Goal: Task Accomplishment & Management: Use online tool/utility

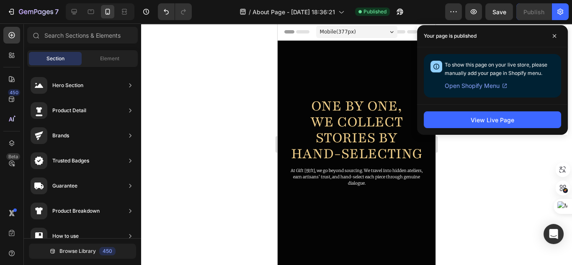
scroll to position [145, 0]
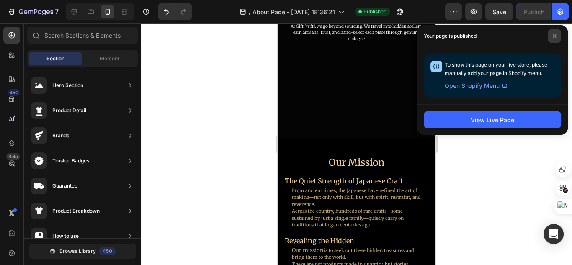
click at [555, 39] on span at bounding box center [554, 35] width 13 height 13
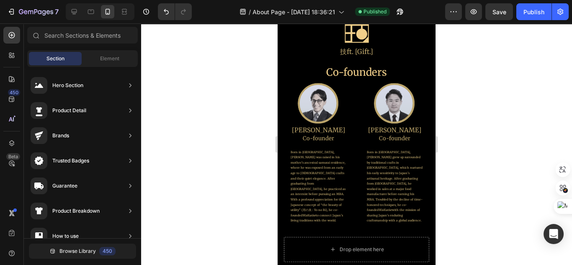
scroll to position [489, 0]
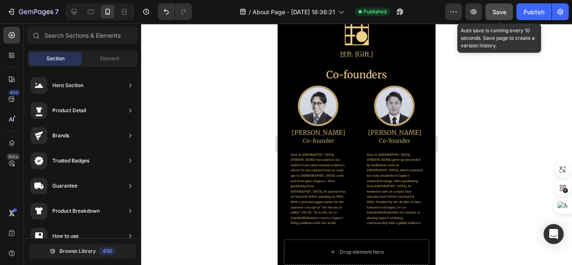
click at [499, 16] on button "Save" at bounding box center [500, 11] width 28 height 17
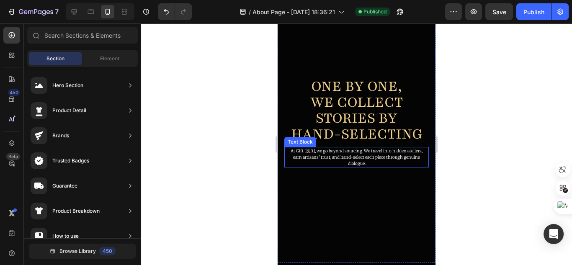
scroll to position [0, 0]
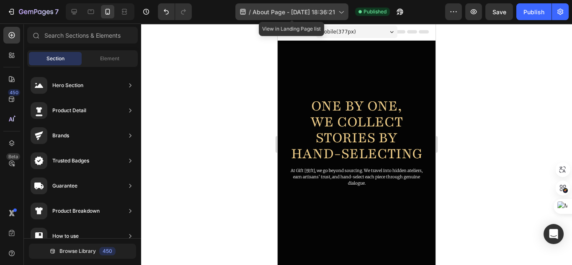
click at [329, 13] on span "About Page - Apr 13, 18:36:21" at bounding box center [294, 12] width 83 height 9
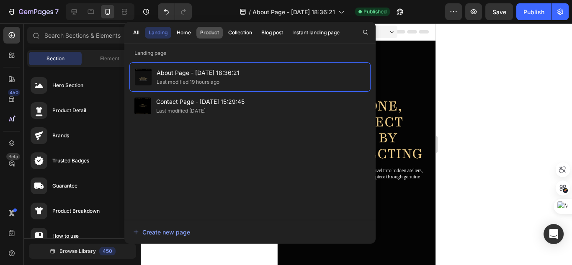
click at [225, 37] on button "Product" at bounding box center [240, 33] width 31 height 12
click at [185, 36] on button "Home" at bounding box center [184, 33] width 22 height 12
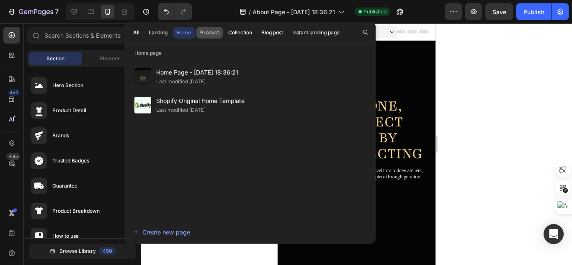
click at [204, 35] on div "Product" at bounding box center [209, 33] width 19 height 8
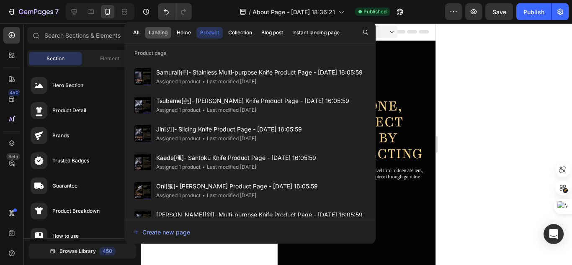
click at [173, 36] on button "Landing" at bounding box center [184, 33] width 22 height 12
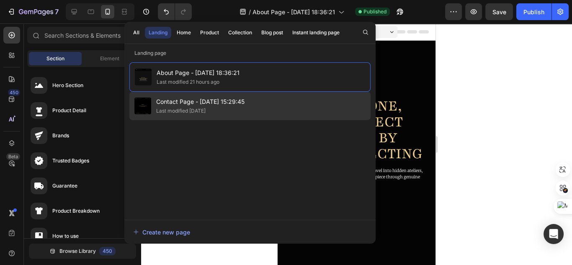
click at [197, 101] on span "Contact Page - [DATE] 15:29:45" at bounding box center [200, 102] width 88 height 10
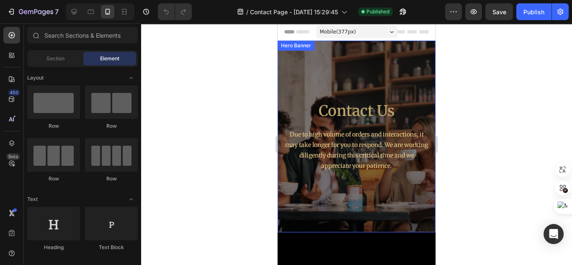
click at [389, 86] on div "Contact Us Heading Due to high volume of orders and interactions, it may take l…" at bounding box center [356, 136] width 145 height 165
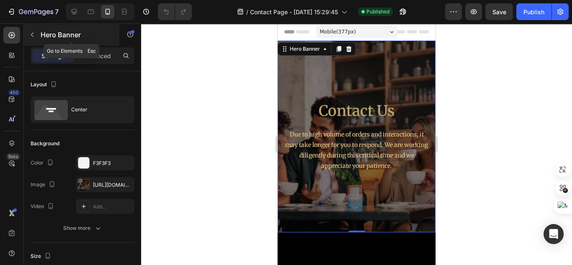
click at [32, 40] on button "button" at bounding box center [32, 34] width 13 height 13
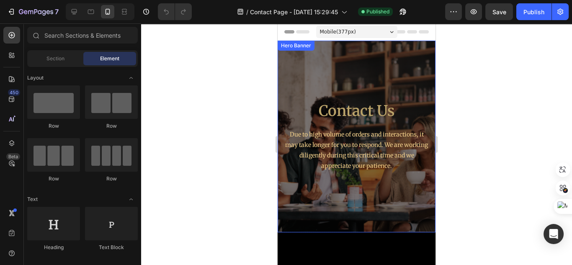
click at [361, 75] on div "Contact Us Heading Due to high volume of orders and interactions, it may take l…" at bounding box center [356, 136] width 145 height 165
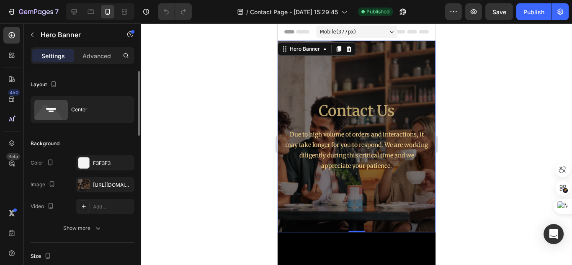
scroll to position [67, 0]
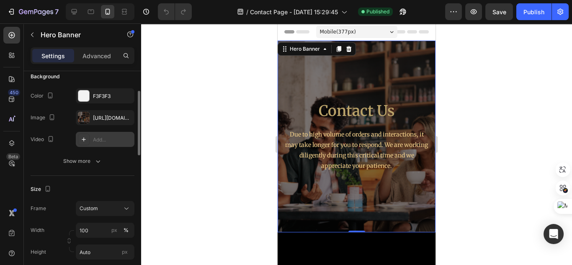
click at [113, 140] on div "Add..." at bounding box center [112, 140] width 39 height 8
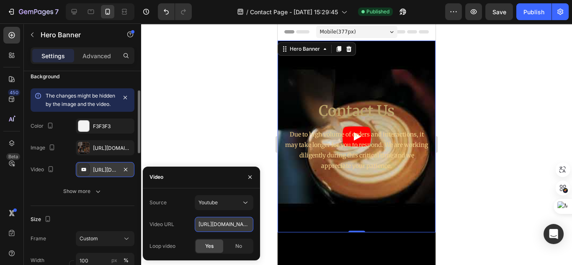
click at [212, 223] on input "https://youtu.be/KOxfzBp72uk" at bounding box center [224, 224] width 59 height 15
paste input "uR7b4ad0cVE"
type input "[URL][DOMAIN_NAME]"
click at [219, 142] on div at bounding box center [356, 144] width 431 height 242
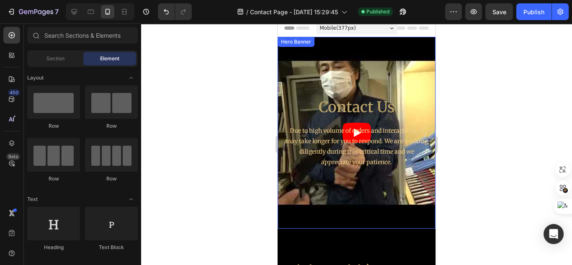
scroll to position [0, 0]
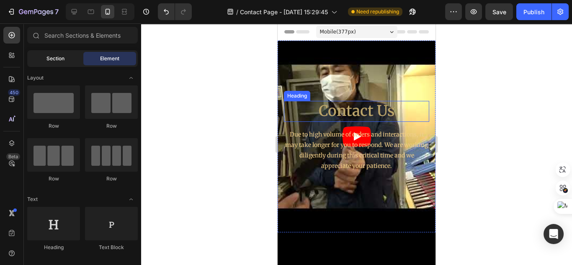
click at [65, 54] on div "Section" at bounding box center [55, 58] width 53 height 13
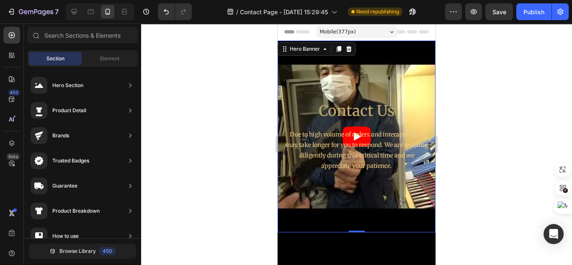
click at [357, 53] on div "Contact Us Heading Due to high volume of orders and interactions, it may take l…" at bounding box center [357, 137] width 158 height 192
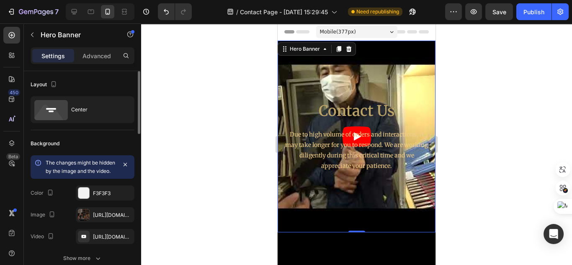
scroll to position [67, 0]
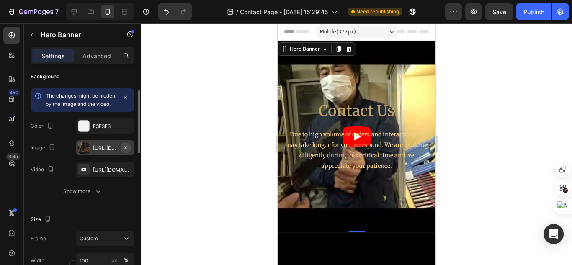
click at [126, 151] on icon "button" at bounding box center [125, 148] width 7 height 7
click at [125, 99] on icon "button" at bounding box center [125, 97] width 7 height 7
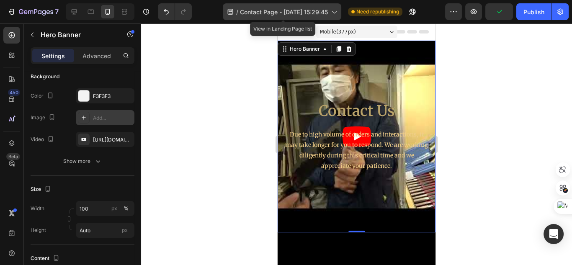
click at [237, 10] on div "/ Contact Page - Apr 22, 15:29:45" at bounding box center [282, 11] width 119 height 17
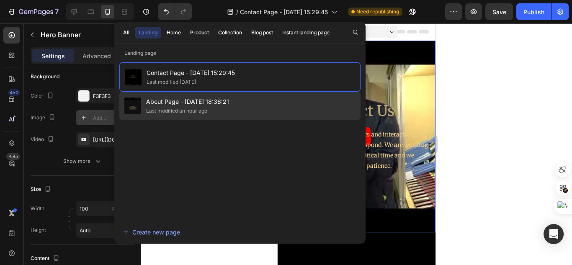
click at [205, 99] on span "About Page - [DATE] 18:36:21" at bounding box center [187, 102] width 83 height 10
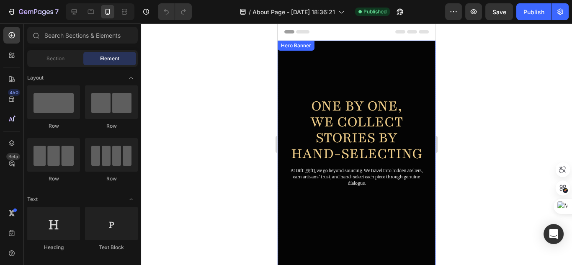
click at [332, 61] on div "Overlay" at bounding box center [357, 162] width 158 height 242
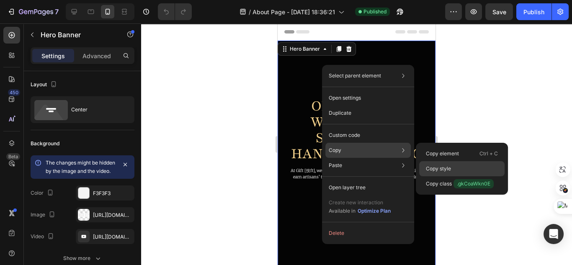
click at [438, 170] on p "Copy style" at bounding box center [438, 169] width 25 height 8
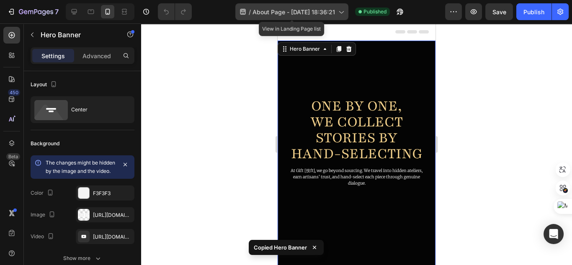
click at [285, 11] on span "About Page - [DATE] 18:36:21" at bounding box center [294, 12] width 83 height 9
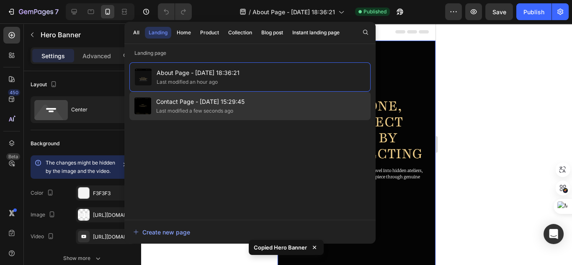
click at [217, 110] on div "Last modified a few seconds ago" at bounding box center [194, 111] width 77 height 8
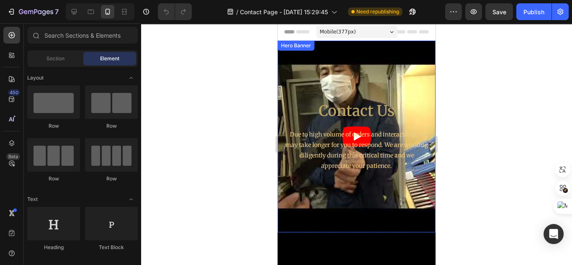
click at [344, 54] on div "Contact Us Heading Due to high volume of orders and interactions, it may take l…" at bounding box center [357, 137] width 158 height 192
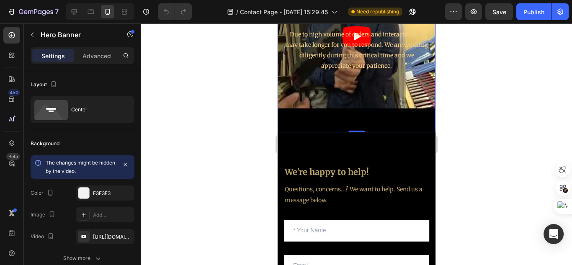
scroll to position [101, 0]
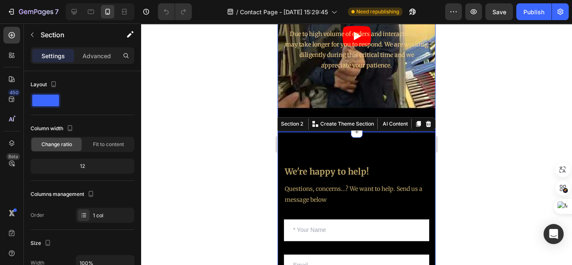
click at [379, 111] on div "Contact Us Heading Due to high volume of orders and interactions, it may take l…" at bounding box center [356, 35] width 145 height 165
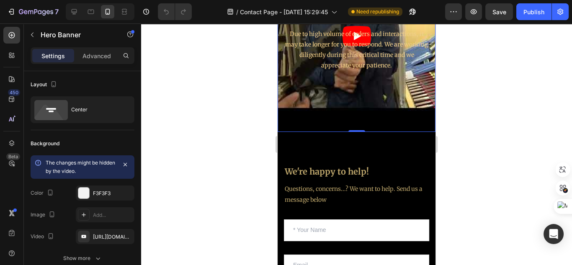
scroll to position [0, 0]
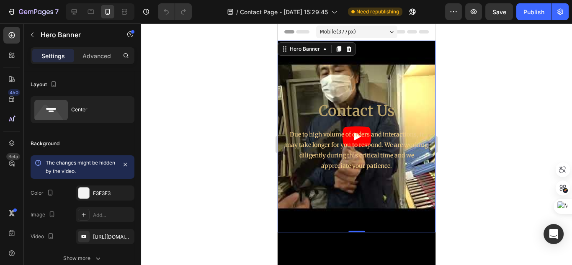
click at [388, 37] on div "Mobile ( 377 px)" at bounding box center [356, 32] width 81 height 13
click at [411, 51] on div "Contact Us Heading Due to high volume of orders and interactions, it may take l…" at bounding box center [357, 137] width 158 height 192
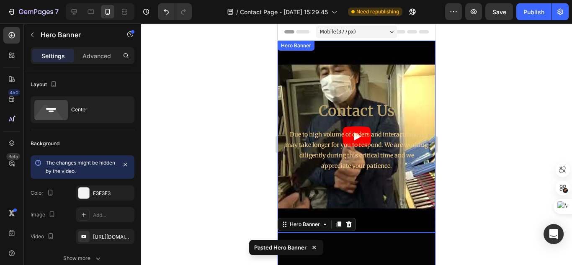
click at [381, 55] on div "Contact Us Heading Due to high volume of orders and interactions, it may take l…" at bounding box center [356, 136] width 145 height 165
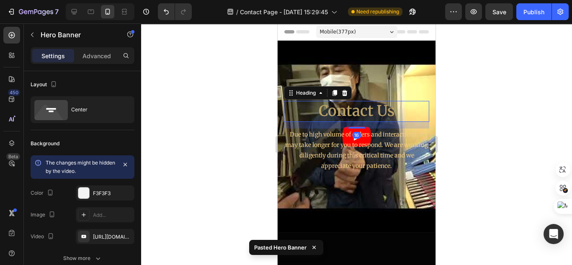
click at [382, 114] on p "Contact Us" at bounding box center [357, 111] width 144 height 19
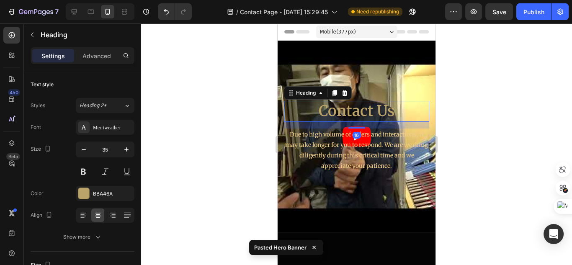
click at [382, 114] on p "Contact Us" at bounding box center [357, 111] width 144 height 19
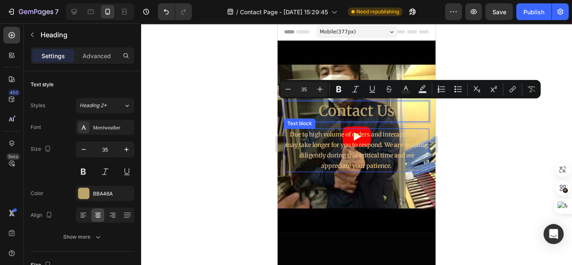
scroll to position [101, 0]
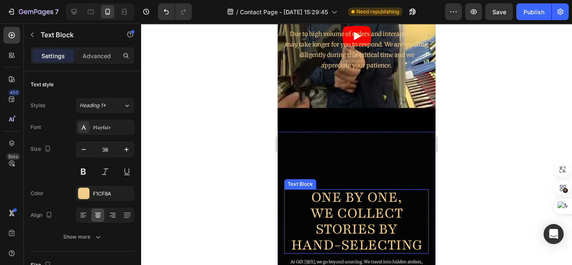
click at [381, 194] on p "ONE BY ONE," at bounding box center [357, 197] width 136 height 16
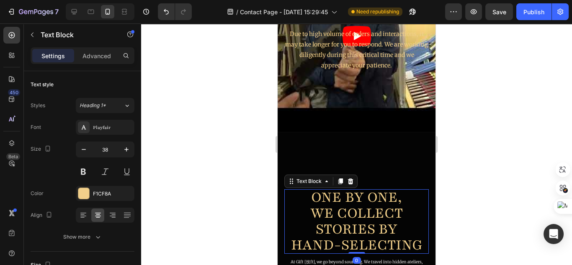
click at [381, 194] on p "ONE BY ONE," at bounding box center [357, 197] width 136 height 16
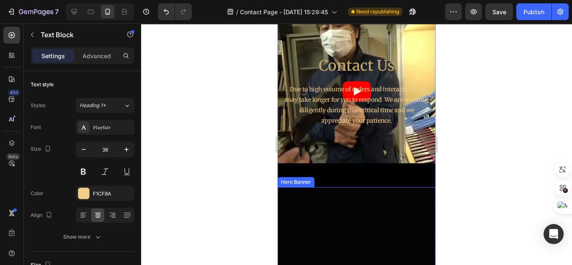
scroll to position [31, 0]
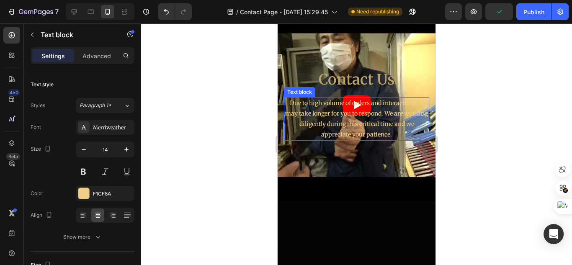
click at [406, 119] on p "Due to high volume of orders and interactions, it may take longer for you to re…" at bounding box center [357, 119] width 144 height 42
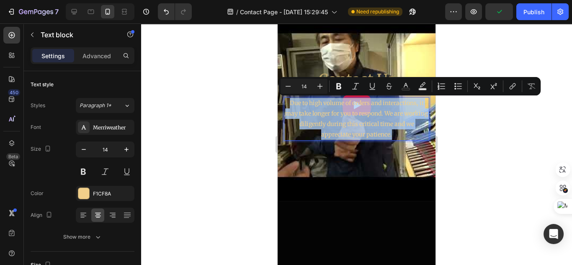
copy p "Due to high volume of orders and interactions, it may take longer for you to re…"
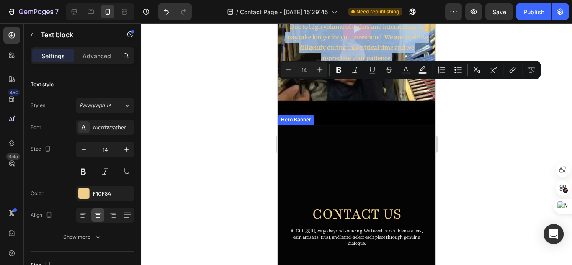
scroll to position [166, 0]
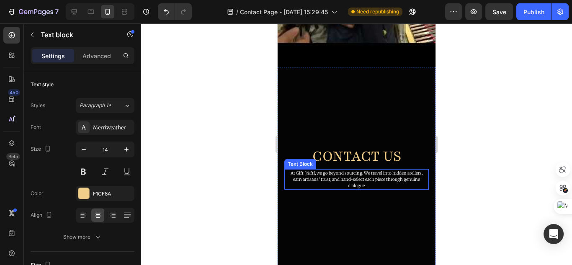
click at [369, 184] on p "earn artisans’ trust, and hand-select each piece through genuine dialogue." at bounding box center [356, 182] width 143 height 13
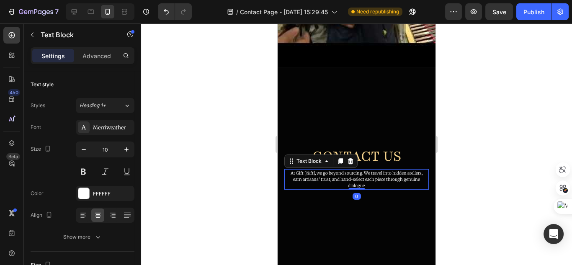
click at [369, 184] on p "earn artisans’ trust, and hand-select each piece through genuine dialogue." at bounding box center [356, 182] width 143 height 13
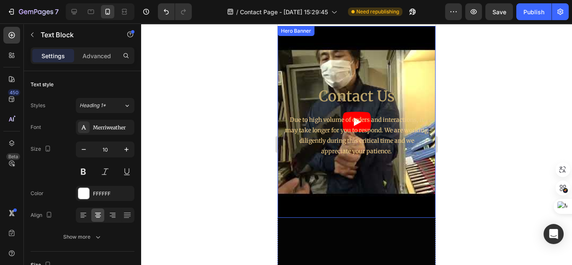
scroll to position [0, 0]
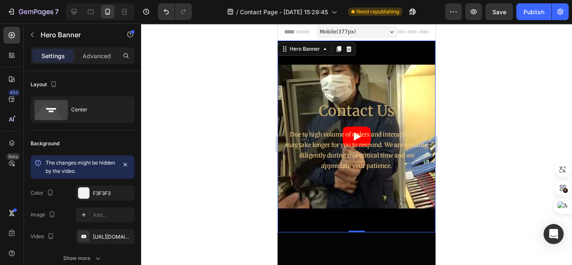
click at [399, 90] on div "Contact Us Heading Due to high volume of orders and interactions, it may take l…" at bounding box center [356, 136] width 145 height 165
click at [350, 51] on icon at bounding box center [349, 49] width 5 height 6
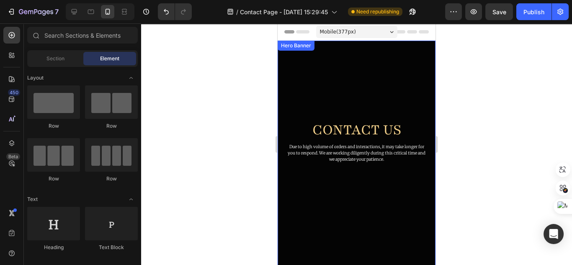
click at [377, 76] on div "Overlay" at bounding box center [357, 162] width 158 height 242
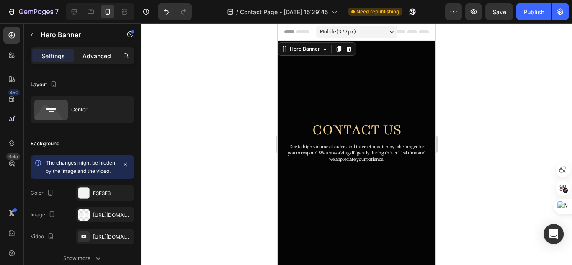
click at [105, 54] on p "Advanced" at bounding box center [97, 56] width 28 height 9
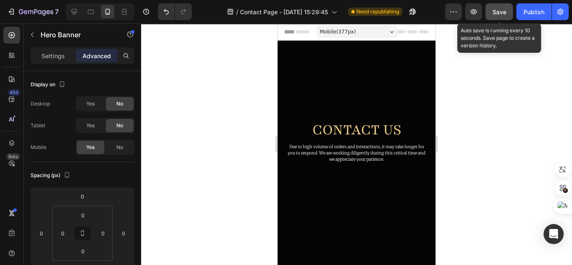
click at [498, 13] on span "Save" at bounding box center [500, 11] width 14 height 7
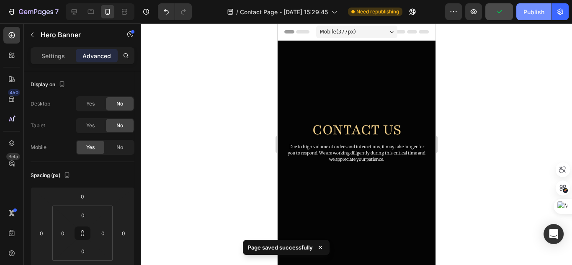
click at [543, 13] on div "Publish" at bounding box center [534, 12] width 21 height 9
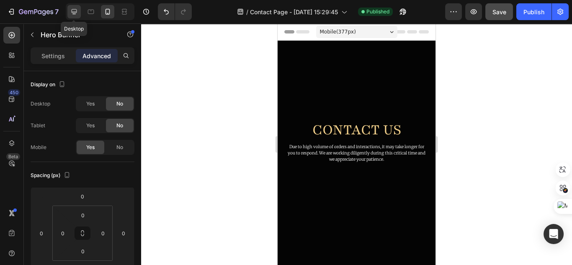
click at [78, 15] on div at bounding box center [73, 11] width 13 height 13
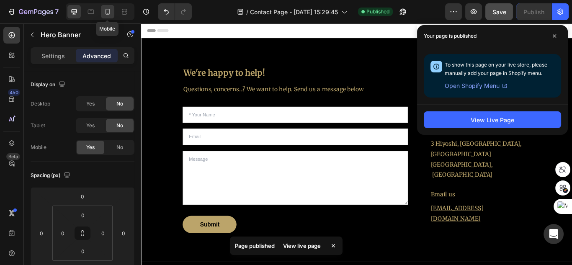
click at [102, 16] on div at bounding box center [107, 11] width 13 height 13
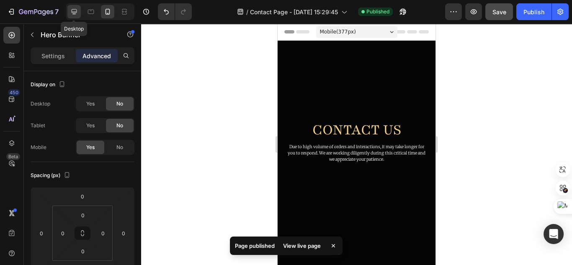
click at [72, 16] on icon at bounding box center [74, 12] width 8 height 8
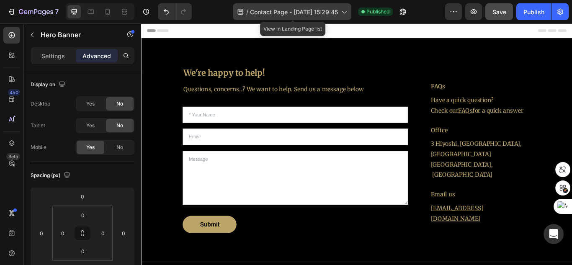
click at [337, 6] on div "/ Contact Page - Apr 22, 15:29:45" at bounding box center [292, 11] width 119 height 17
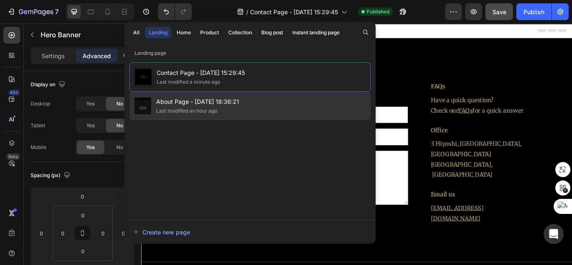
click at [266, 95] on div "About Page - Apr 13, 18:36:21 Last modified an hour ago" at bounding box center [249, 106] width 241 height 28
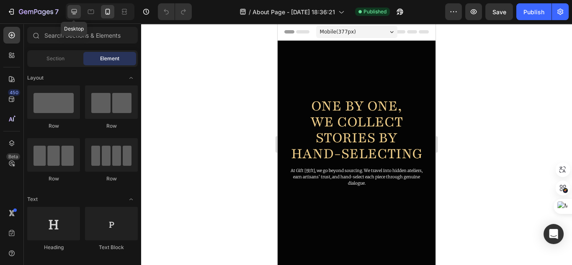
click at [70, 16] on div at bounding box center [73, 11] width 13 height 13
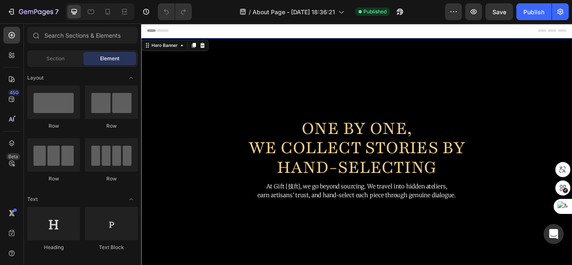
click at [329, 64] on div "Overlay" at bounding box center [392, 182] width 503 height 282
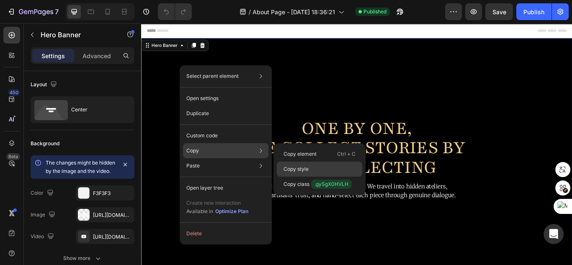
drag, startPoint x: 283, startPoint y: 168, endPoint x: 161, endPoint y: 130, distance: 127.2
click at [283, 177] on div "Copy style" at bounding box center [319, 184] width 85 height 15
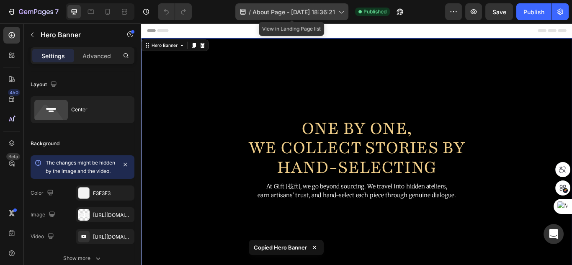
click at [278, 10] on span "About Page - [DATE] 18:36:21" at bounding box center [294, 12] width 83 height 9
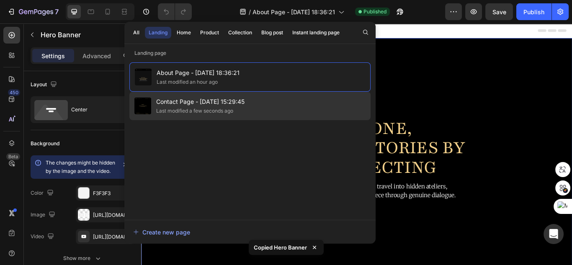
click at [279, 105] on div "Contact Page - Apr 22, 15:29:45 Last modified a few seconds ago" at bounding box center [249, 106] width 241 height 28
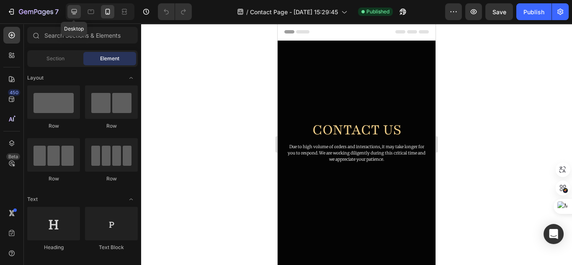
click at [78, 12] on icon at bounding box center [74, 12] width 8 height 8
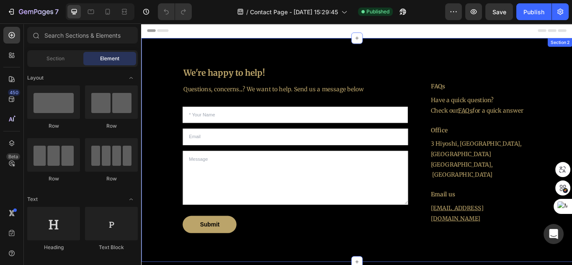
click at [368, 47] on div "We're happy to help! Heading Questions, concerns...? We want to help. Send us a…" at bounding box center [392, 171] width 503 height 261
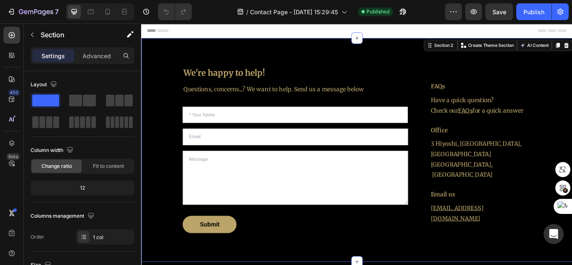
click at [365, 34] on div "Header" at bounding box center [392, 31] width 489 height 17
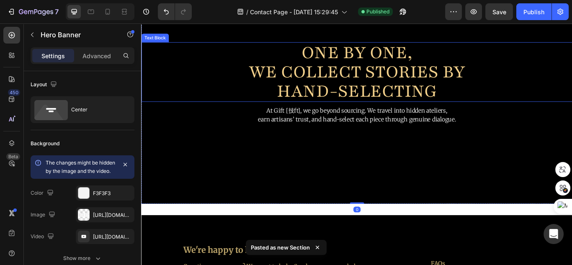
scroll to position [134, 0]
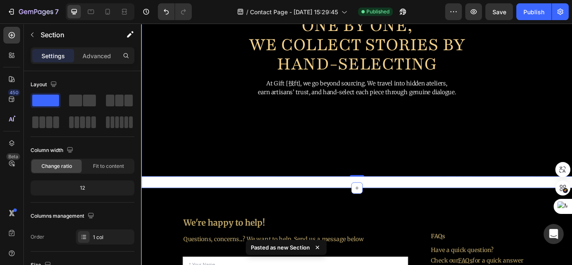
click at [446, 207] on div "ONE BY ONE, WE COLLECT STORIES BY HAND-SELECTING Text Block At Gift [技ft], we g…" at bounding box center [392, 61] width 503 height 309
click at [113, 188] on div "12" at bounding box center [82, 188] width 101 height 12
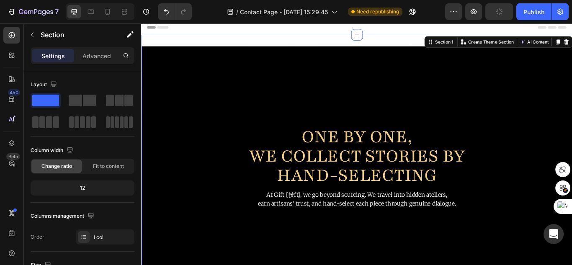
scroll to position [0, 0]
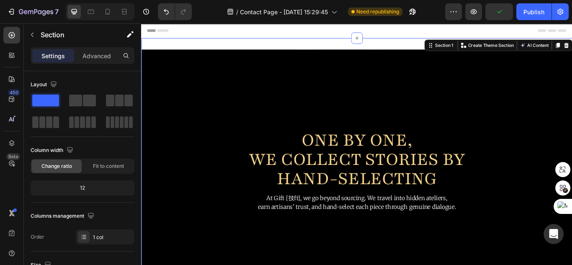
click at [397, 49] on div "ONE BY ONE, WE COLLECT STORIES BY HAND-SELECTING Text Block At Gift [技ft], we g…" at bounding box center [392, 195] width 503 height 309
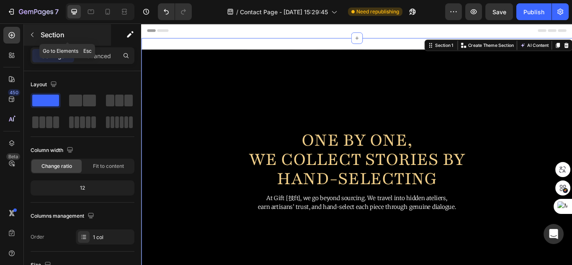
click at [36, 38] on button "button" at bounding box center [32, 34] width 13 height 13
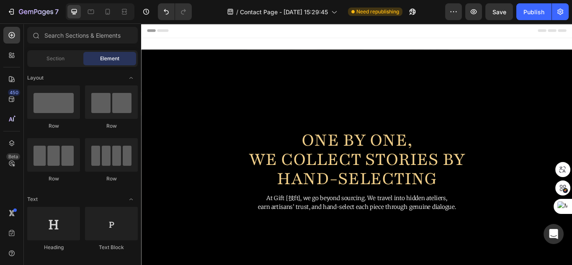
click at [261, 39] on div "Header" at bounding box center [392, 31] width 489 height 17
click at [260, 57] on div "Overlay" at bounding box center [392, 195] width 503 height 282
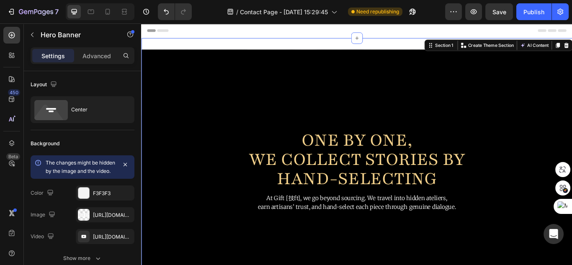
click at [261, 49] on div "ONE BY ONE, WE COLLECT STORIES BY HAND-SELECTING Text Block At Gift [技ft], we g…" at bounding box center [392, 195] width 503 height 309
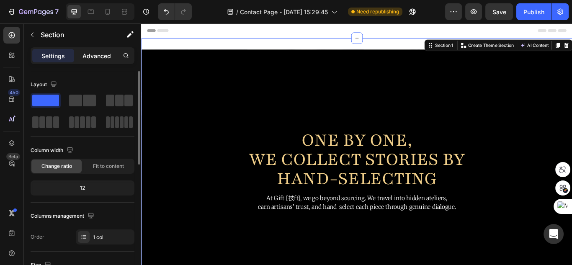
click at [102, 53] on p "Advanced" at bounding box center [97, 56] width 28 height 9
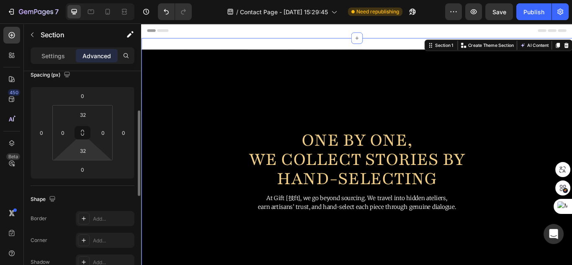
scroll to position [67, 0]
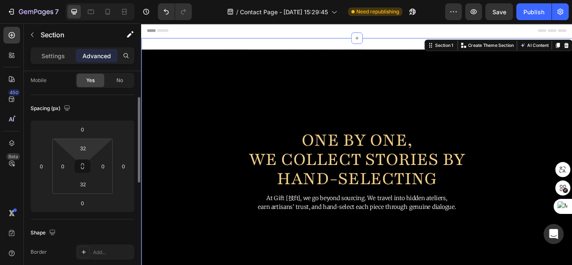
type input "0"
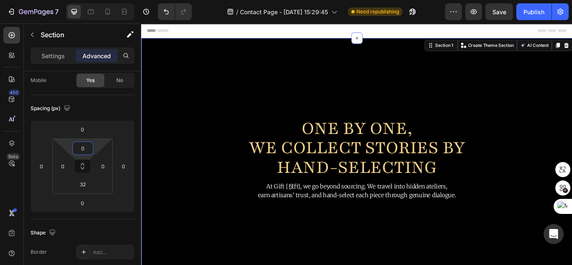
click at [98, 0] on html "7 Version history / Contact Page - Apr 22, 15:29:45 Need republishing Preview S…" at bounding box center [286, 0] width 572 height 0
type input "0"
drag, startPoint x: 100, startPoint y: 186, endPoint x: 101, endPoint y: 202, distance: 15.1
click at [101, 0] on html "7 Version history / Contact Page - Apr 22, 15:29:45 Need republishing Preview S…" at bounding box center [286, 0] width 572 height 0
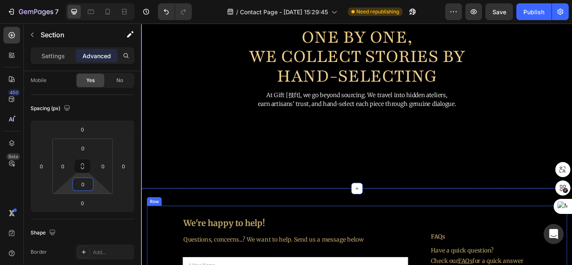
scroll to position [168, 0]
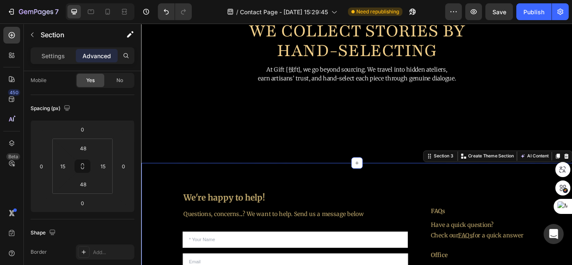
scroll to position [34, 0]
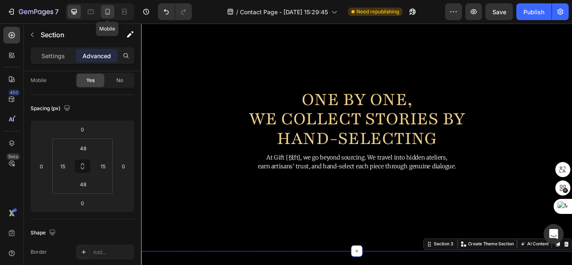
click at [108, 12] on icon at bounding box center [108, 12] width 8 height 8
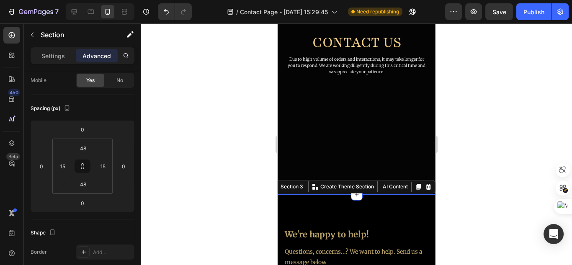
scroll to position [62, 0]
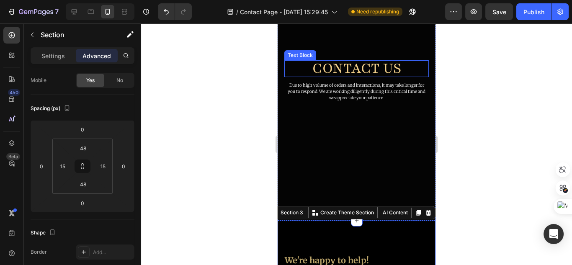
click at [369, 64] on p "Contact Us" at bounding box center [357, 68] width 136 height 16
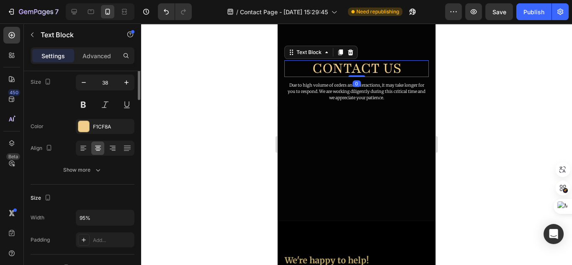
scroll to position [0, 0]
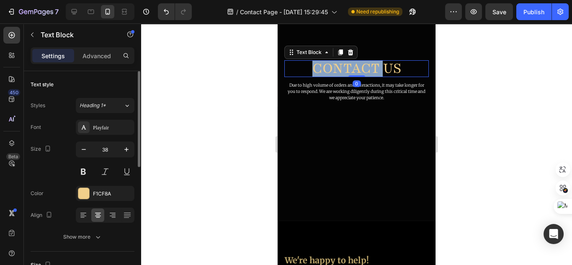
click at [369, 64] on p "Contact Us" at bounding box center [357, 68] width 136 height 16
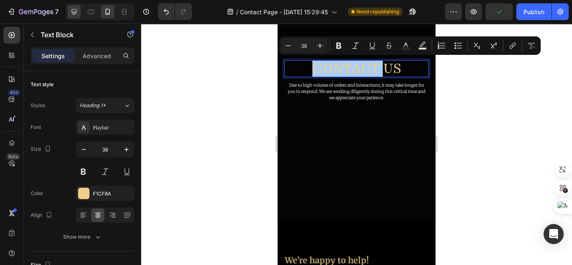
click at [75, 15] on icon at bounding box center [74, 12] width 8 height 8
type input "43"
type input "80%"
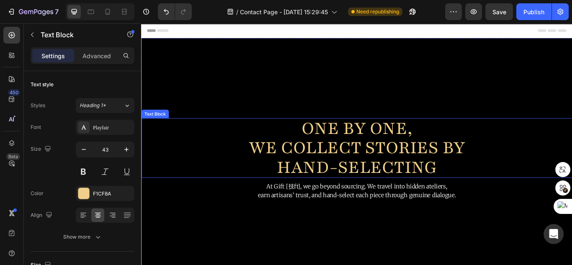
click at [342, 158] on p "WE COLLECT STORIES BY" at bounding box center [392, 169] width 401 height 23
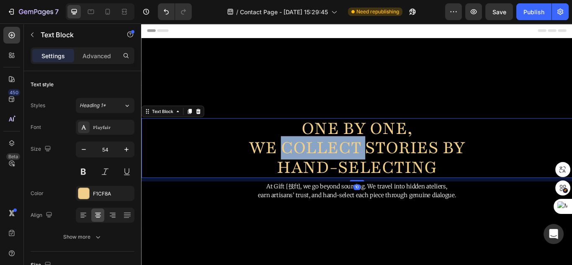
click at [342, 158] on p "WE COLLECT STORIES BY" at bounding box center [392, 169] width 401 height 23
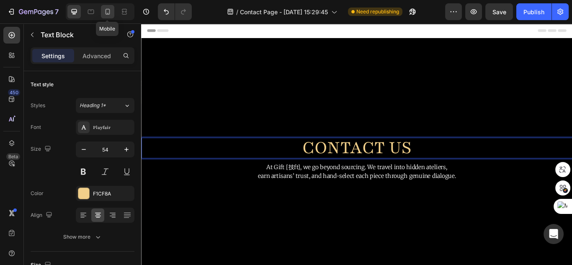
click at [107, 15] on icon at bounding box center [108, 12] width 8 height 8
type input "46"
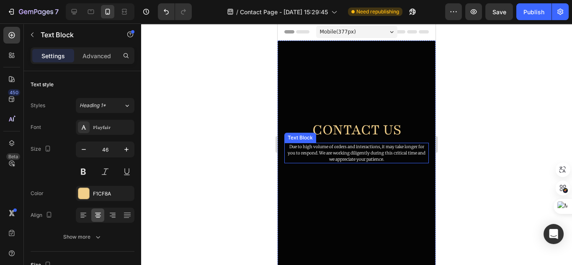
click at [348, 152] on p "Due to high volume of orders and interactions, it may take longer for you to re…" at bounding box center [356, 153] width 143 height 19
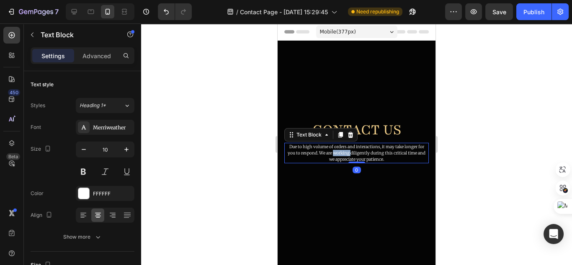
click at [348, 152] on p "Due to high volume of orders and interactions, it may take longer for you to re…" at bounding box center [356, 153] width 143 height 19
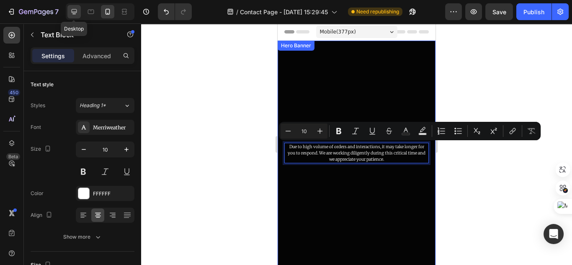
click at [80, 10] on div at bounding box center [73, 11] width 13 height 13
type input "19"
type input "150%"
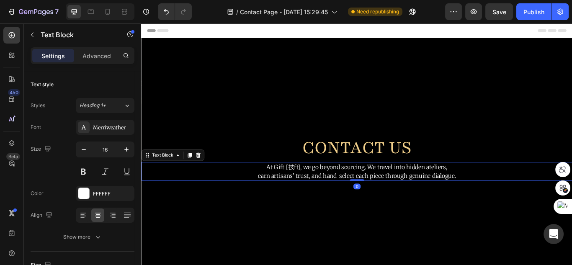
click at [464, 197] on p "earn artisans’ trust, and hand-select each piece through genuine dialogue." at bounding box center [392, 201] width 501 height 10
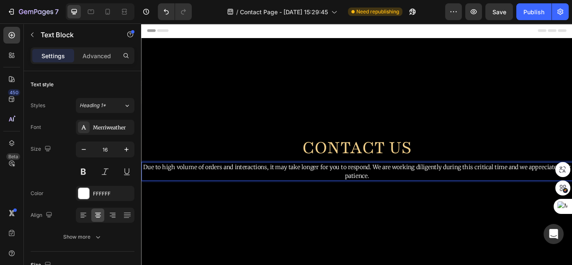
click at [419, 190] on p "Due to high volume of orders and interactions, it may take longer for you to re…" at bounding box center [392, 196] width 501 height 20
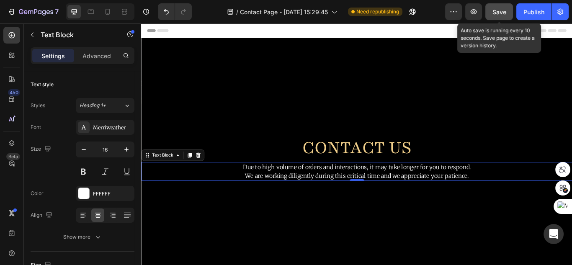
click at [504, 17] on button "Save" at bounding box center [500, 11] width 28 height 17
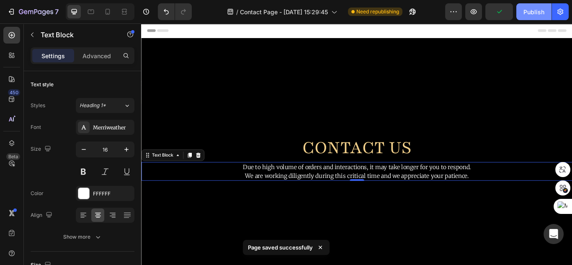
click at [525, 14] on div "Publish" at bounding box center [534, 12] width 21 height 9
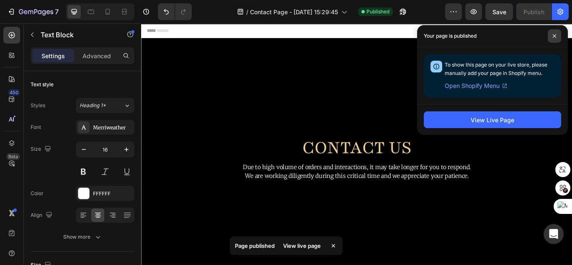
click at [558, 34] on span at bounding box center [554, 35] width 13 height 13
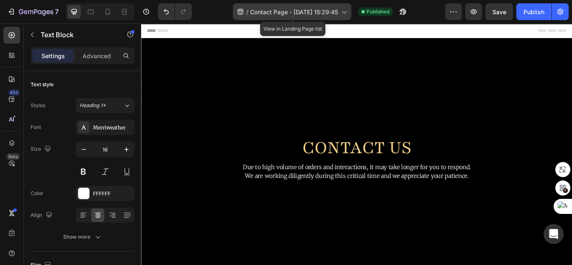
click at [316, 13] on span "Contact Page - Apr 22, 15:29:45" at bounding box center [294, 12] width 88 height 9
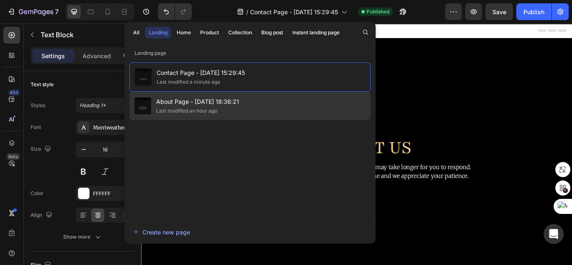
click at [254, 105] on div "About Page - Apr 13, 18:36:21 Last modified an hour ago" at bounding box center [249, 106] width 241 height 28
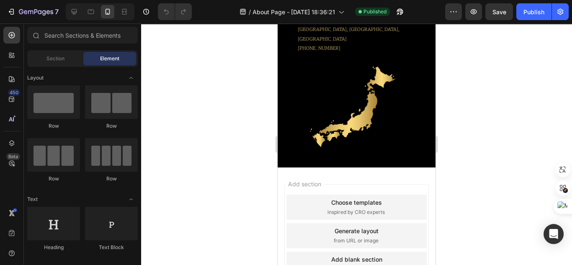
scroll to position [2246, 0]
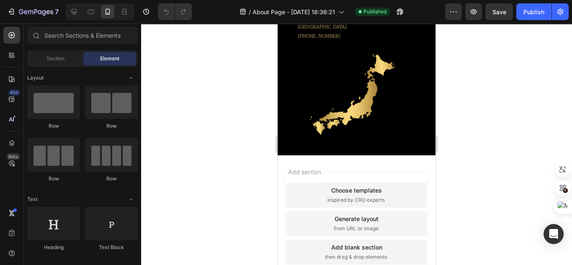
click at [78, 18] on div at bounding box center [100, 11] width 69 height 17
click at [76, 16] on div at bounding box center [73, 11] width 13 height 13
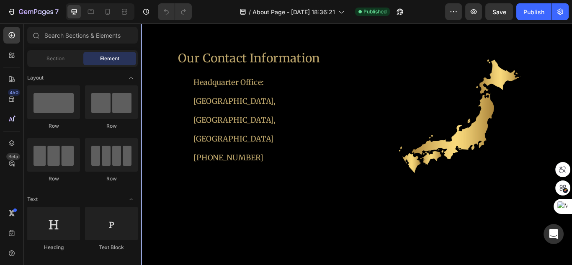
scroll to position [9743, 0]
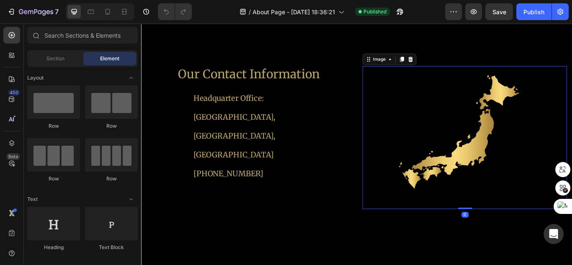
click at [514, 186] on img at bounding box center [518, 156] width 167 height 167
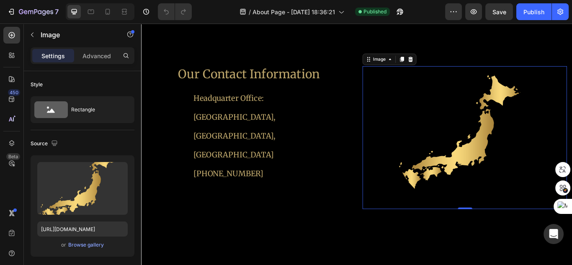
click at [526, 161] on img at bounding box center [518, 156] width 167 height 167
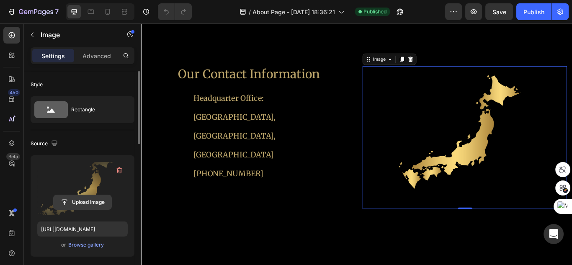
click at [93, 204] on input "file" at bounding box center [83, 202] width 58 height 14
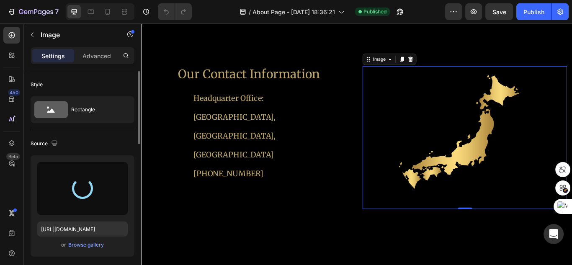
type input "https://cdn.shopify.com/s/files/1/0693/5307/8976/files/gempages_561744352058016…"
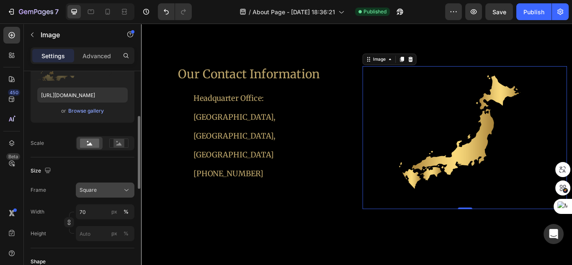
scroll to position [168, 0]
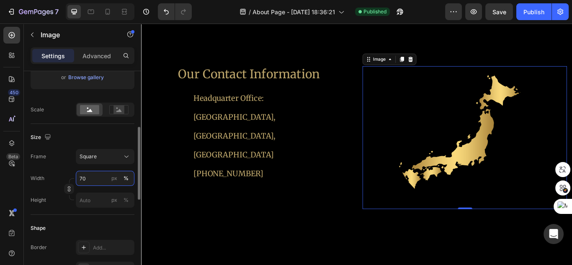
click at [106, 174] on input "70" at bounding box center [105, 178] width 59 height 15
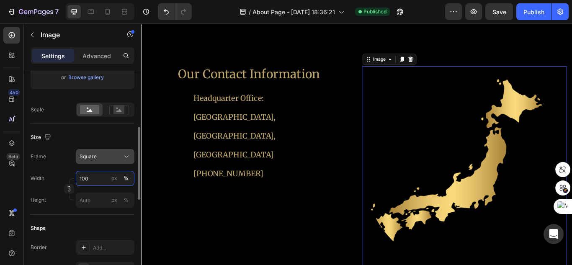
type input "100"
click at [124, 153] on icon at bounding box center [126, 157] width 8 height 8
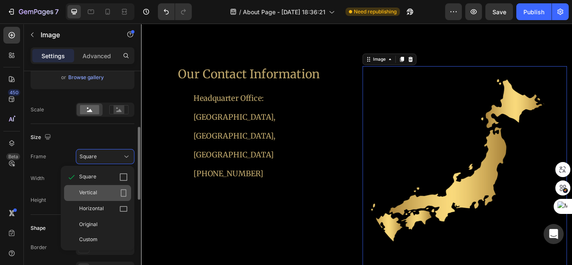
click at [112, 198] on div "Vertical" at bounding box center [97, 193] width 67 height 16
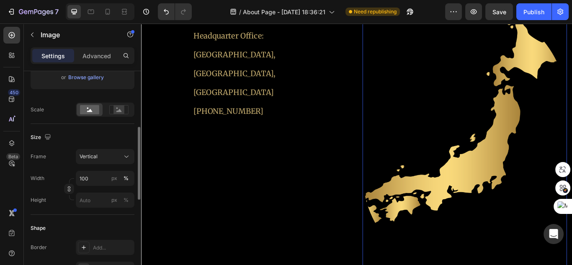
scroll to position [9811, 0]
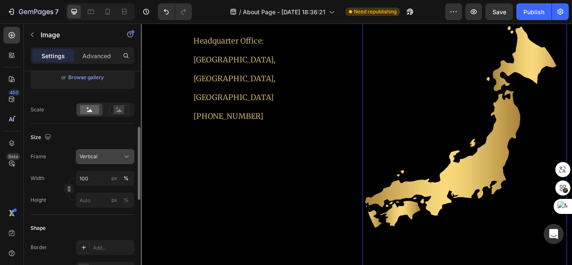
click at [117, 161] on button "Vertical" at bounding box center [105, 156] width 59 height 15
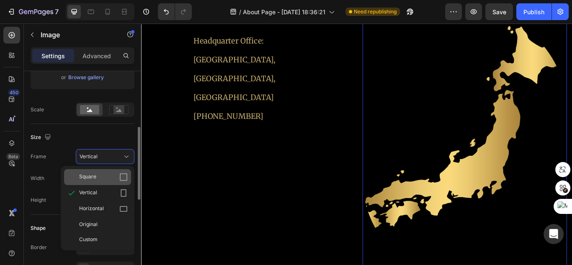
click at [116, 178] on div "Square" at bounding box center [103, 177] width 49 height 8
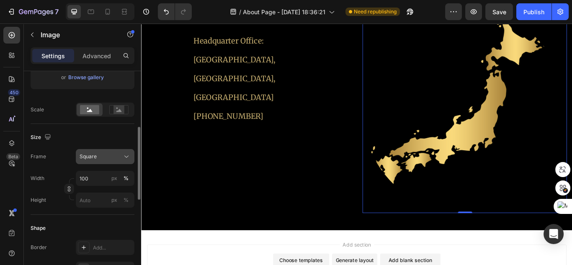
click at [113, 158] on div "Square" at bounding box center [100, 157] width 41 height 8
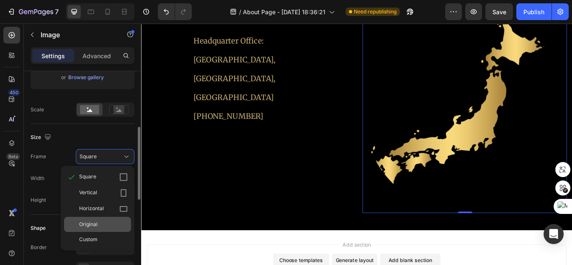
click at [114, 221] on div "Original" at bounding box center [103, 225] width 49 height 8
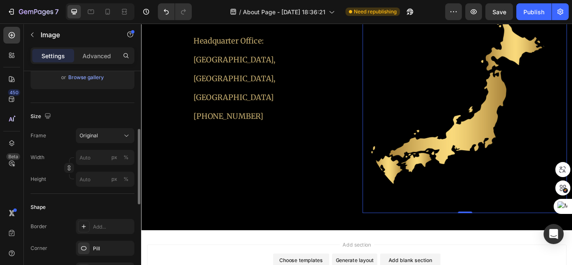
scroll to position [235, 0]
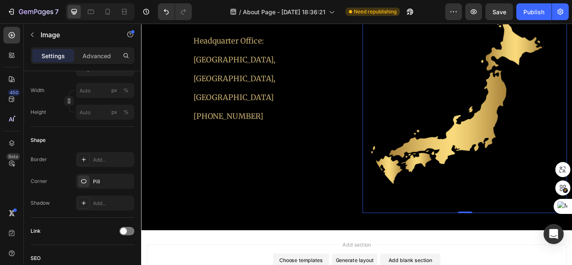
click at [496, 127] on img at bounding box center [518, 125] width 238 height 238
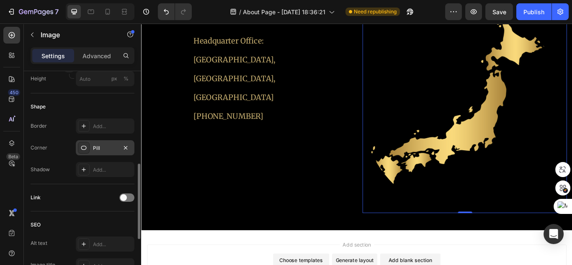
click at [114, 151] on div "Pill" at bounding box center [105, 147] width 59 height 15
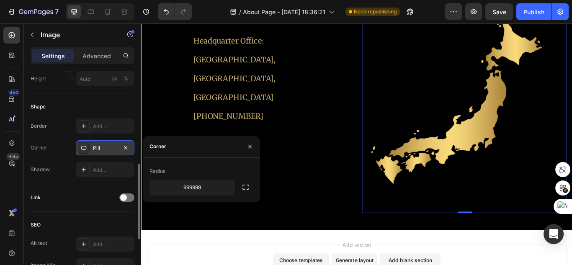
click at [131, 148] on div "Pill" at bounding box center [105, 147] width 59 height 15
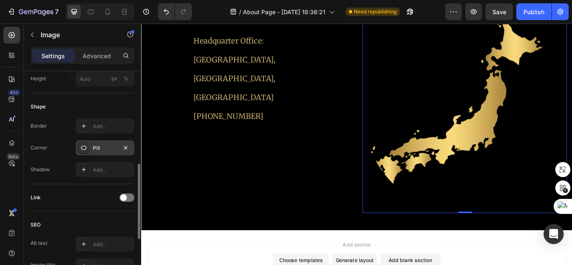
click at [131, 148] on div "Pill" at bounding box center [105, 147] width 59 height 15
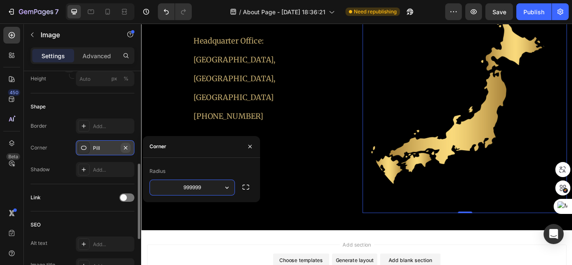
click at [128, 146] on icon "button" at bounding box center [125, 148] width 7 height 7
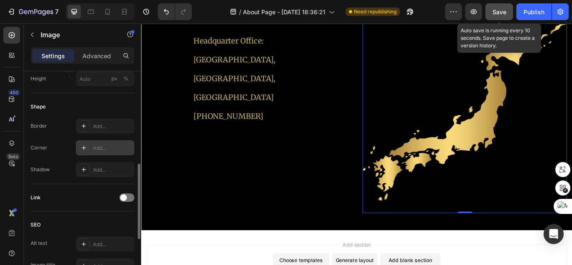
click at [505, 11] on span "Save" at bounding box center [500, 11] width 14 height 7
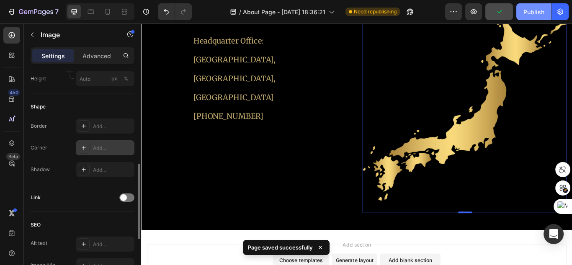
click at [526, 10] on div "Publish" at bounding box center [534, 12] width 21 height 9
click at [106, 14] on icon at bounding box center [108, 12] width 5 height 6
type input "70"
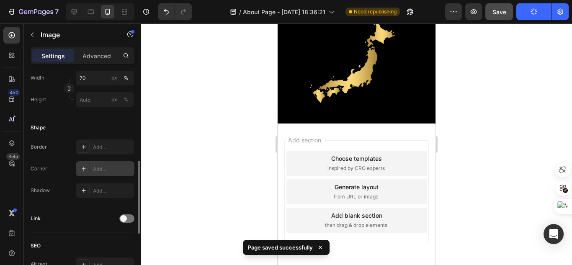
scroll to position [2321, 0]
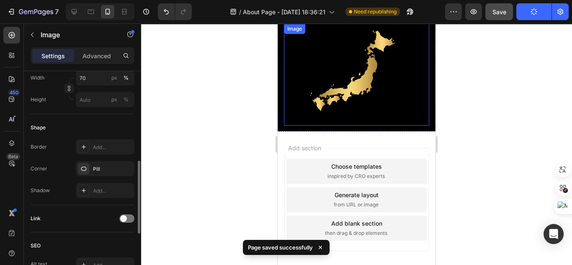
click at [350, 69] on img at bounding box center [357, 75] width 102 height 102
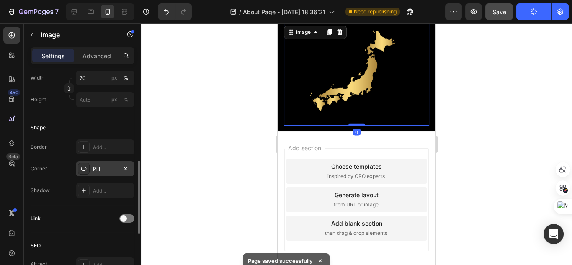
click at [112, 166] on div "Pill" at bounding box center [105, 170] width 24 height 8
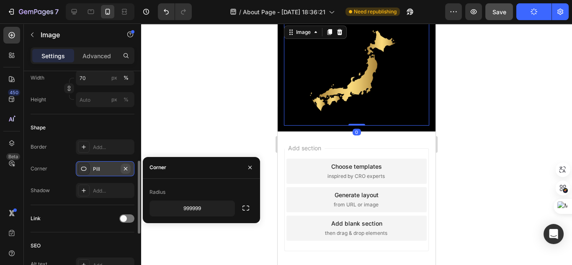
click at [124, 167] on icon "button" at bounding box center [125, 169] width 7 height 7
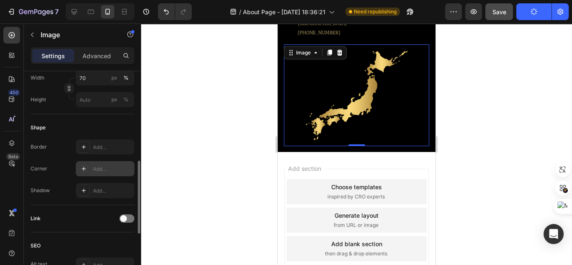
scroll to position [2254, 0]
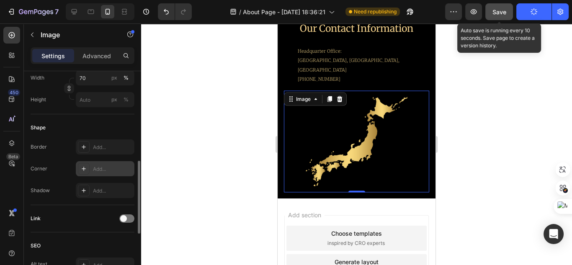
click at [496, 15] on span "Save" at bounding box center [500, 11] width 14 height 7
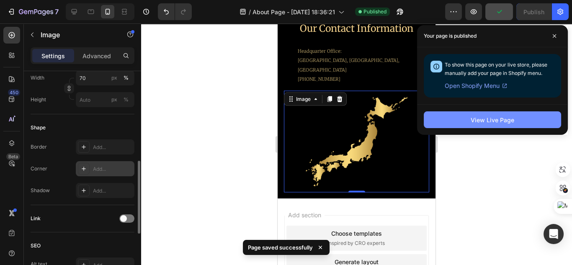
click at [485, 119] on div "View Live Page" at bounding box center [493, 120] width 44 height 9
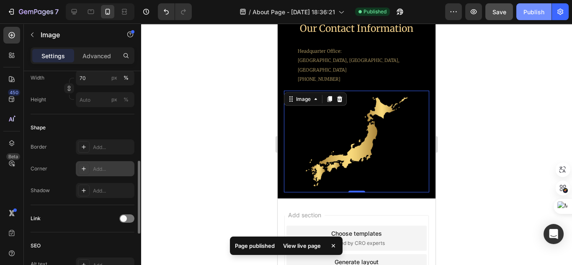
click at [533, 12] on div "Publish" at bounding box center [534, 12] width 21 height 9
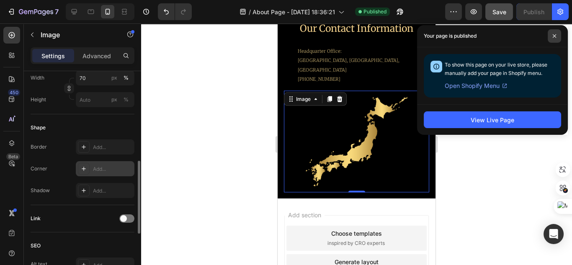
click at [554, 33] on span at bounding box center [554, 35] width 13 height 13
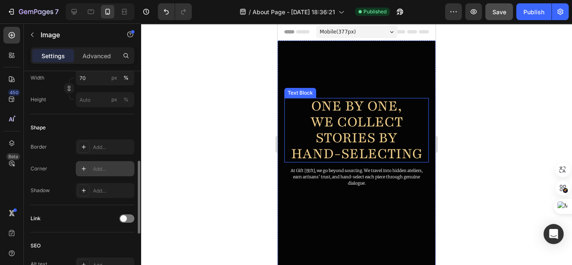
scroll to position [34, 0]
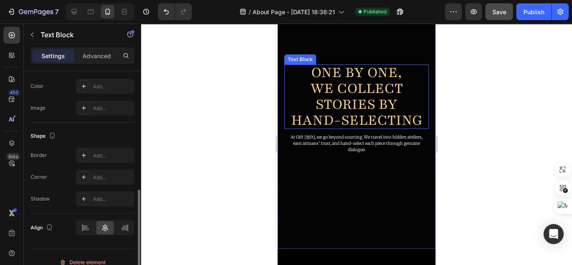
click at [377, 100] on p "WE COLLECT STORIES BY" at bounding box center [357, 96] width 136 height 32
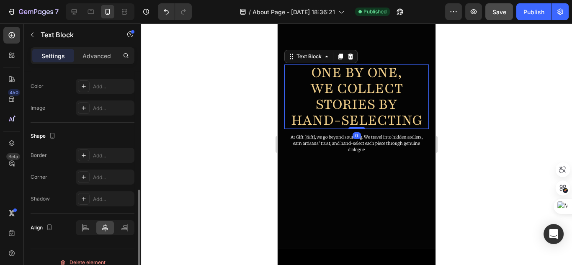
scroll to position [0, 0]
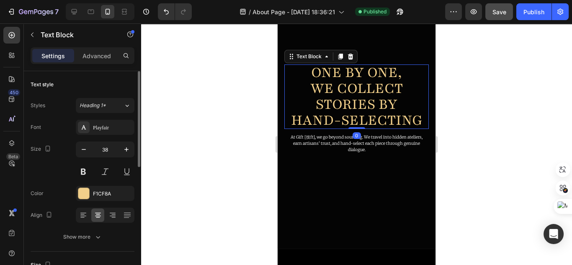
click at [377, 100] on p "WE COLLECT STORIES BY" at bounding box center [357, 96] width 136 height 32
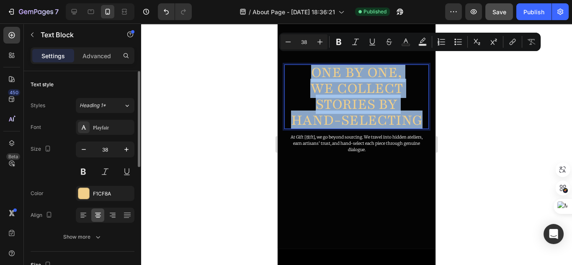
copy div "ONE BY ONE, WE COLLECT STORIES BY HAND-SELECTING"
click at [403, 128] on p "HAND-SELECTING" at bounding box center [357, 120] width 136 height 16
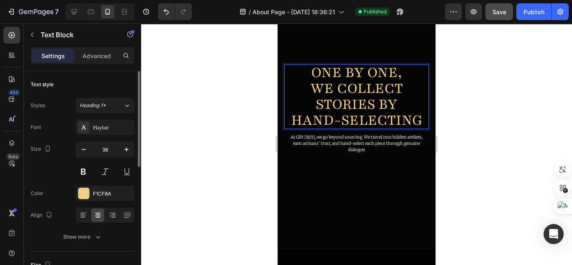
click at [376, 95] on p "WE COLLECT STORIES BY" at bounding box center [357, 96] width 136 height 32
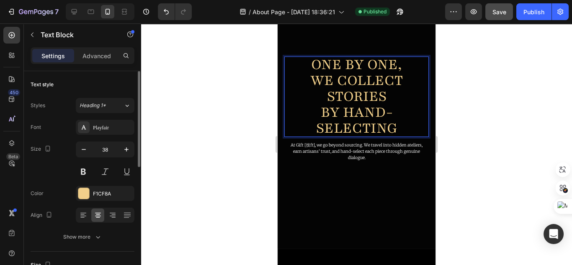
scroll to position [0, 0]
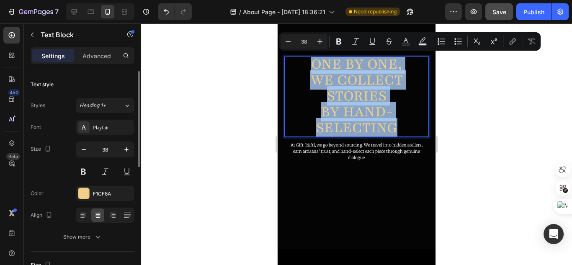
drag, startPoint x: 397, startPoint y: 131, endPoint x: 306, endPoint y: 69, distance: 109.7
click at [306, 69] on div "ONE BY ONE, WE COLLECT STORIES BY HAND-SELECTING" at bounding box center [356, 97] width 137 height 80
copy div "ONE BY ONE, WE COLLECT STORIES BY HAND-SELECTING"
click at [354, 77] on p "WE COLLECT STORIES BY HAND-SELECTING" at bounding box center [357, 104] width 136 height 64
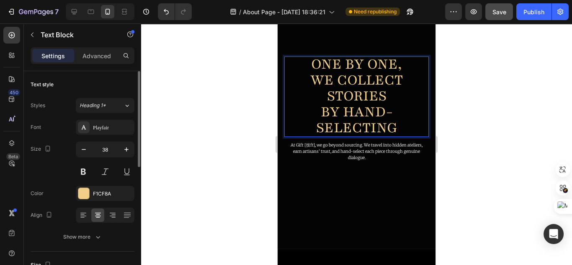
click at [357, 72] on p "WE COLLECT STORIES BY HAND-SELECTING" at bounding box center [357, 104] width 136 height 64
click at [348, 63] on p "ONE BY ONE," at bounding box center [357, 64] width 136 height 16
click at [342, 64] on p "ONE BY ONE," at bounding box center [357, 64] width 136 height 16
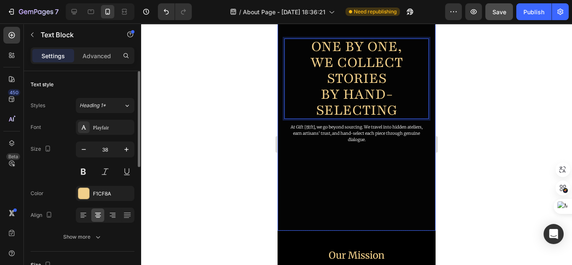
scroll to position [0, 0]
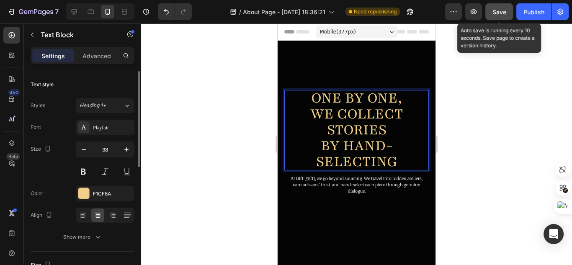
click at [502, 12] on span "Save" at bounding box center [500, 11] width 14 height 7
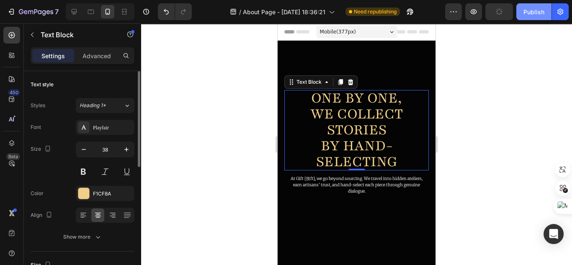
click at [533, 10] on div "Publish" at bounding box center [534, 12] width 21 height 9
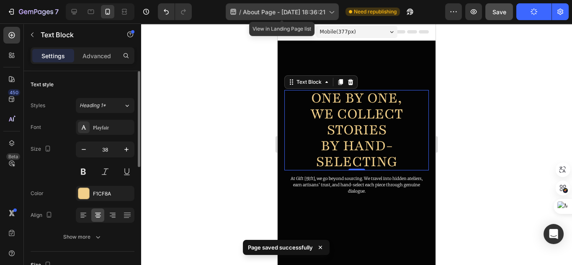
click at [329, 11] on icon at bounding box center [331, 12] width 8 height 8
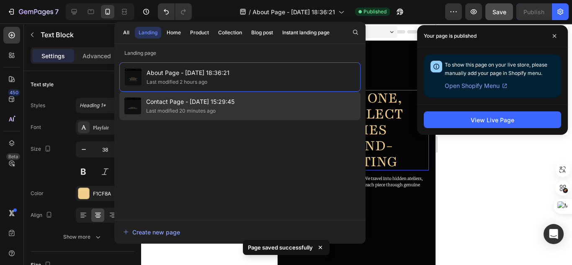
click at [223, 106] on span "Contact Page - Apr 22, 15:29:45" at bounding box center [190, 102] width 88 height 10
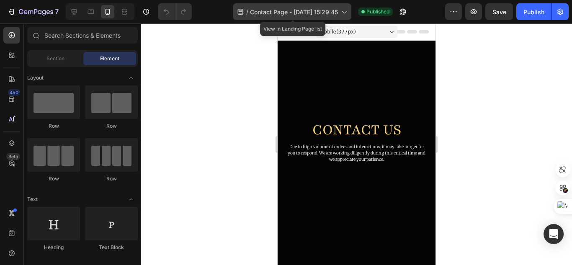
click at [335, 11] on span "Contact Page - [DATE] 15:29:45" at bounding box center [294, 12] width 88 height 9
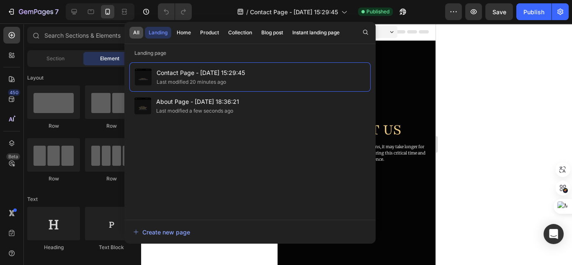
click at [136, 34] on div "All" at bounding box center [136, 33] width 6 height 8
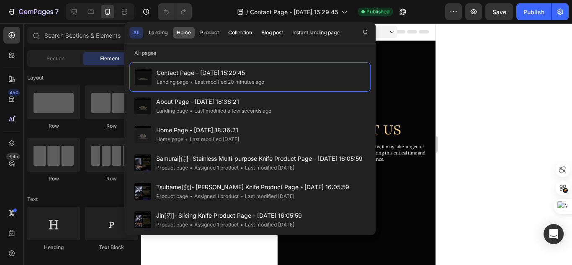
click at [188, 33] on div "Home" at bounding box center [184, 33] width 14 height 8
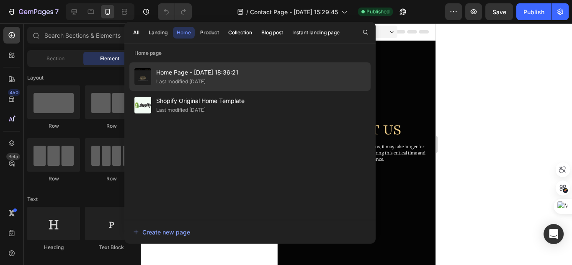
click at [218, 76] on span "Home Page - [DATE] 18:36:21" at bounding box center [197, 72] width 82 height 10
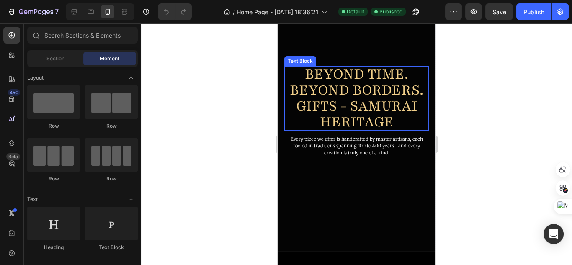
scroll to position [34, 0]
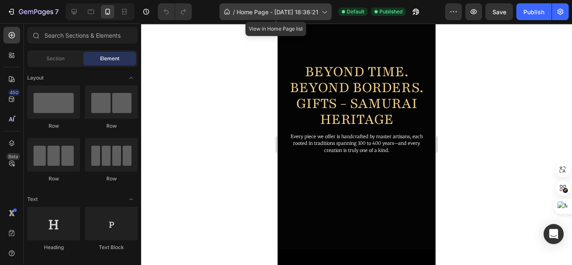
click at [323, 10] on icon at bounding box center [324, 12] width 8 height 8
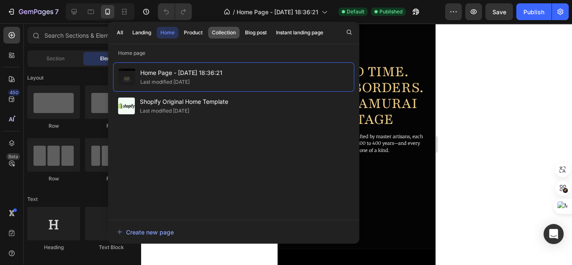
click at [229, 33] on div "Collection" at bounding box center [224, 33] width 24 height 8
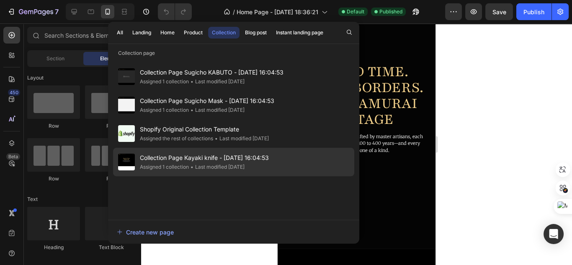
click at [256, 153] on span "Collection Page Kayaki knife - [DATE] 16:04:53" at bounding box center [204, 158] width 129 height 10
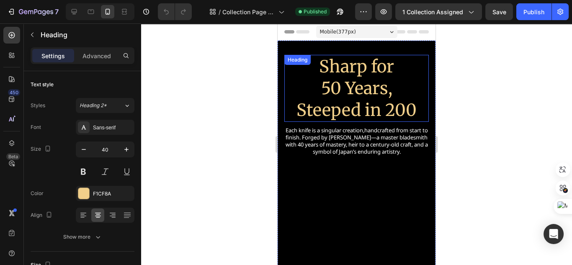
click at [368, 59] on h2 "Sharp for 50 Years, Steeped in 200" at bounding box center [357, 88] width 145 height 67
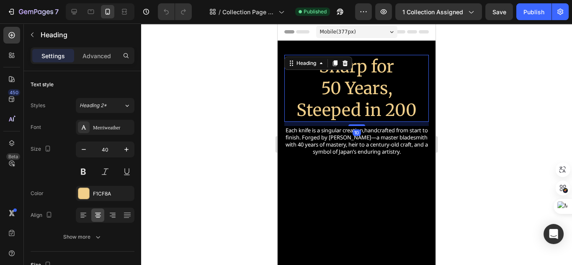
click at [368, 59] on h2 "Sharp for 50 Years, Steeped in 200" at bounding box center [357, 88] width 145 height 67
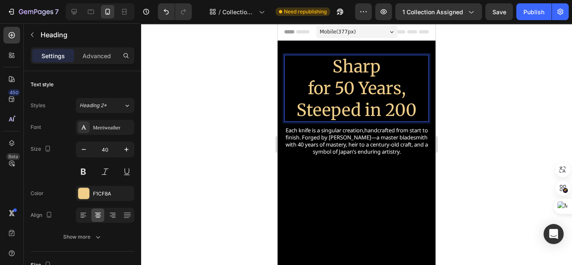
click at [489, 166] on div at bounding box center [356, 144] width 431 height 242
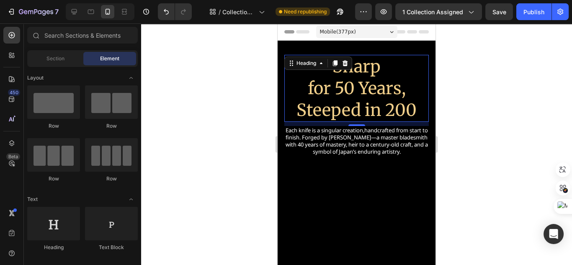
click at [371, 96] on p "Sharp for 50 Years, Steeped in 200" at bounding box center [356, 88] width 143 height 65
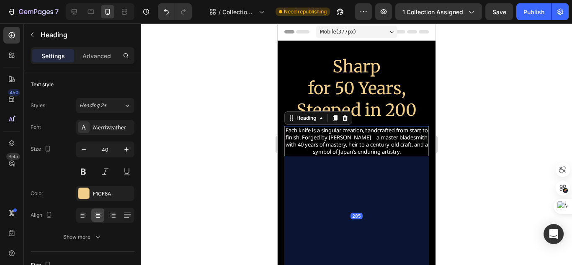
click at [373, 132] on h2 "Each knife is a singular creation,handcrafted from start to finish. Forged by […" at bounding box center [357, 141] width 145 height 30
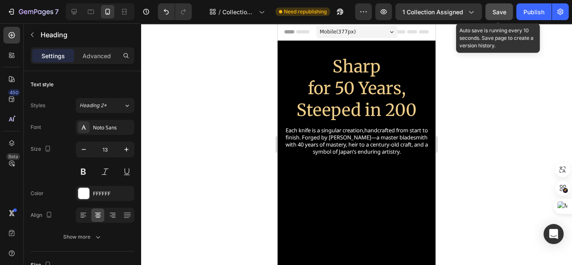
click at [505, 13] on span "Save" at bounding box center [500, 11] width 14 height 7
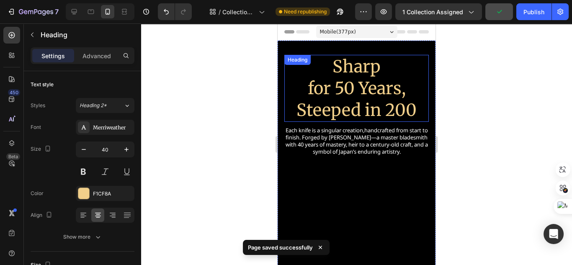
click at [358, 76] on h2 "Sharp for 50 Years, Steeped in 200" at bounding box center [357, 88] width 145 height 67
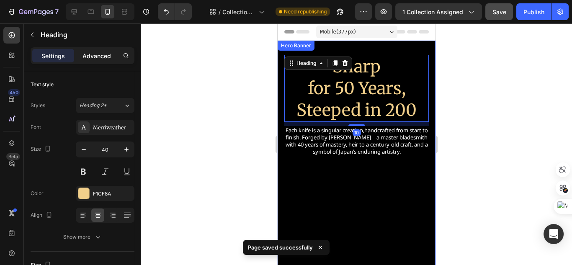
click at [100, 56] on p "Advanced" at bounding box center [97, 56] width 28 height 9
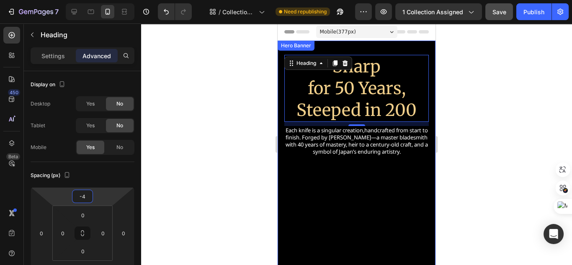
type input "0"
drag, startPoint x: 101, startPoint y: 200, endPoint x: 116, endPoint y: 200, distance: 14.7
click at [116, 0] on html "7 Version history / Collection Page Kayaki knife - [DATE] 16:04:53 Need republi…" at bounding box center [286, 0] width 572 height 0
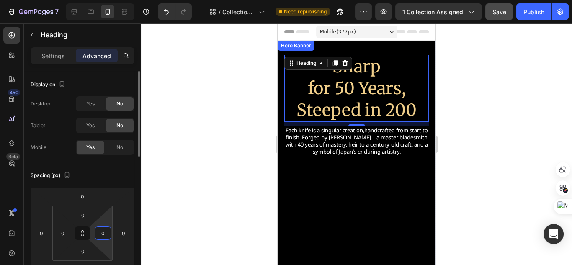
click at [108, 0] on html "7 Version history / Collection Page Kayaki knife - [DATE] 16:04:53 Need republi…" at bounding box center [286, 0] width 572 height 0
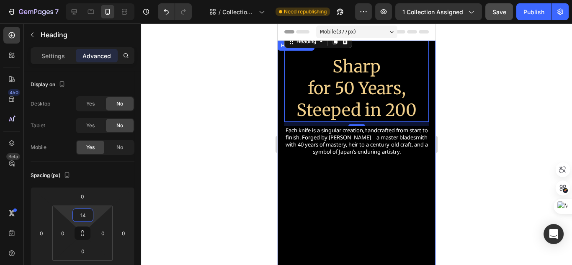
type input "0"
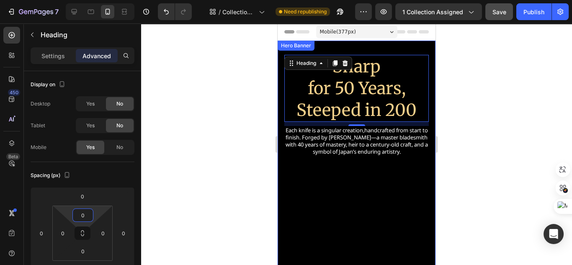
drag, startPoint x: 94, startPoint y: 211, endPoint x: 98, endPoint y: 219, distance: 8.8
click at [98, 0] on html "7 Version history / Collection Page Kayaki knife - [DATE] 16:04:53 Need republi…" at bounding box center [286, 0] width 572 height 0
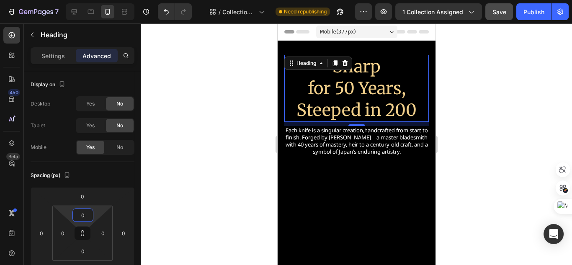
click at [366, 70] on h2 "Sharp for 50 Years, Steeped in 200" at bounding box center [357, 88] width 145 height 67
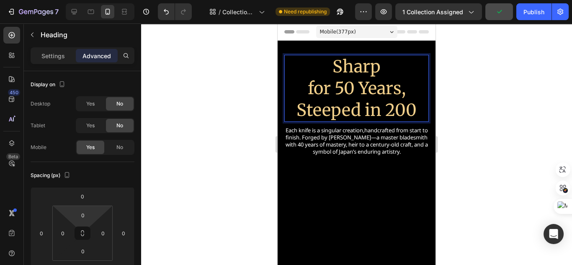
click at [388, 56] on p "Sharp for 50 Years, Steeped in 200" at bounding box center [356, 88] width 143 height 65
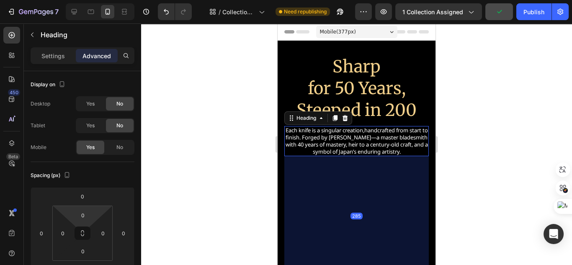
click at [395, 153] on h2 "Each knife is a singular creation,handcrafted from start to finish. Forged by K…" at bounding box center [357, 141] width 145 height 30
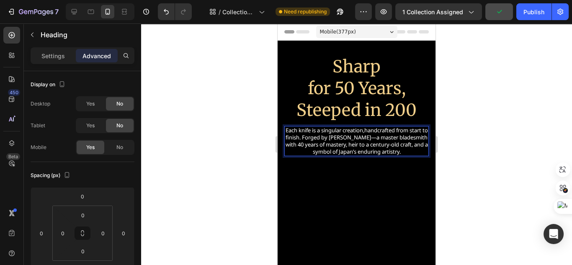
click at [390, 140] on h2 "Each knife is a singular creation,handcrafted from start to finish. Forged by K…" at bounding box center [357, 141] width 145 height 30
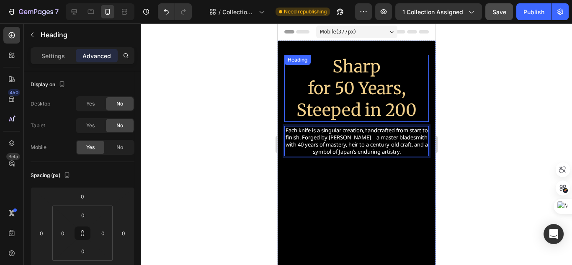
click at [396, 89] on p "Sharp for 50 Years, Steeped in 200" at bounding box center [356, 88] width 143 height 65
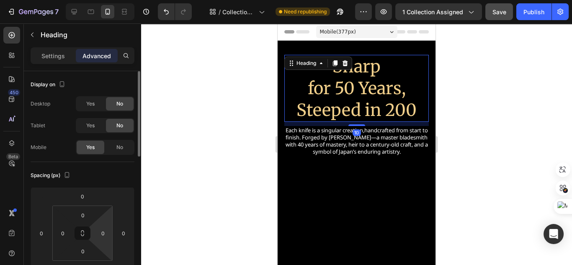
scroll to position [34, 0]
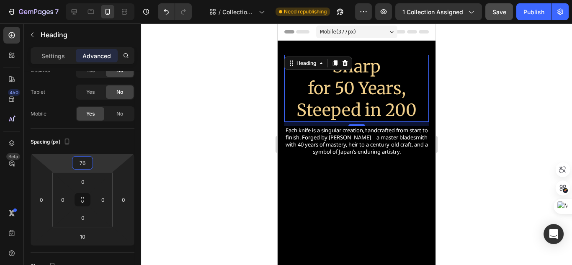
type input "80"
drag, startPoint x: 93, startPoint y: 166, endPoint x: 97, endPoint y: 153, distance: 13.9
click at [97, 0] on html "7 Version history / Collection Page Kayaki knife - Apr 15, 16:04:53 Need republ…" at bounding box center [286, 0] width 572 height 0
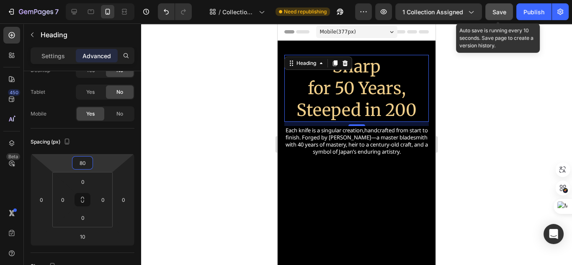
click at [498, 13] on span "Save" at bounding box center [500, 11] width 14 height 7
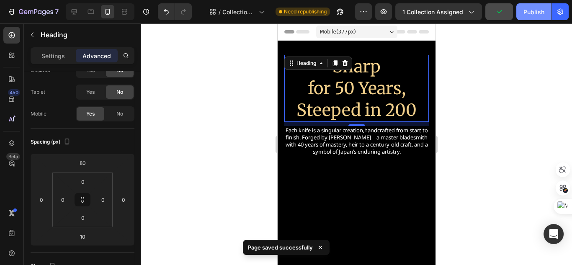
click at [535, 13] on div "Publish" at bounding box center [534, 12] width 21 height 9
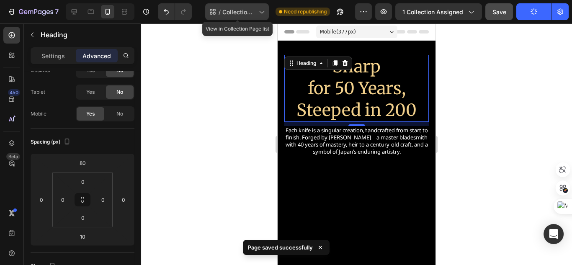
click at [254, 13] on span "Collection Page Kayaki knife - [DATE] 16:04:53" at bounding box center [239, 12] width 33 height 9
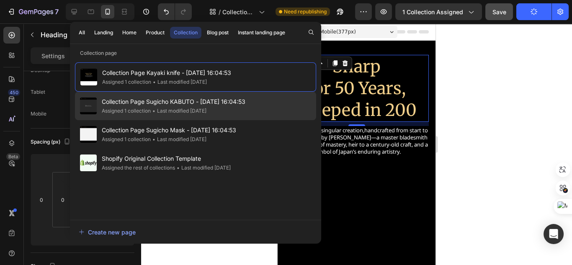
click at [177, 99] on span "Collection Page Sugicho KABUTO - [DATE] 16:04:53" at bounding box center [174, 102] width 144 height 10
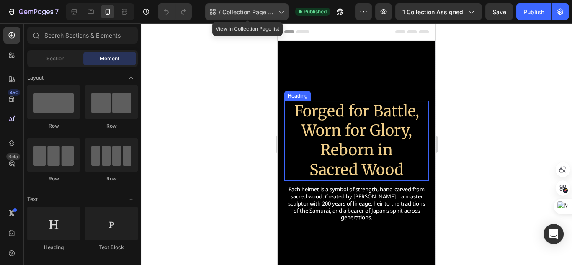
click at [256, 20] on div "/ Collection Page Sugicho KABUTO - [DATE] 16:04:53" at bounding box center [246, 11] width 83 height 17
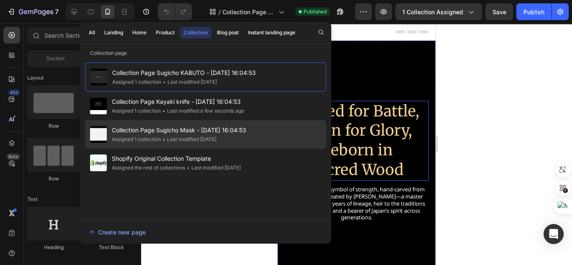
click at [215, 142] on div "• Last modified [DATE]" at bounding box center [189, 139] width 56 height 8
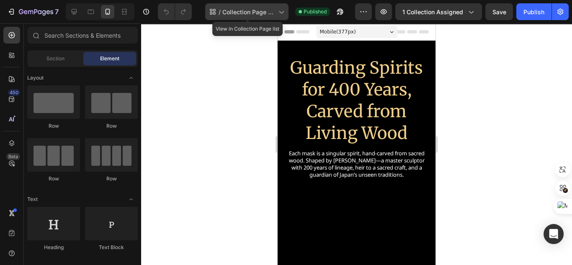
click at [282, 13] on icon at bounding box center [281, 12] width 8 height 8
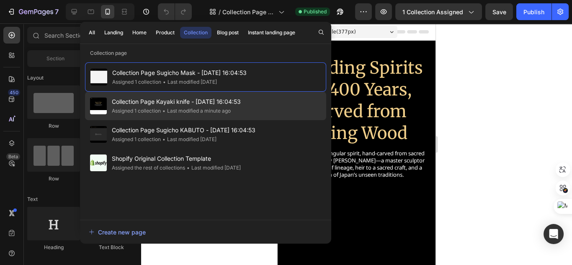
click at [224, 114] on div "• Last modified a minute ago" at bounding box center [196, 111] width 70 height 8
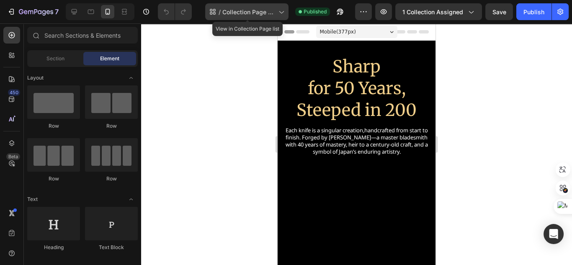
click at [280, 11] on icon at bounding box center [281, 12] width 8 height 8
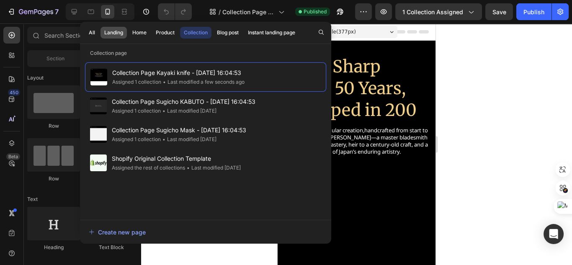
click at [129, 34] on button "Landing" at bounding box center [140, 33] width 22 height 12
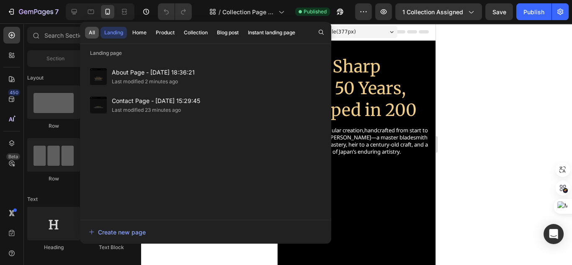
click at [94, 34] on div "All" at bounding box center [92, 33] width 6 height 8
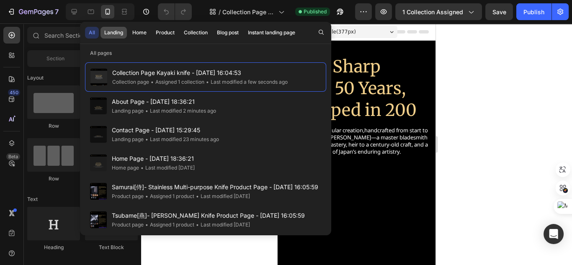
click at [117, 36] on div "Landing" at bounding box center [113, 33] width 19 height 8
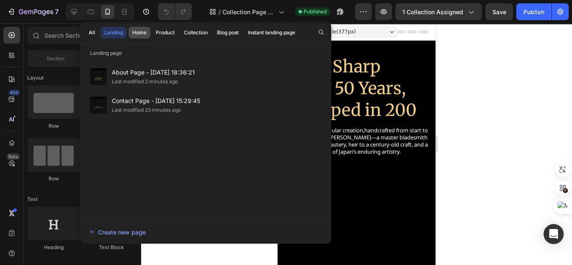
click at [152, 38] on button "Home" at bounding box center [165, 33] width 26 height 12
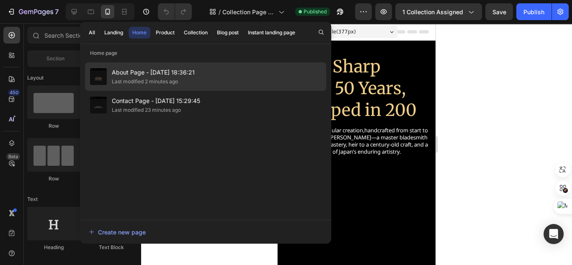
click at [150, 78] on div "Last modified 2 minutes ago" at bounding box center [145, 82] width 66 height 8
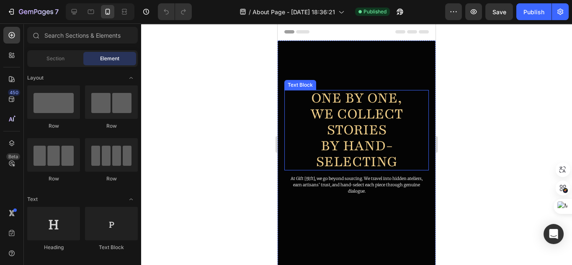
click at [347, 112] on p "WE COLLECT STORIES BY HAND-SELECTING" at bounding box center [357, 138] width 136 height 64
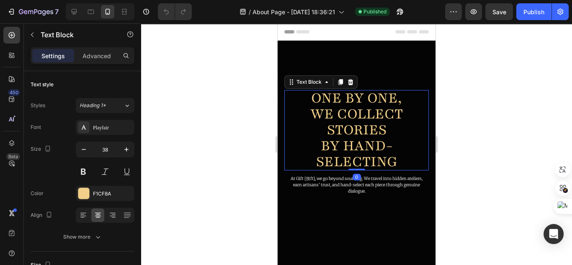
click at [348, 113] on p "WE COLLECT STORIES BY HAND-SELECTING" at bounding box center [357, 138] width 136 height 64
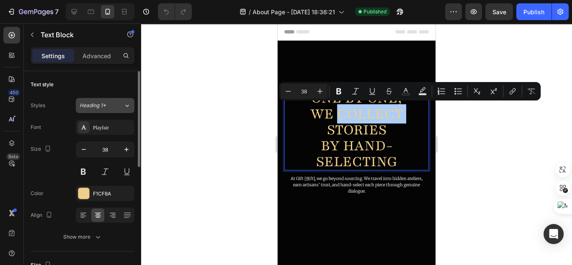
click at [123, 109] on div "Heading 1*" at bounding box center [102, 106] width 44 height 8
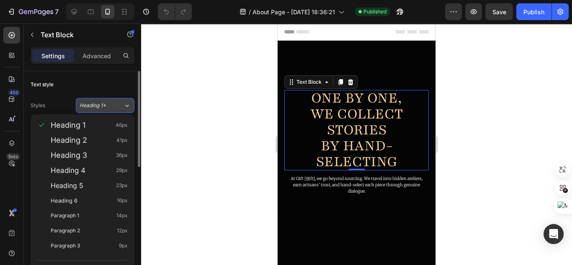
click at [123, 109] on div "Heading 1*" at bounding box center [102, 106] width 44 height 8
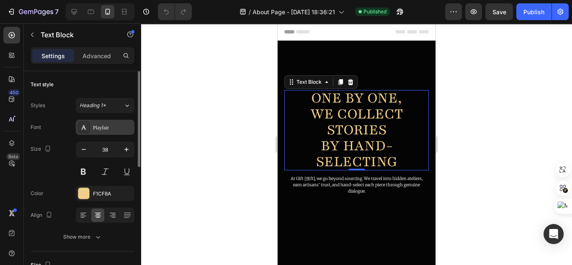
click at [119, 129] on div "Playfair" at bounding box center [112, 128] width 39 height 8
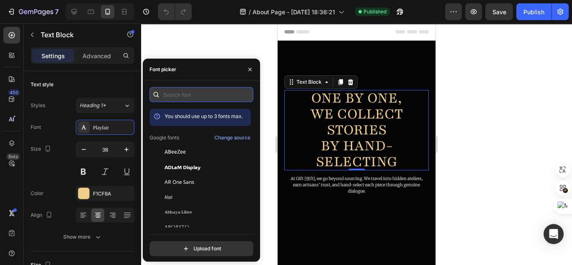
click at [195, 98] on input "text" at bounding box center [202, 94] width 104 height 15
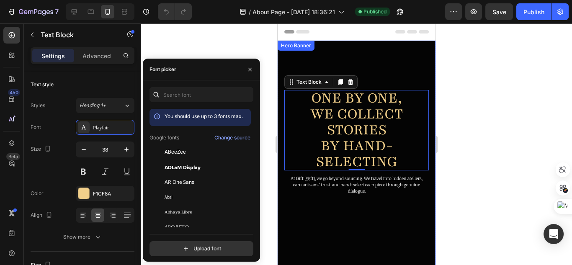
click at [354, 67] on div "Overlay" at bounding box center [357, 162] width 158 height 242
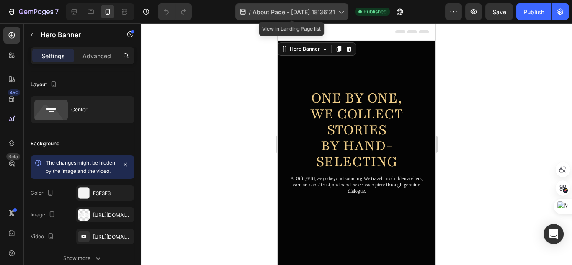
click at [334, 6] on div "/ About Page - Apr 13, 18:36:21" at bounding box center [292, 11] width 113 height 17
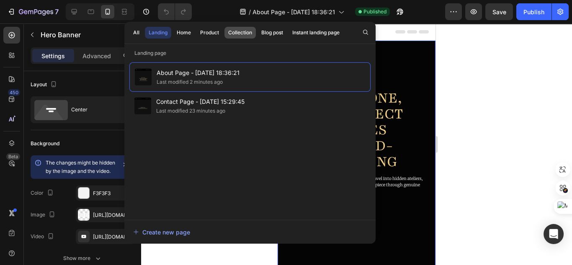
click at [229, 34] on div "Collection" at bounding box center [240, 33] width 24 height 8
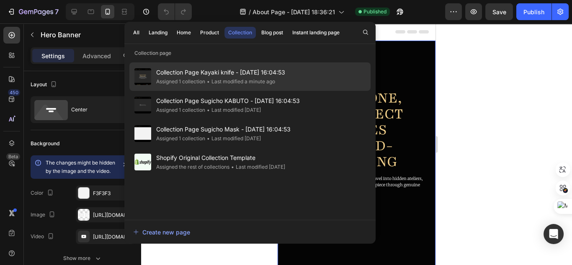
click at [214, 75] on span "Collection Page Kayaki knife - [DATE] 16:04:53" at bounding box center [220, 72] width 129 height 10
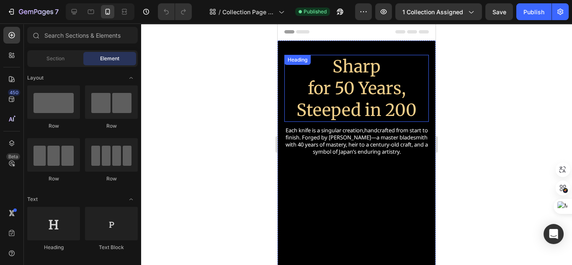
click at [354, 99] on h2 "Sharp for 50 Years, Steeped in 200" at bounding box center [357, 88] width 145 height 67
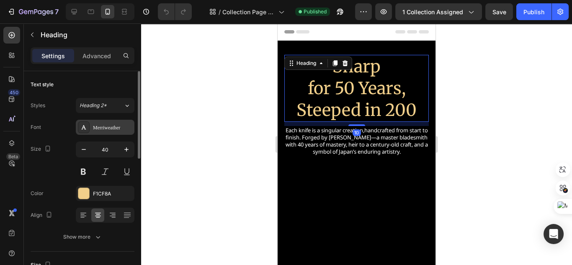
click at [108, 128] on div "Merriweather" at bounding box center [112, 128] width 39 height 8
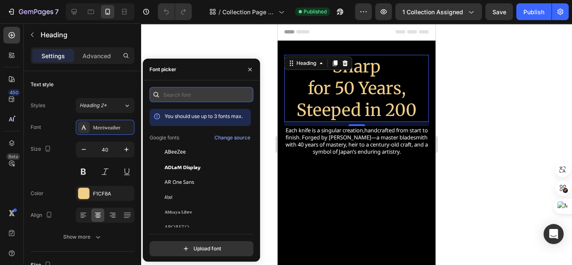
click at [191, 94] on input "text" at bounding box center [202, 94] width 104 height 15
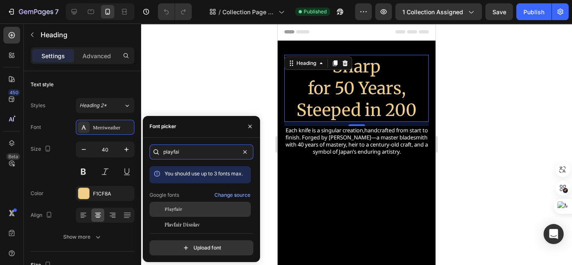
type input "playfai"
click at [201, 208] on div "Playfair" at bounding box center [207, 210] width 85 height 8
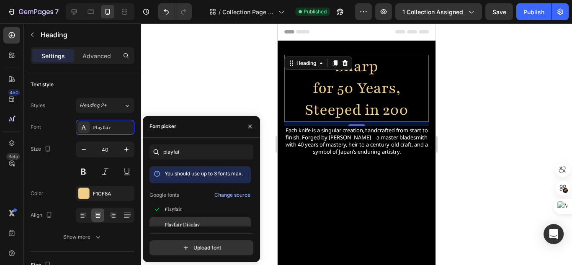
click at [199, 223] on span "Playfair Display" at bounding box center [182, 225] width 35 height 8
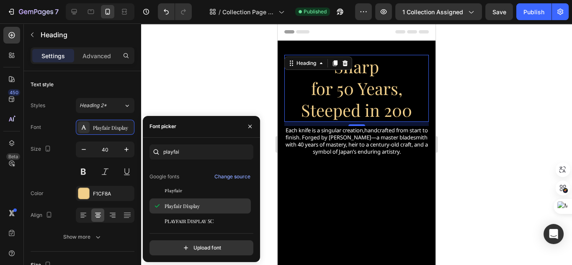
scroll to position [20, 0]
click at [199, 223] on span "Playfair Display SC" at bounding box center [189, 220] width 49 height 8
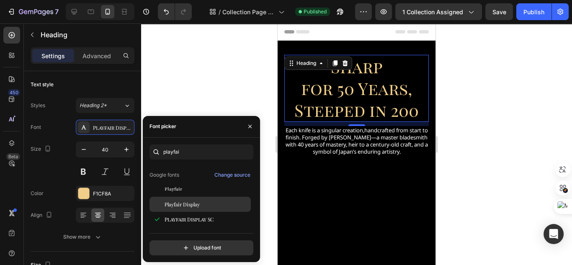
click at [197, 207] on span "Playfair Display" at bounding box center [182, 205] width 35 height 8
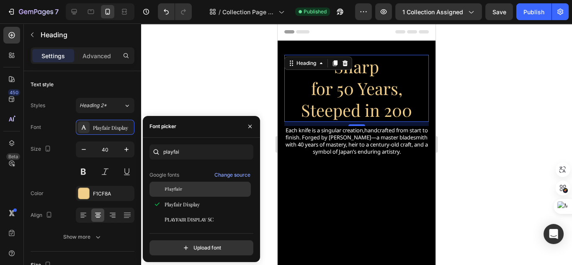
click at [196, 191] on div "Playfair" at bounding box center [207, 190] width 85 height 8
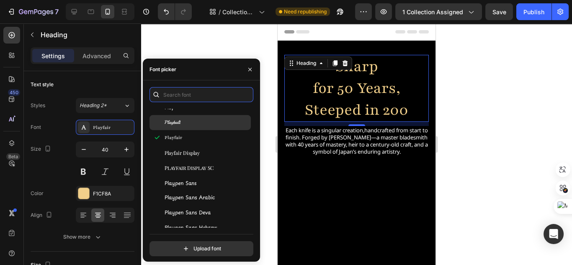
scroll to position [19881, 0]
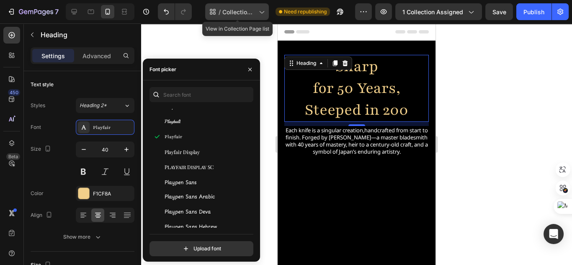
click at [256, 10] on span "Collection Page Kayaki knife - [DATE] 16:04:53" at bounding box center [239, 12] width 33 height 9
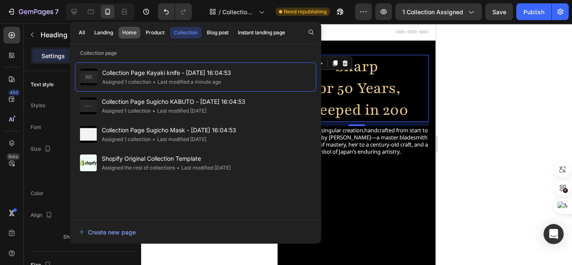
click at [134, 34] on div "Home" at bounding box center [129, 33] width 14 height 8
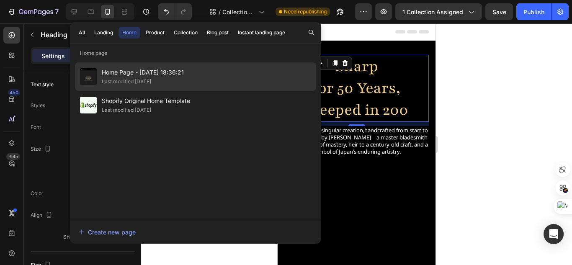
click at [140, 75] on span "Home Page - Apr 13, 18:36:21" at bounding box center [143, 72] width 82 height 10
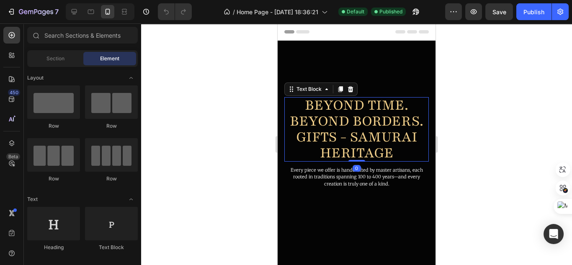
click at [335, 117] on p "beyond Borders." at bounding box center [357, 121] width 136 height 16
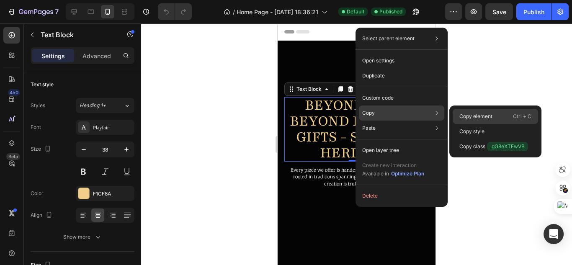
click at [466, 115] on p "Copy element" at bounding box center [476, 117] width 33 height 8
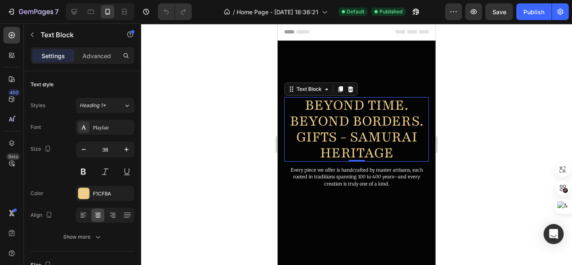
click at [347, 113] on p "beyond Borders." at bounding box center [357, 121] width 136 height 16
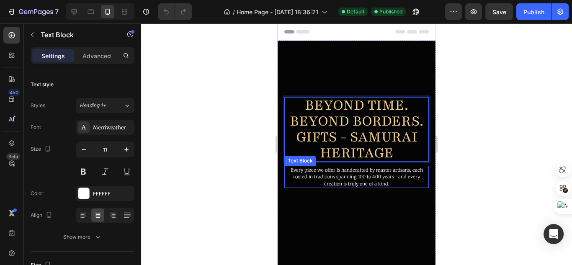
click at [386, 185] on p "Every piece we offer is handcrafted by master artisans, each rooted in traditio…" at bounding box center [356, 177] width 143 height 21
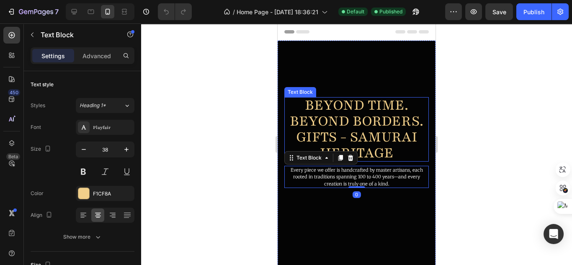
click at [382, 161] on p "Heritage" at bounding box center [357, 153] width 136 height 16
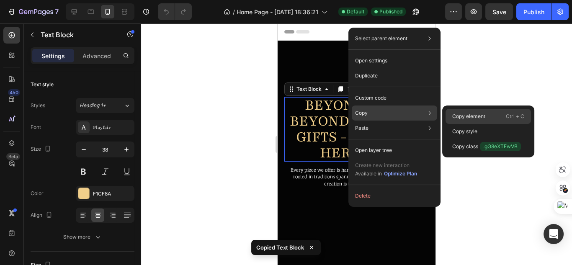
click at [485, 118] on p "Copy element" at bounding box center [469, 117] width 33 height 8
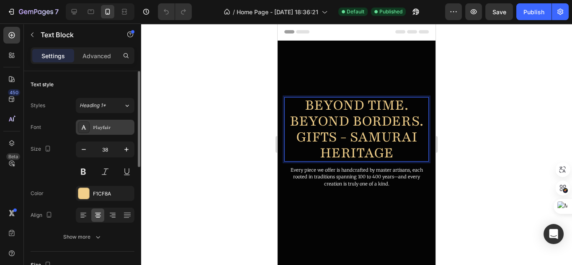
click at [106, 130] on div "Playfair" at bounding box center [112, 128] width 39 height 8
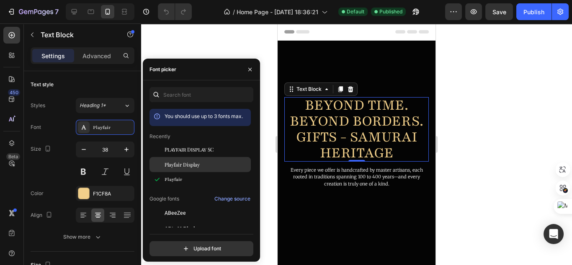
click at [185, 165] on span "Playfair Display" at bounding box center [182, 165] width 35 height 8
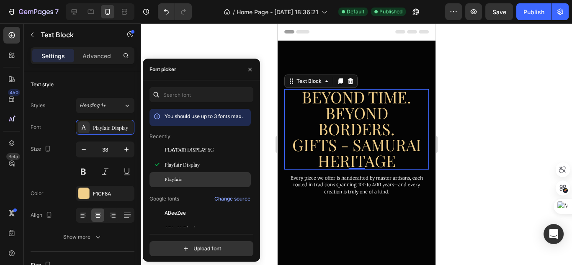
click at [188, 176] on div "Playfair" at bounding box center [207, 180] width 85 height 8
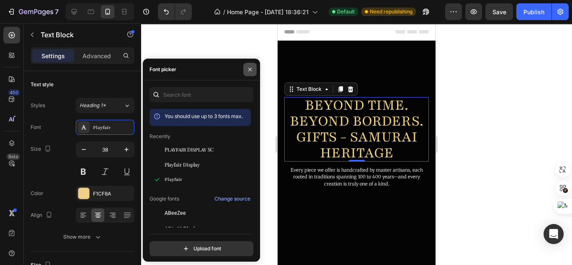
click at [252, 72] on icon "button" at bounding box center [250, 69] width 7 height 7
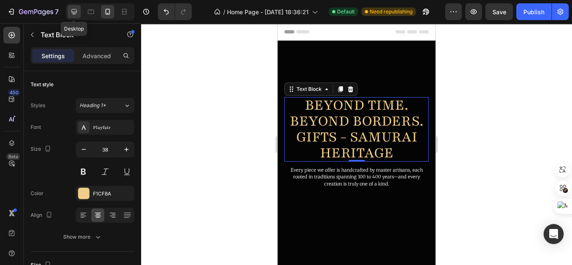
click at [72, 14] on icon at bounding box center [74, 11] width 5 height 5
type input "43"
type input "80%"
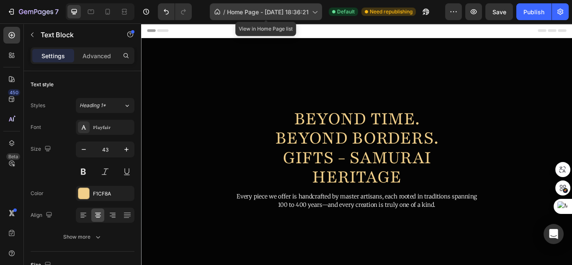
click at [292, 17] on div "/ Home Page - Apr 13, 18:36:21" at bounding box center [266, 11] width 112 height 17
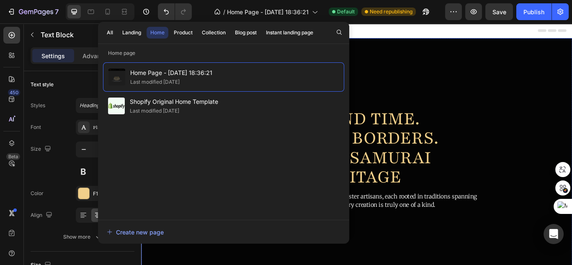
drag, startPoint x: 480, startPoint y: 75, endPoint x: 478, endPoint y: 83, distance: 7.4
click at [480, 75] on div "Overlay" at bounding box center [392, 182] width 503 height 282
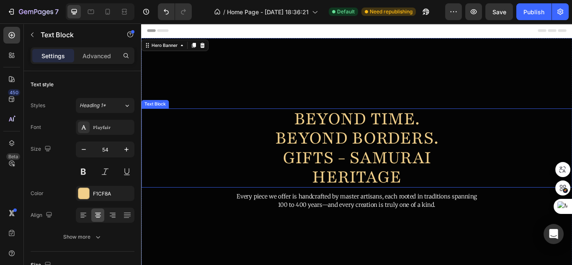
click at [422, 146] on p "beyond Borders." at bounding box center [392, 157] width 401 height 23
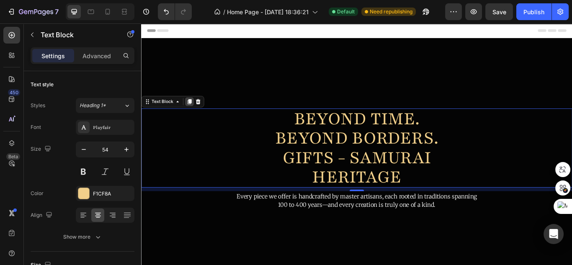
click at [198, 113] on icon at bounding box center [197, 115] width 5 height 6
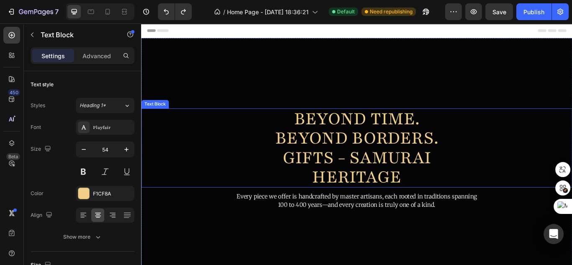
click at [388, 137] on p "Beyond Time." at bounding box center [392, 135] width 401 height 23
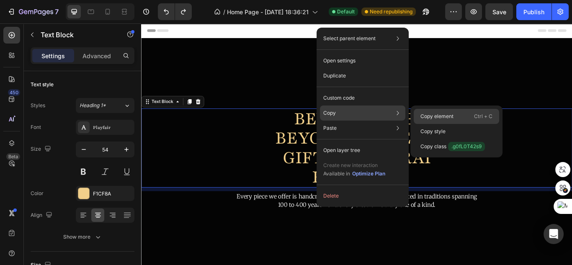
click at [418, 124] on div "Copy element Ctrl + C" at bounding box center [456, 131] width 85 height 15
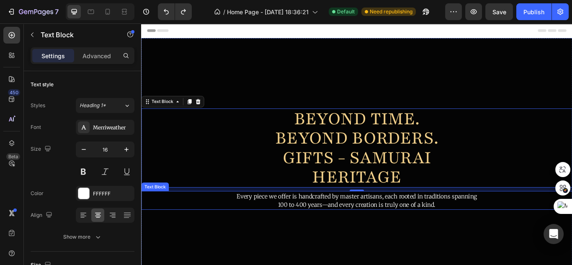
click at [425, 236] on p "100 to 400 years—and every creation is truly one of a kind." at bounding box center [392, 235] width 501 height 10
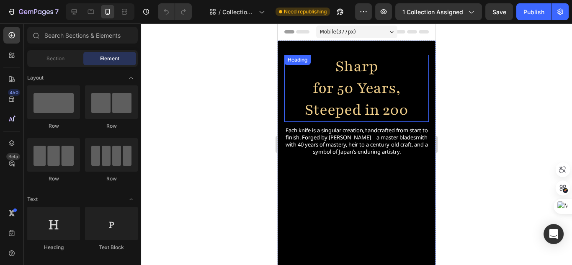
click at [340, 66] on h2 "Sharp for 50 Years, Steeped in 200" at bounding box center [357, 88] width 145 height 67
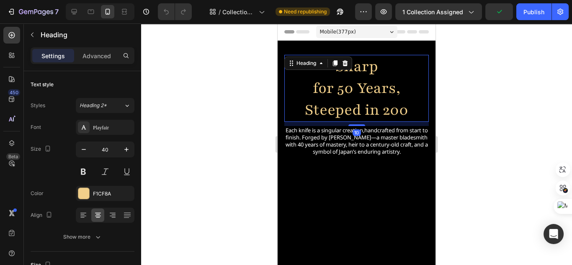
click at [374, 111] on h2 "Sharp for 50 Years, Steeped in 200" at bounding box center [357, 88] width 145 height 67
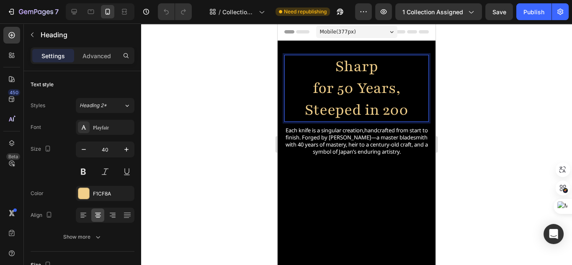
drag, startPoint x: 375, startPoint y: 113, endPoint x: 371, endPoint y: 114, distance: 4.5
click at [371, 114] on h2 "Sharp for 50 Years, Steeped in 200" at bounding box center [357, 88] width 145 height 67
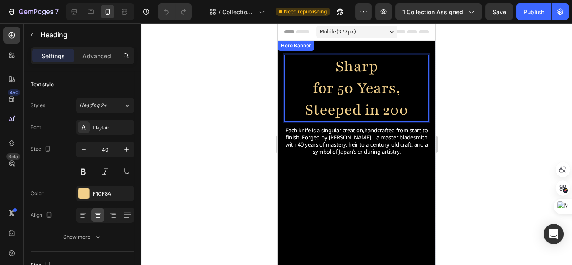
click at [374, 117] on div "Sharp for 50 Years, Steeped in 200 Heading 10 Sharp for 50 Years, Steeped in 20…" at bounding box center [357, 148] width 145 height 254
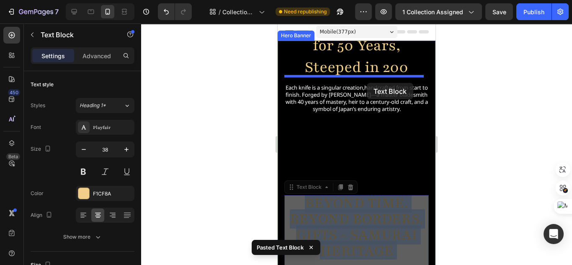
drag, startPoint x: 382, startPoint y: 214, endPoint x: 370, endPoint y: 86, distance: 128.0
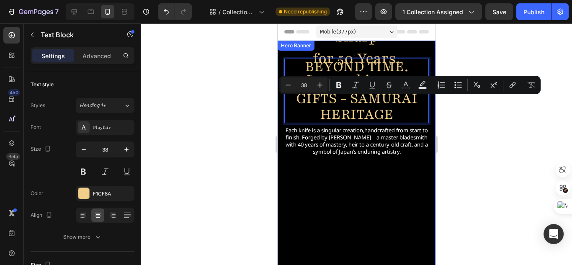
drag, startPoint x: 378, startPoint y: 98, endPoint x: 371, endPoint y: 193, distance: 95.4
drag, startPoint x: 364, startPoint y: 111, endPoint x: 373, endPoint y: 194, distance: 83.1
click at [373, 194] on div "Sharp for 50 Years, Steeped in 200 Heading Sharp for 50 Years, Steeped in 200. …" at bounding box center [357, 134] width 145 height 284
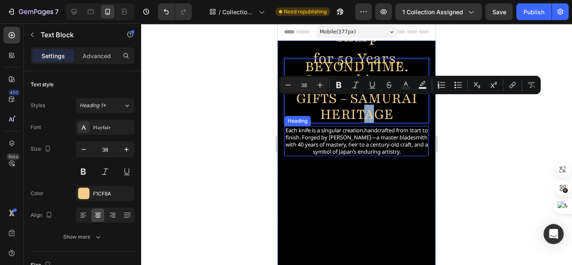
click at [408, 134] on h2 "Each knife is a singular creation,handcrafted from start to finish. Forged by K…" at bounding box center [357, 141] width 145 height 30
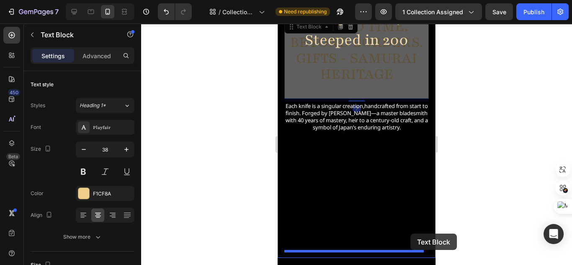
scroll to position [33, 0]
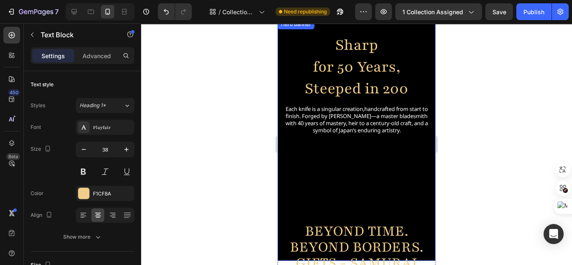
scroll to position [0, 0]
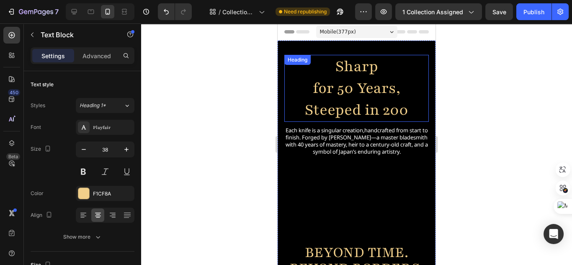
click at [378, 104] on p "Sharp for 50 Years, Steeped in 200" at bounding box center [356, 88] width 143 height 65
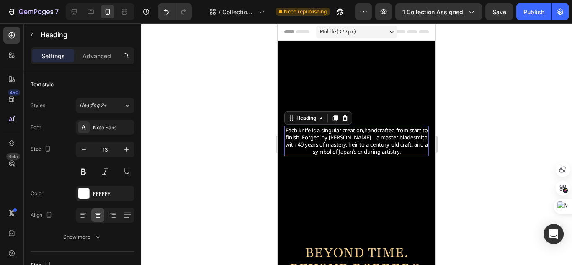
drag, startPoint x: 383, startPoint y: 106, endPoint x: 362, endPoint y: 136, distance: 36.7
click at [362, 136] on h2 "Each knife is a singular creation,handcrafted from start to finish. Forged by K…" at bounding box center [357, 141] width 145 height 30
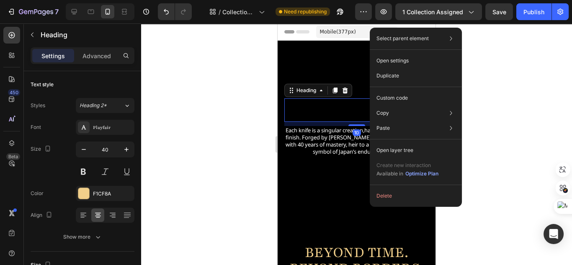
click at [362, 109] on h2 "Rich Text Editor. Editing area: main" at bounding box center [357, 109] width 145 height 23
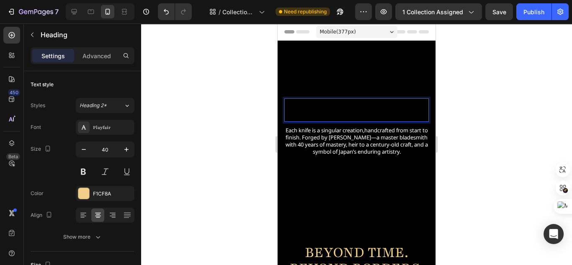
drag, startPoint x: 362, startPoint y: 109, endPoint x: 339, endPoint y: 107, distance: 23.1
click at [339, 107] on h2 "Rich Text Editor. Editing area: main" at bounding box center [357, 109] width 145 height 23
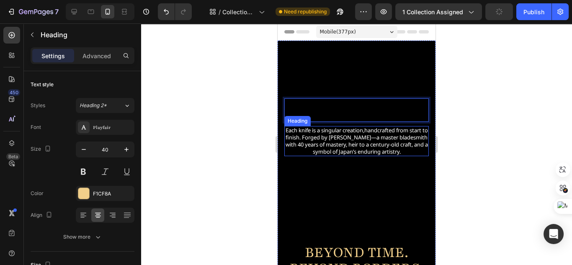
click at [342, 132] on h2 "Each knife is a singular creation,handcrafted from start to finish. Forged by K…" at bounding box center [357, 141] width 145 height 30
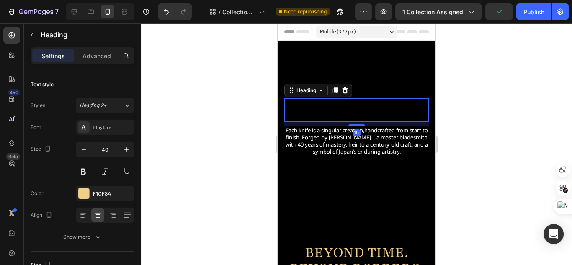
click at [366, 110] on h2 "Rich Text Editor. Editing area: main" at bounding box center [357, 109] width 145 height 23
click at [347, 88] on icon at bounding box center [345, 91] width 5 height 6
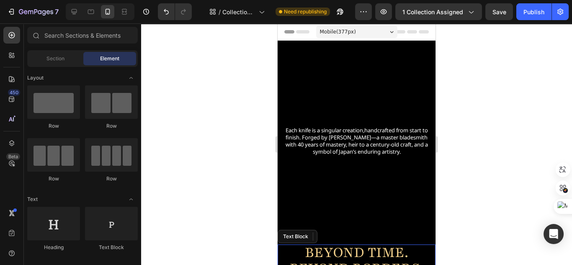
click at [386, 254] on p "Beyond Time." at bounding box center [356, 253] width 148 height 16
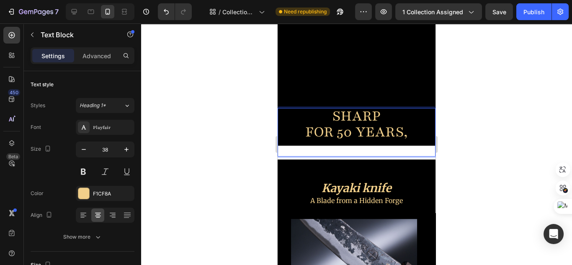
scroll to position [0, 0]
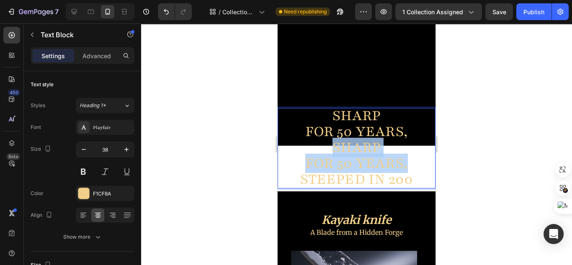
drag, startPoint x: 407, startPoint y: 163, endPoint x: 314, endPoint y: 149, distance: 94.6
click at [314, 149] on p "Sharp for 50 Years, Steeped in 200" at bounding box center [356, 164] width 148 height 48
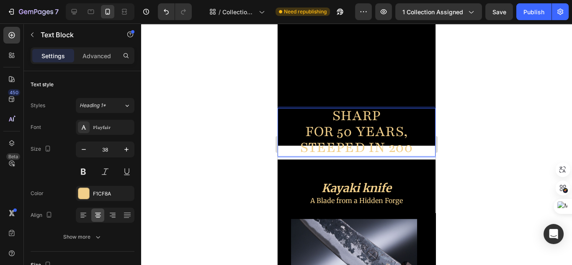
click at [472, 120] on div at bounding box center [356, 144] width 431 height 242
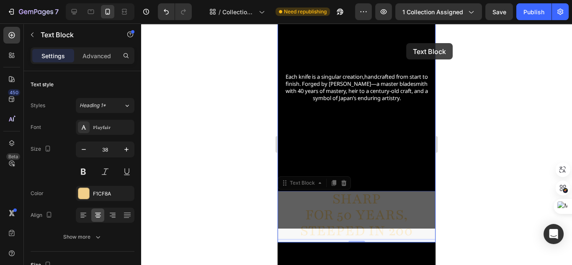
scroll to position [0, 0]
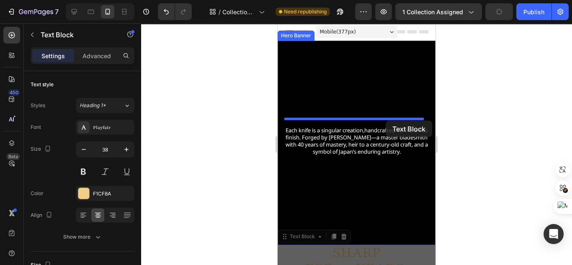
drag, startPoint x: 406, startPoint y: 126, endPoint x: 386, endPoint y: 121, distance: 21.2
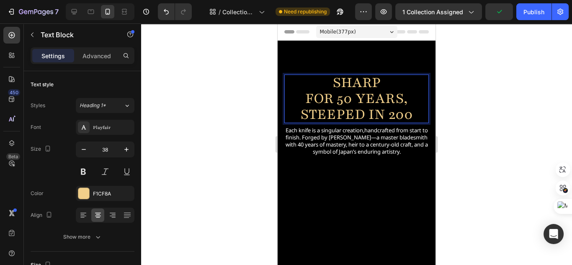
click at [347, 96] on p "for 50 years, Steeped in 200" at bounding box center [357, 107] width 136 height 32
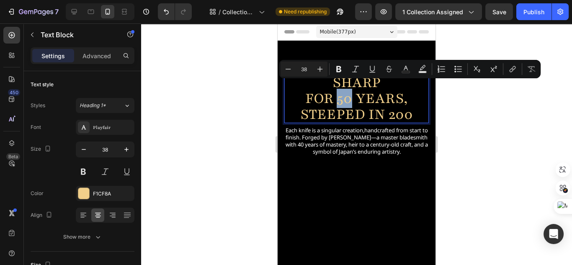
drag, startPoint x: 348, startPoint y: 93, endPoint x: 335, endPoint y: 93, distance: 12.6
click at [335, 93] on p "for 50 years, Steeped in 200" at bounding box center [357, 107] width 136 height 32
click at [343, 72] on icon "Editor contextual toolbar" at bounding box center [339, 69] width 8 height 8
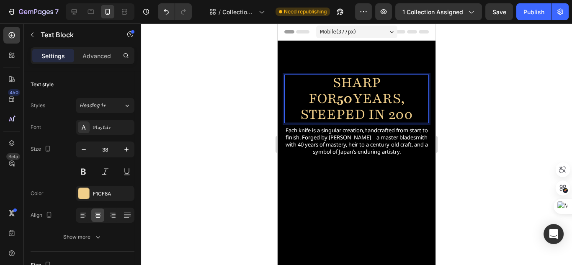
click at [346, 92] on strong "50" at bounding box center [345, 98] width 16 height 19
click at [399, 110] on p "for 50 years, Steeped in 200" at bounding box center [357, 107] width 136 height 32
drag, startPoint x: 386, startPoint y: 109, endPoint x: 408, endPoint y: 108, distance: 21.4
click at [408, 108] on p "for 50 years, Steeped in 200" at bounding box center [357, 107] width 136 height 32
click at [404, 110] on p "for 50 years, Steeped in 200" at bounding box center [357, 107] width 136 height 32
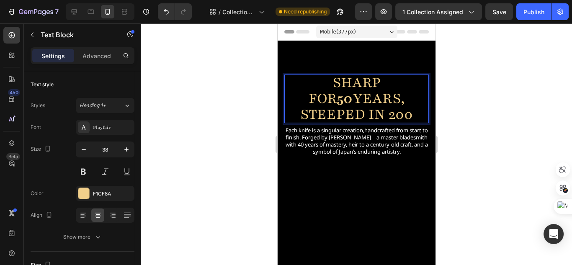
click at [406, 110] on p "for 50 years, Steeped in 200" at bounding box center [357, 107] width 136 height 32
click at [407, 110] on p "for 50 years, Steeped in 200" at bounding box center [357, 107] width 136 height 32
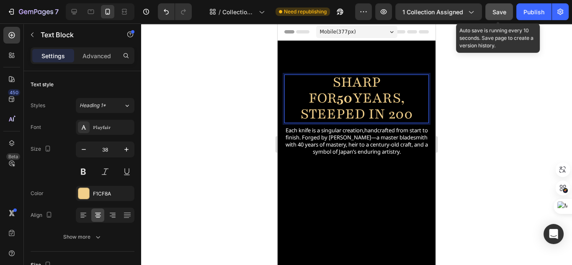
click at [504, 5] on button "Save" at bounding box center [500, 11] width 28 height 17
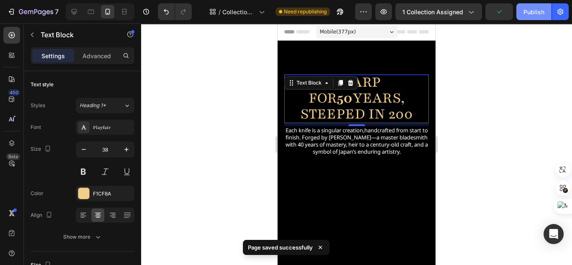
click at [531, 14] on div "Publish" at bounding box center [534, 12] width 21 height 9
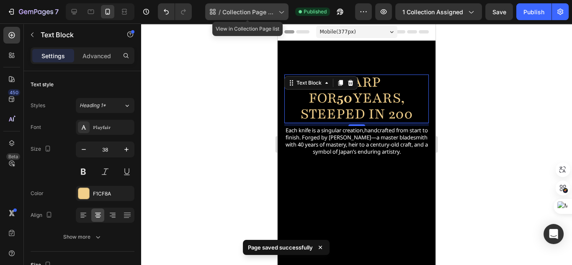
click at [246, 16] on span "Collection Page Kayaki knife - [DATE] 16:04:53" at bounding box center [249, 12] width 53 height 9
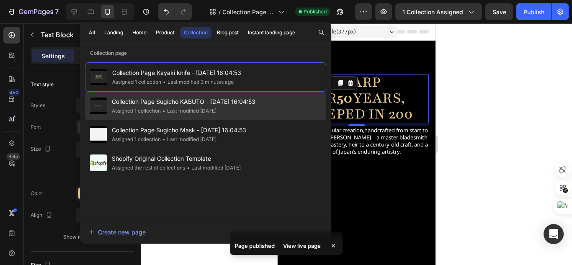
click at [216, 108] on div "• Last modified 3 months ago" at bounding box center [189, 111] width 56 height 8
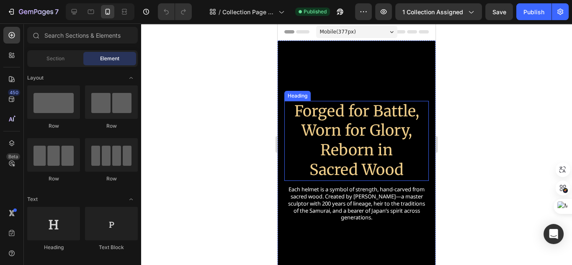
click at [358, 167] on h2 "Forged for Battle, Worn for Glory, Reborn in [GEOGRAPHIC_DATA]" at bounding box center [357, 141] width 145 height 80
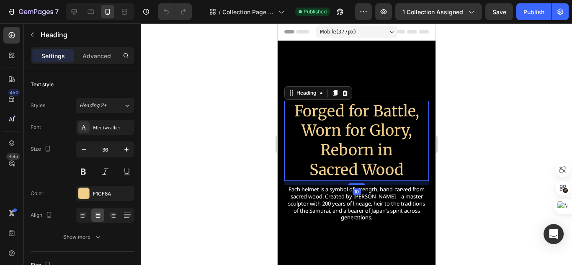
click at [369, 184] on div "10" at bounding box center [357, 183] width 145 height 4
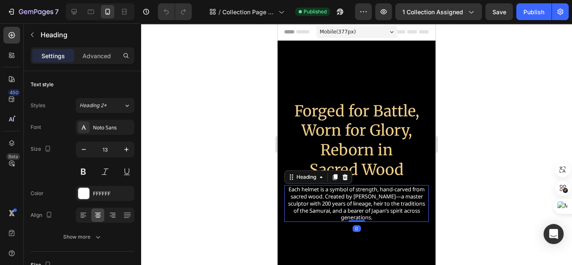
click at [369, 196] on h2 "Each helmet is a symbol of strength, hand-carved from sacred wood. Created by […" at bounding box center [357, 203] width 145 height 37
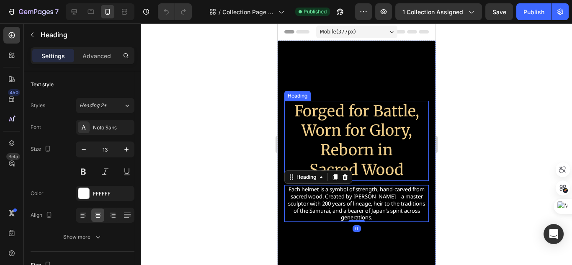
click at [376, 173] on h2 "Forged for Battle, Worn for Glory, Reborn in [GEOGRAPHIC_DATA]" at bounding box center [357, 141] width 145 height 80
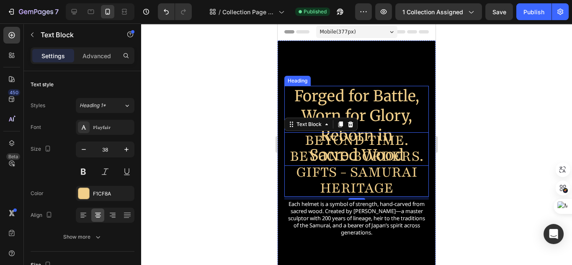
click at [379, 107] on h2 "Forged for Battle, Worn for Glory, Reborn in [GEOGRAPHIC_DATA]" at bounding box center [357, 126] width 145 height 80
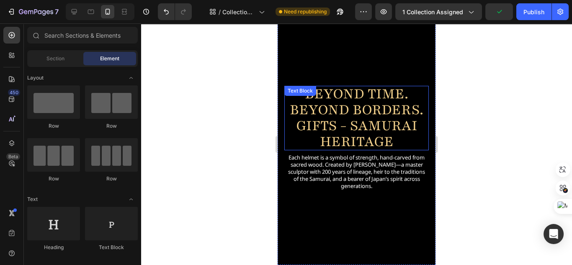
scroll to position [10, 0]
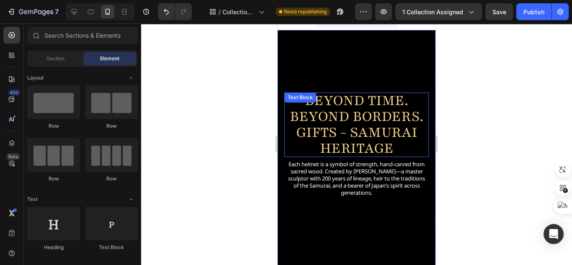
click at [398, 109] on p "beyond Borders." at bounding box center [357, 117] width 136 height 16
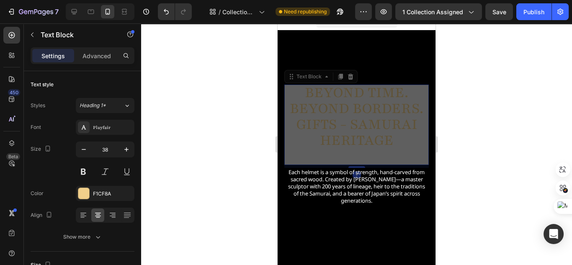
scroll to position [0, 0]
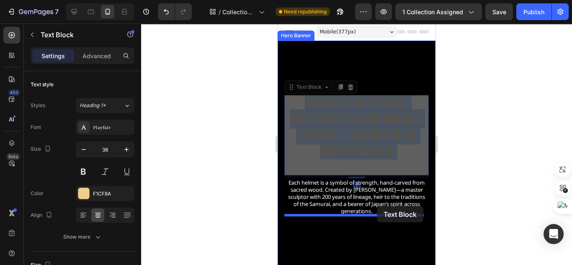
drag, startPoint x: 391, startPoint y: 113, endPoint x: 377, endPoint y: 206, distance: 94.4
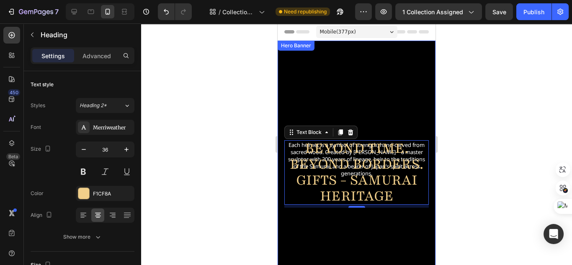
click at [379, 116] on p "Rich Text Editor. Editing area: main" at bounding box center [356, 126] width 143 height 20
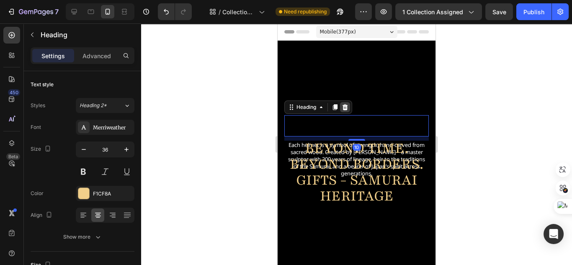
click at [347, 104] on icon at bounding box center [345, 107] width 5 height 6
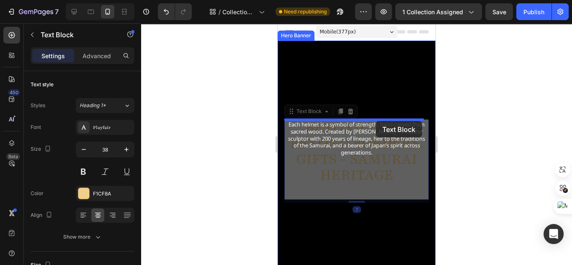
drag, startPoint x: 373, startPoint y: 172, endPoint x: 376, endPoint y: 121, distance: 51.2
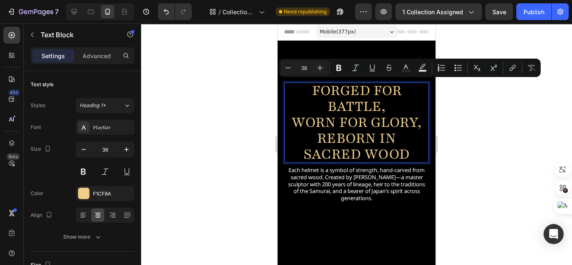
scroll to position [0, 0]
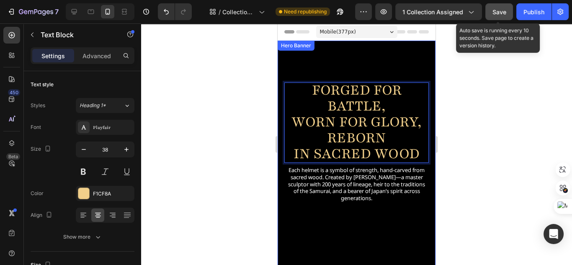
click at [509, 14] on button "Save" at bounding box center [500, 11] width 28 height 17
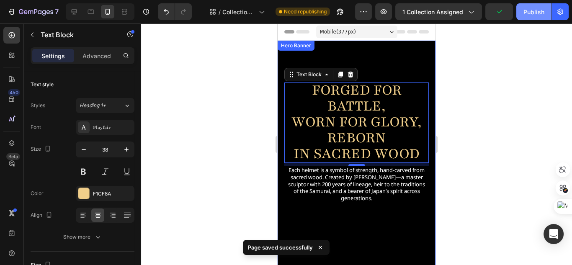
click at [531, 10] on div "Publish" at bounding box center [534, 12] width 21 height 9
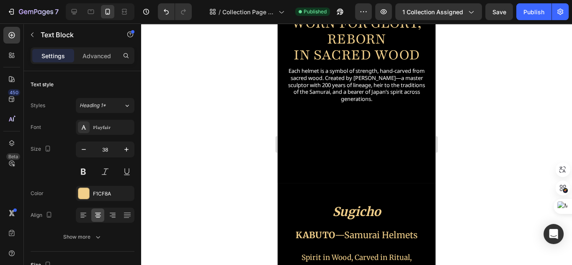
scroll to position [0, 0]
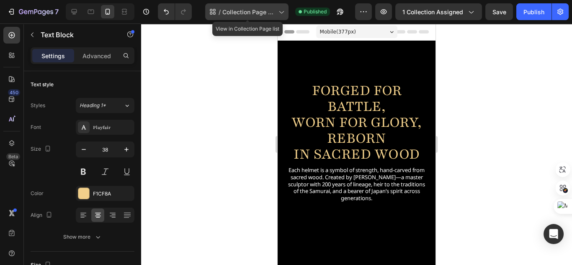
click at [264, 12] on span "Collection Page Sugicho KABUTO - [DATE] 16:04:53" at bounding box center [249, 12] width 53 height 9
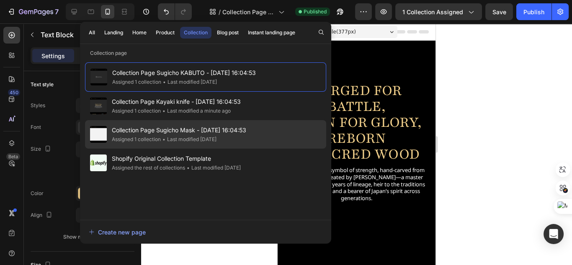
click at [264, 149] on div "Collection Page Sugicho Mask - Apr 15, 16:04:53 Assigned 1 collection • Last mo…" at bounding box center [205, 163] width 241 height 28
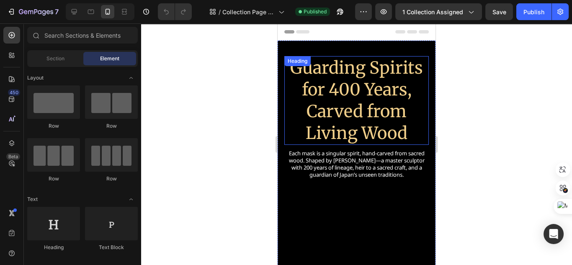
click at [347, 114] on h2 "Guarding Spirits for 400 Years, Carved from Living Wood" at bounding box center [357, 100] width 145 height 89
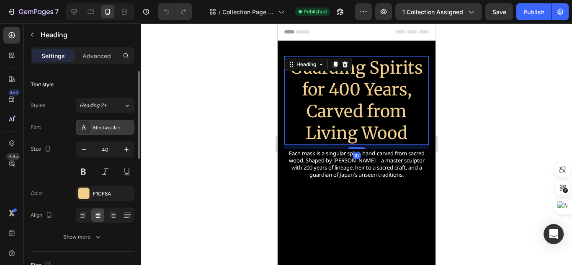
click at [102, 127] on div "Merriweather" at bounding box center [112, 128] width 39 height 8
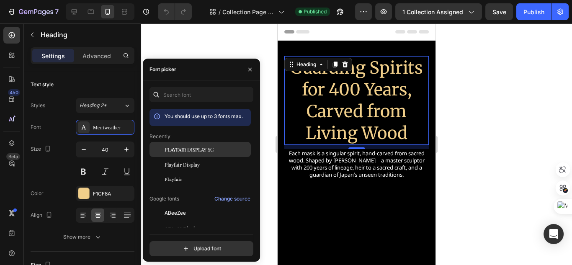
click at [194, 148] on span "Playfair Display SC" at bounding box center [189, 150] width 49 height 8
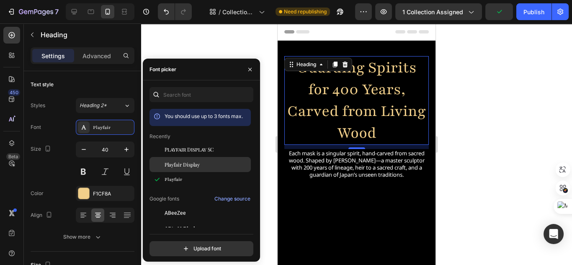
click at [201, 164] on div "Playfair Display" at bounding box center [207, 165] width 85 height 8
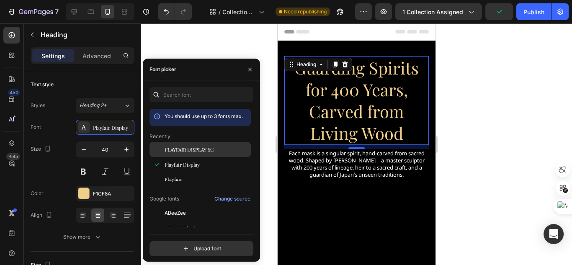
click at [200, 151] on span "Playfair Display SC" at bounding box center [189, 150] width 49 height 8
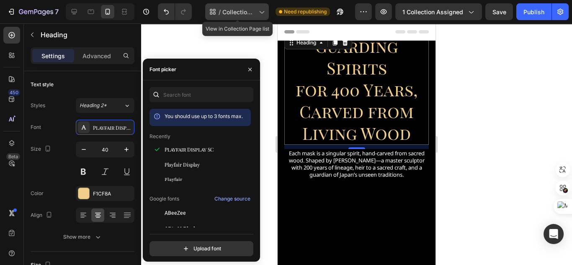
click at [250, 15] on span "Collection Page Sugicho Mask - [DATE] 16:04:53" at bounding box center [239, 12] width 33 height 9
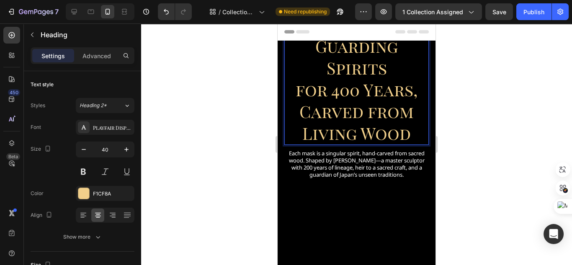
click at [347, 80] on h2 "Guarding Spirits for 400 Years, Carved from Living Wood" at bounding box center [357, 89] width 145 height 111
click at [125, 125] on div "Playfair Display SC" at bounding box center [112, 128] width 39 height 8
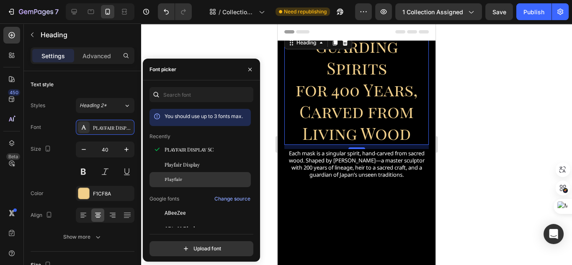
click at [195, 176] on div "Playfair" at bounding box center [207, 180] width 85 height 8
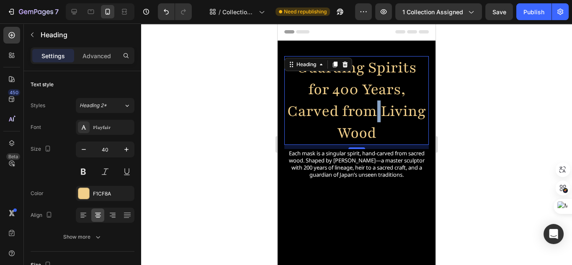
click at [399, 114] on p "Guarding Spirits for 400 Years, Carved from Living Wood" at bounding box center [356, 100] width 143 height 87
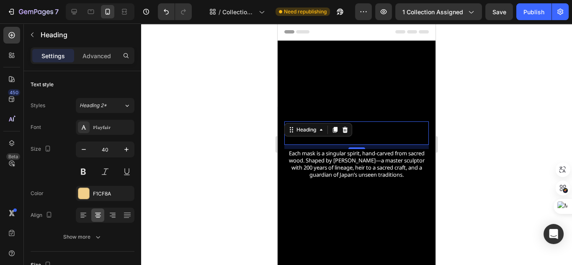
drag, startPoint x: 227, startPoint y: 189, endPoint x: 249, endPoint y: 171, distance: 28.7
click at [227, 189] on div at bounding box center [356, 144] width 431 height 242
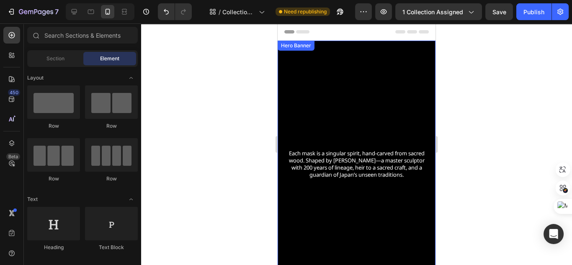
click at [361, 106] on div "Background Image" at bounding box center [357, 162] width 158 height 242
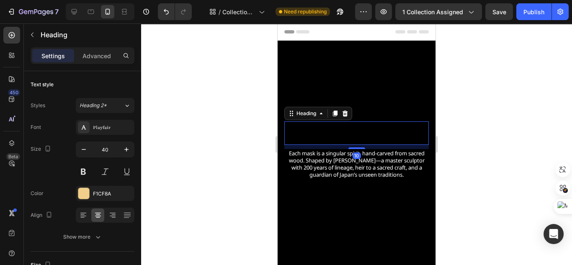
click at [362, 136] on p "Rich Text Editor. Editing area: main" at bounding box center [356, 133] width 143 height 22
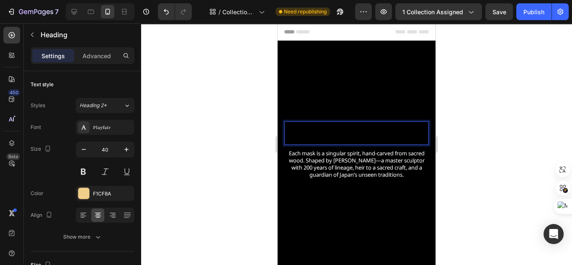
click at [362, 132] on h2 "Rich Text Editor. Editing area: main" at bounding box center [357, 133] width 145 height 23
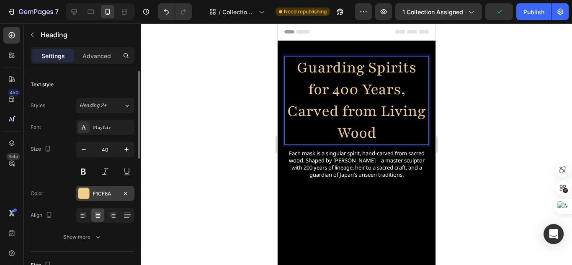
scroll to position [67, 0]
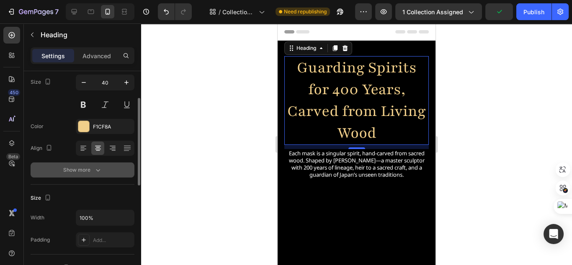
click at [118, 174] on button "Show more" at bounding box center [83, 170] width 104 height 15
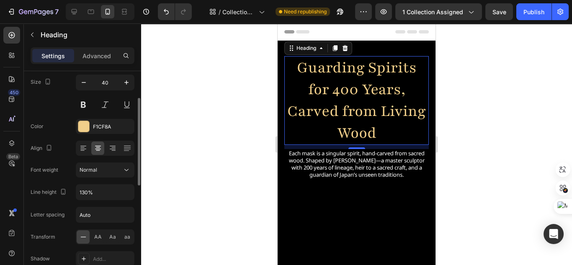
scroll to position [134, 0]
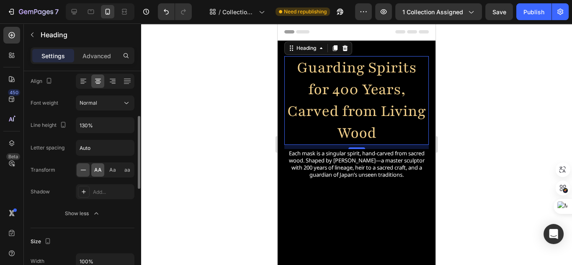
click at [103, 173] on div "AA" at bounding box center [97, 169] width 13 height 13
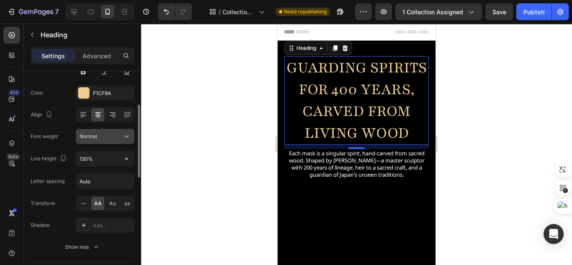
scroll to position [67, 0]
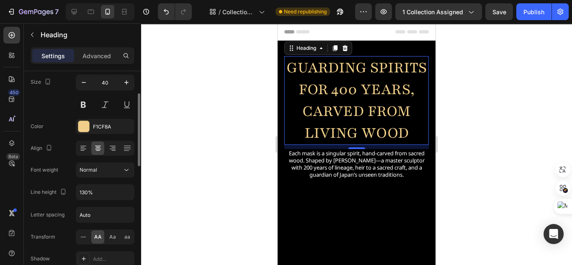
click at [85, 90] on div "40" at bounding box center [105, 94] width 59 height 38
click at [81, 86] on button "button" at bounding box center [83, 82] width 15 height 15
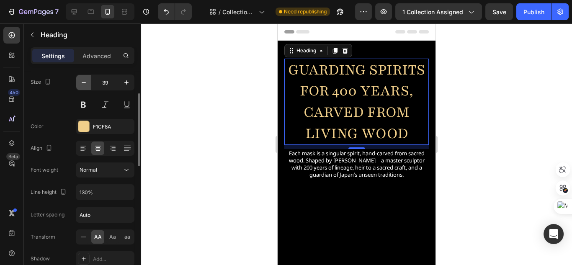
click at [87, 85] on icon "button" at bounding box center [84, 82] width 8 height 8
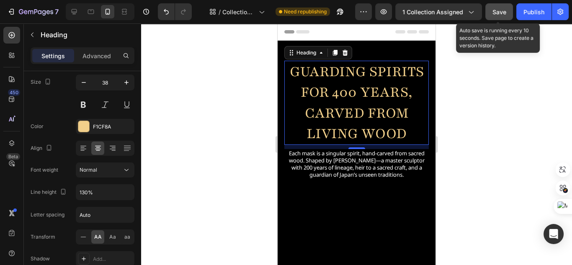
click at [507, 10] on button "Save" at bounding box center [500, 11] width 28 height 17
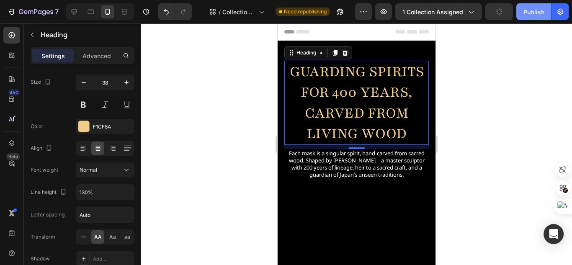
click at [534, 14] on div "Publish" at bounding box center [534, 12] width 21 height 9
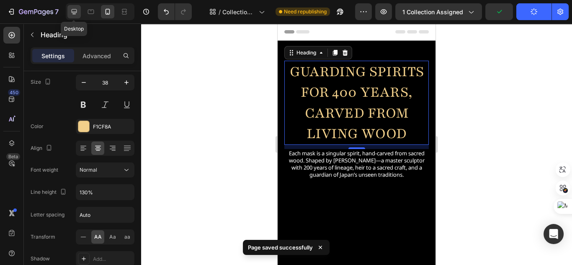
click at [76, 15] on icon at bounding box center [74, 12] width 8 height 8
type input "55"
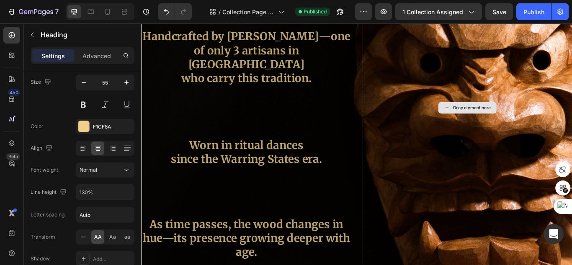
scroll to position [3286, 0]
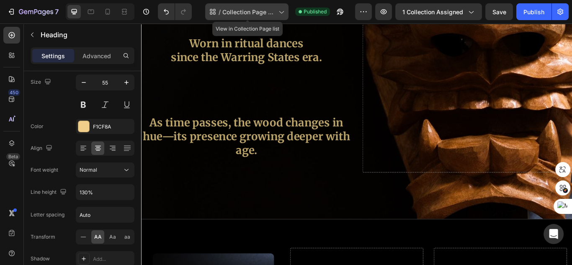
click at [275, 12] on span "Collection Page Sugicho Mask - [DATE] 16:04:53" at bounding box center [249, 12] width 53 height 9
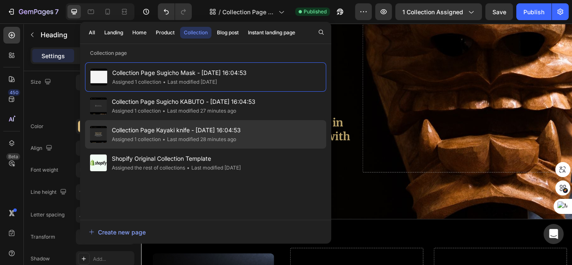
click at [236, 132] on span "Collection Page Kayaki knife - [DATE] 16:04:53" at bounding box center [176, 130] width 129 height 10
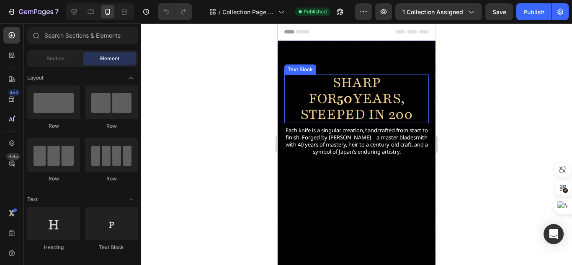
click at [352, 104] on p "for 50 years, Steeped in 200" at bounding box center [357, 107] width 136 height 32
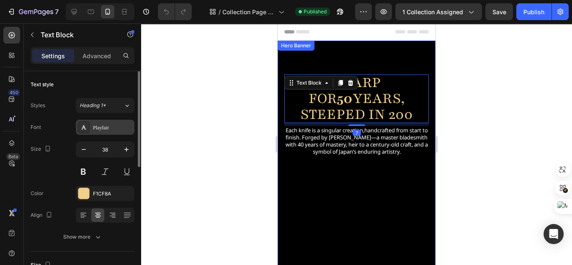
click at [107, 125] on div "Playfair" at bounding box center [112, 128] width 39 height 8
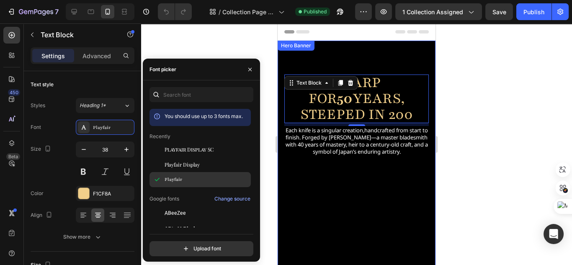
click at [186, 178] on div "Playfair" at bounding box center [207, 180] width 85 height 8
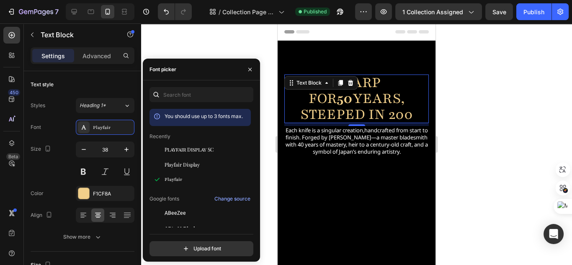
click at [486, 157] on div at bounding box center [356, 144] width 431 height 242
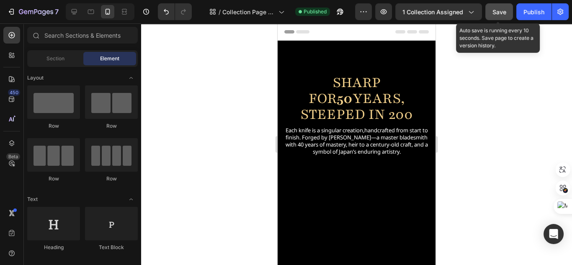
click at [501, 10] on span "Save" at bounding box center [500, 11] width 14 height 7
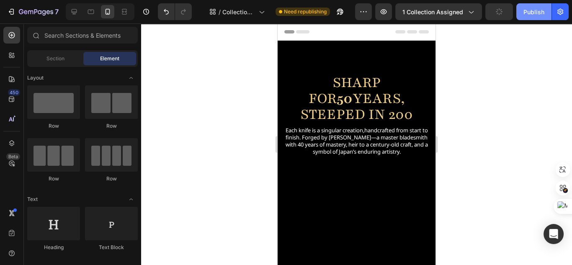
click at [548, 12] on button "Publish" at bounding box center [534, 11] width 35 height 17
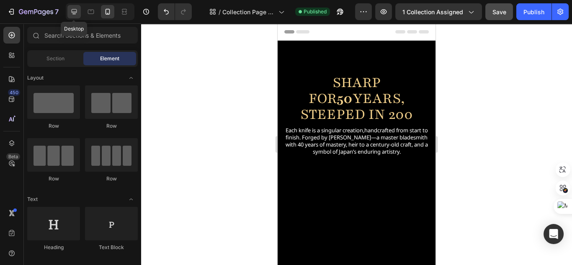
click at [70, 14] on icon at bounding box center [74, 12] width 8 height 8
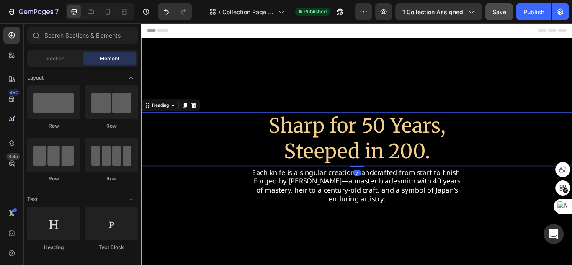
click at [421, 142] on h2 "Sharp for 50 Years, Steeped in 200." at bounding box center [392, 158] width 503 height 62
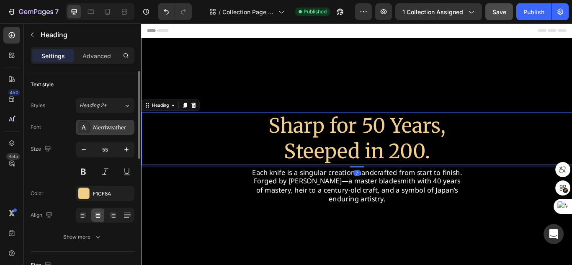
click at [106, 124] on div "Merriweather" at bounding box center [112, 128] width 39 height 8
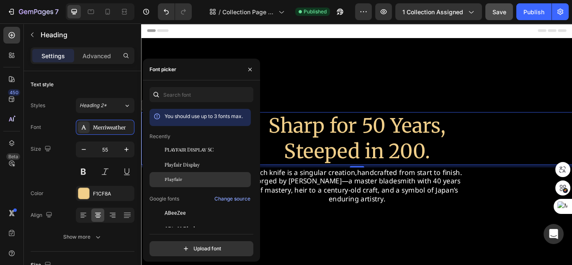
click at [193, 177] on div "Playfair" at bounding box center [207, 180] width 85 height 8
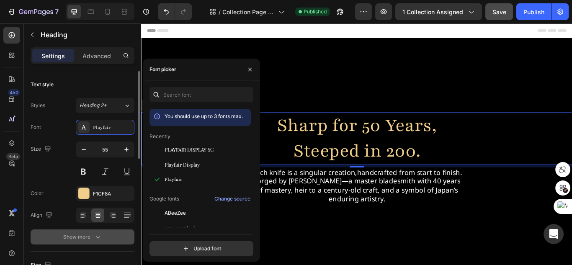
click at [100, 234] on icon "button" at bounding box center [98, 237] width 8 height 8
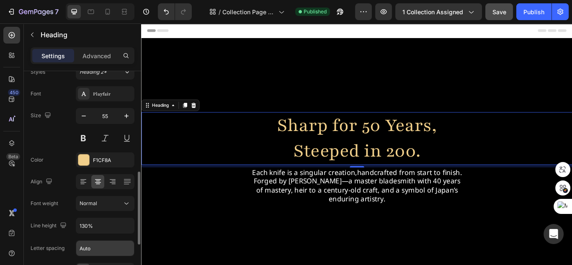
scroll to position [101, 0]
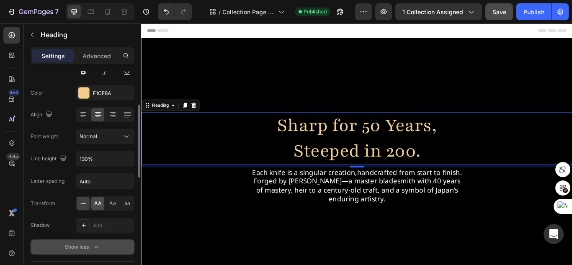
click at [98, 207] on div "AA" at bounding box center [97, 203] width 13 height 13
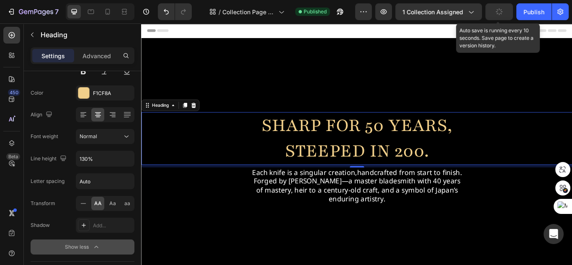
click at [502, 14] on icon "button" at bounding box center [500, 12] width 8 height 8
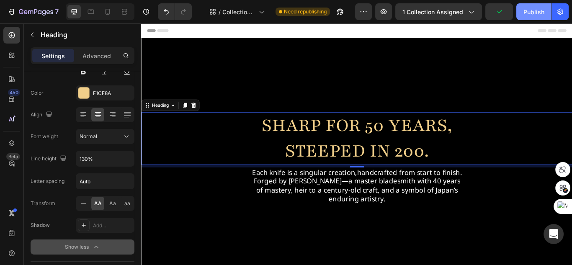
click at [542, 16] on div "Publish" at bounding box center [534, 12] width 21 height 9
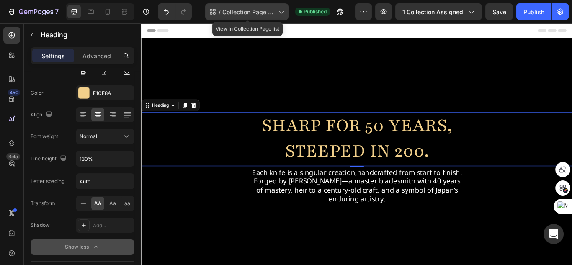
click at [259, 13] on span "Collection Page Kayaki knife - [DATE] 16:04:53" at bounding box center [249, 12] width 53 height 9
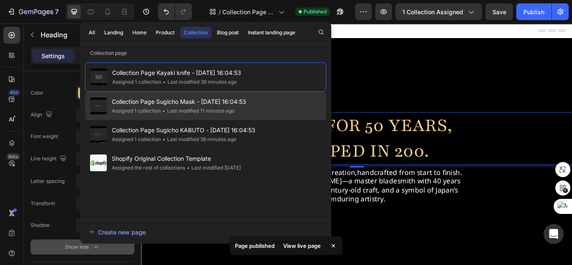
click at [226, 98] on span "Collection Page Sugicho Mask - [DATE] 16:04:53" at bounding box center [179, 102] width 135 height 10
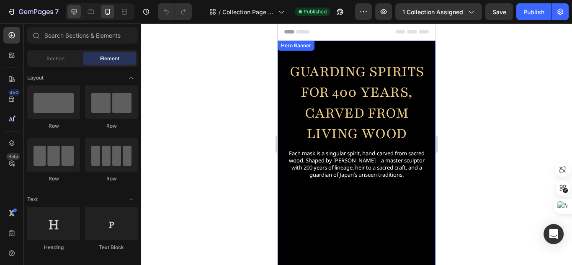
click at [71, 18] on div at bounding box center [73, 11] width 13 height 13
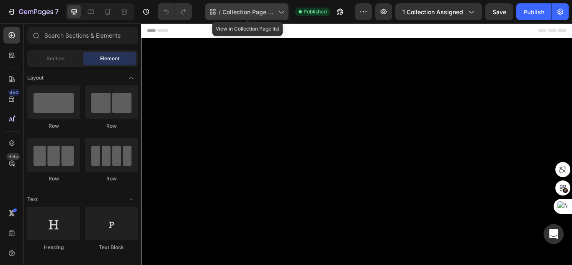
click at [264, 17] on div "/ Collection Page Sugicho Mask - [DATE] 16:04:53" at bounding box center [246, 11] width 83 height 17
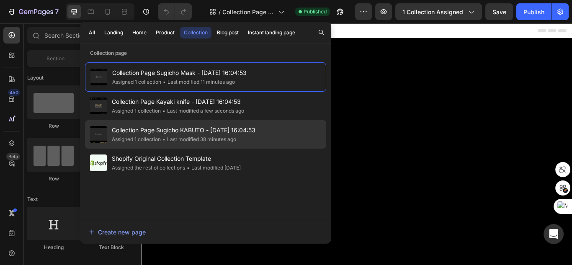
click at [248, 132] on span "Collection Page Sugicho KABUTO - [DATE] 16:04:53" at bounding box center [184, 130] width 144 height 10
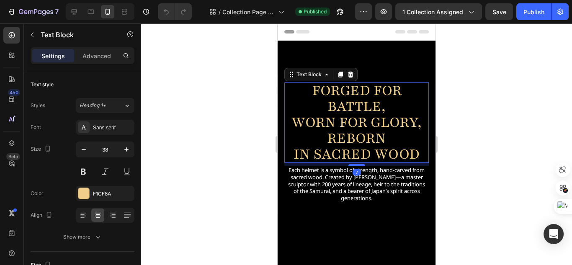
click at [378, 132] on p "Forged for Battle, Worn for Glory, Reborn" at bounding box center [357, 115] width 136 height 64
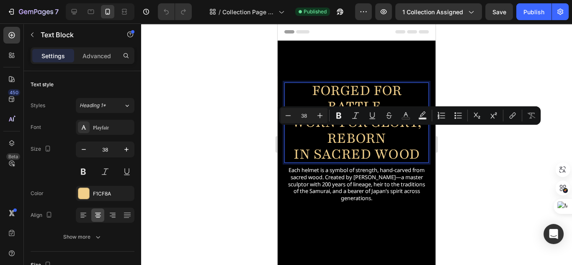
click at [419, 156] on p "in Sacred Wood" at bounding box center [357, 154] width 136 height 16
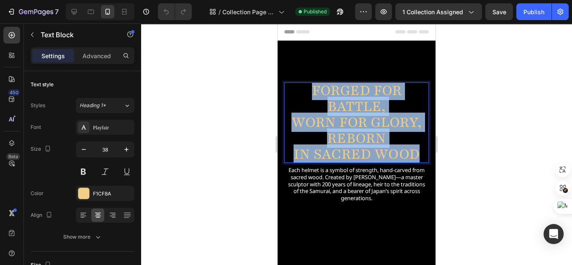
drag, startPoint x: 417, startPoint y: 153, endPoint x: 313, endPoint y: 92, distance: 120.8
click at [313, 92] on div "Forged for Battle, Worn for Glory, Reborn in [GEOGRAPHIC_DATA]" at bounding box center [356, 123] width 137 height 80
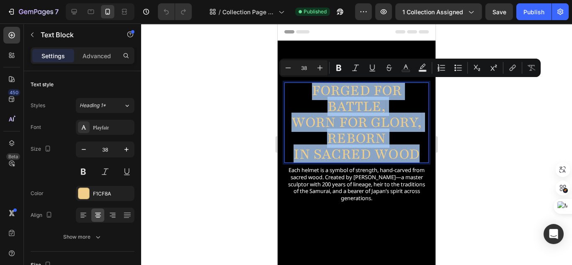
copy div "Forged for Battle, Worn for Glory, Reborn in [GEOGRAPHIC_DATA]"
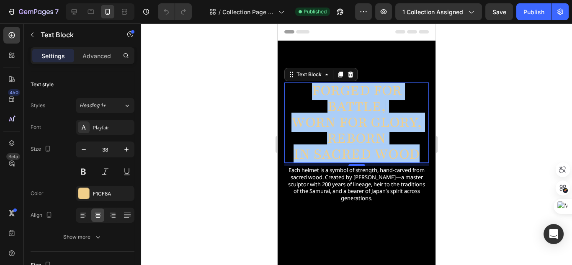
click at [218, 148] on div at bounding box center [356, 144] width 431 height 242
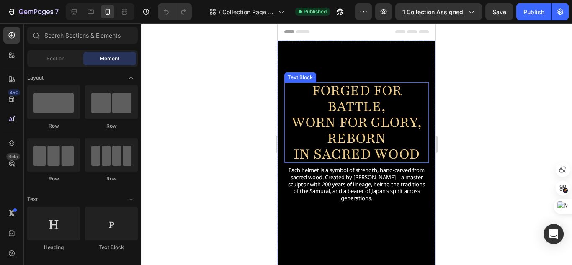
click at [332, 118] on p "Forged for Battle, Worn for Glory, Reborn" at bounding box center [357, 115] width 136 height 64
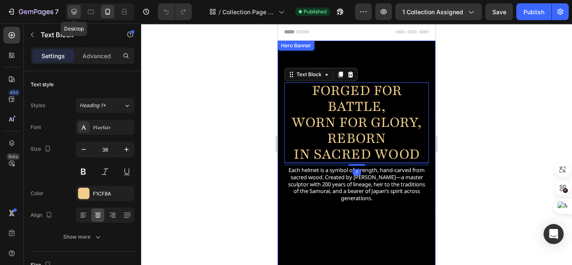
click at [70, 15] on icon at bounding box center [74, 12] width 8 height 8
type input "43"
type input "80%"
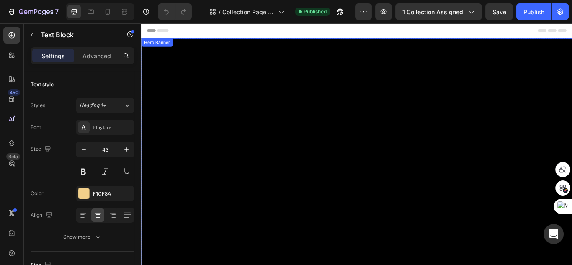
click at [372, 145] on div "Background Image" at bounding box center [392, 182] width 503 height 283
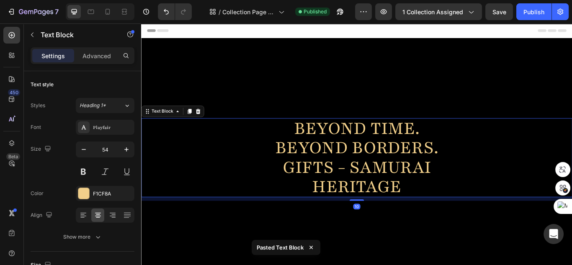
click at [389, 161] on p "beyond Borders." at bounding box center [392, 169] width 401 height 23
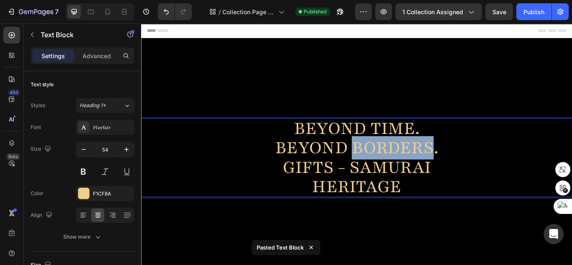
click at [389, 161] on p "beyond Borders." at bounding box center [392, 169] width 401 height 23
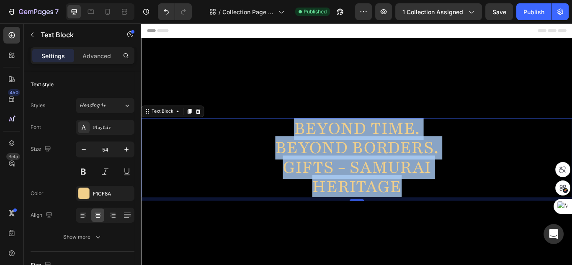
click at [263, 161] on p "beyond Borders." at bounding box center [392, 169] width 401 height 23
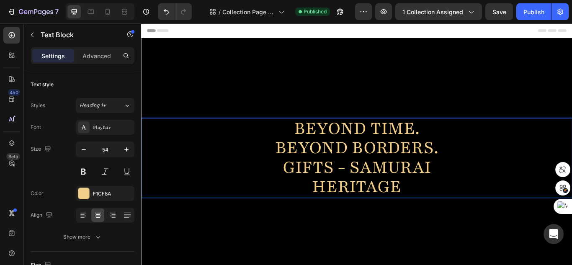
click at [357, 180] on p "Gifts - Samurai" at bounding box center [392, 191] width 401 height 23
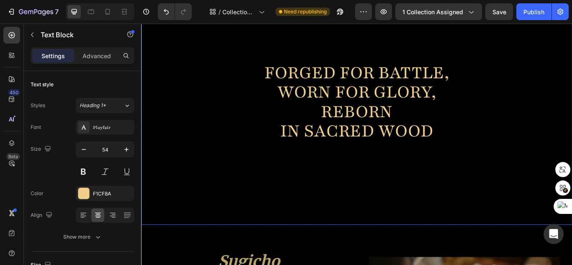
scroll to position [67, 0]
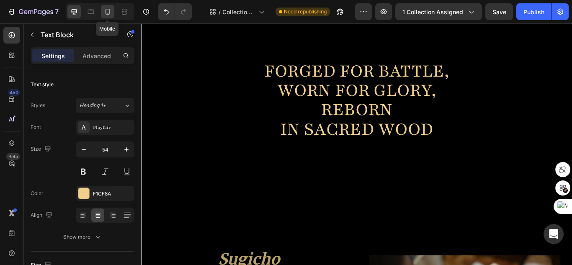
click at [113, 16] on div at bounding box center [107, 11] width 13 height 13
type input "46"
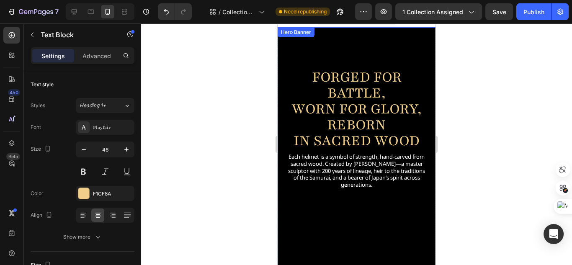
scroll to position [47, 0]
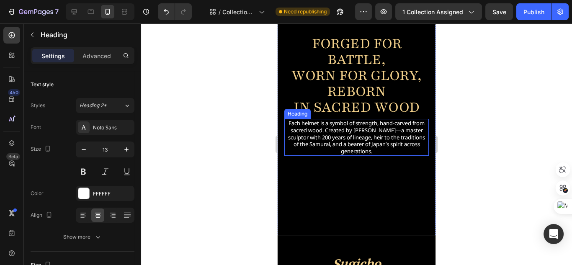
click at [371, 141] on h2 "Each helmet is a symbol of strength, hand-carved from sacred wood. Created by K…" at bounding box center [357, 137] width 145 height 37
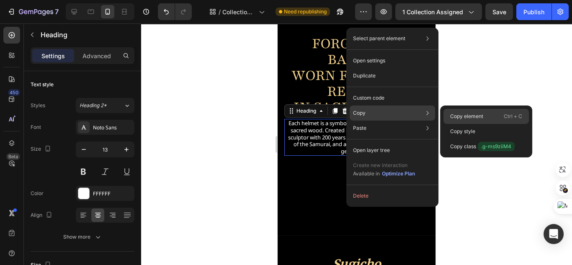
click at [477, 113] on p "Copy element" at bounding box center [467, 117] width 33 height 8
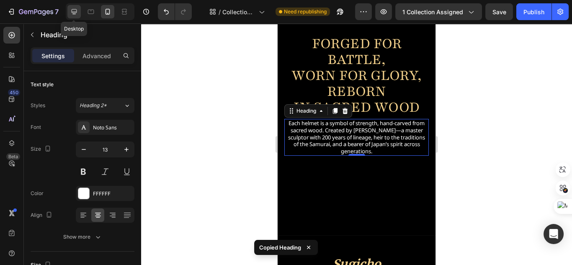
click at [79, 13] on div at bounding box center [73, 11] width 13 height 13
type input "46"
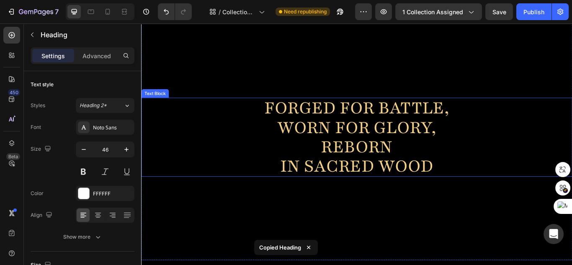
scroll to position [18, 0]
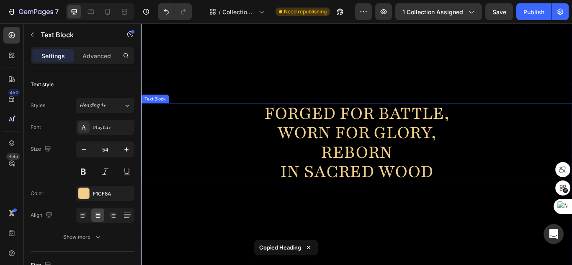
click at [431, 200] on p "in Sacred Wood" at bounding box center [392, 196] width 401 height 23
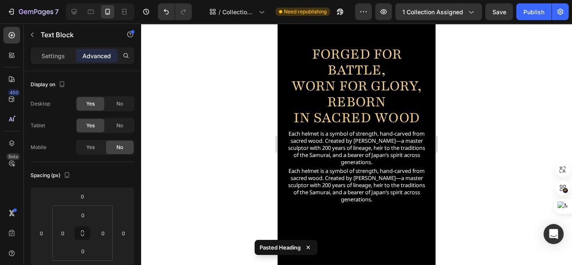
scroll to position [0, 0]
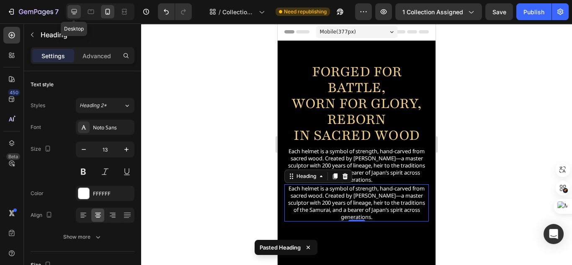
click at [75, 9] on icon at bounding box center [74, 12] width 8 height 8
type input "46"
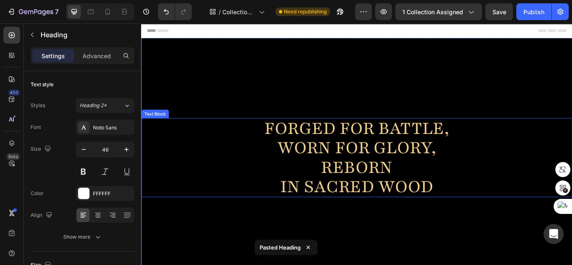
click at [399, 218] on p "in Sacred Wood" at bounding box center [392, 214] width 401 height 23
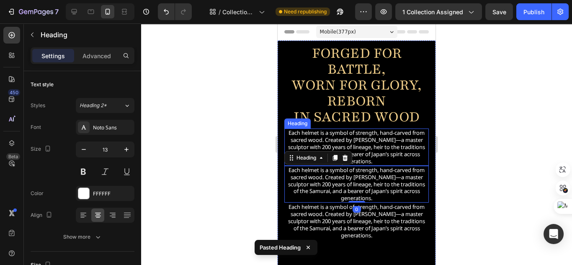
click at [375, 145] on h2 "Each helmet is a symbol of strength, hand-carved from sacred wood. Created by K…" at bounding box center [357, 147] width 145 height 37
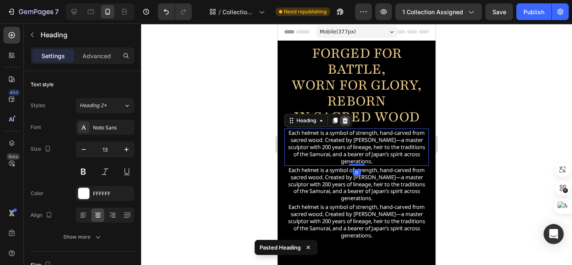
click at [345, 122] on icon at bounding box center [345, 120] width 7 height 7
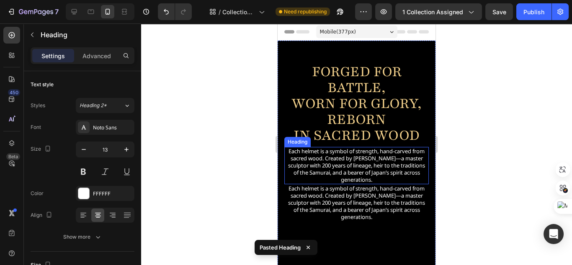
click at [367, 165] on h2 "Each helmet is a symbol of strength, hand-carved from sacred wood. Created by K…" at bounding box center [357, 165] width 145 height 37
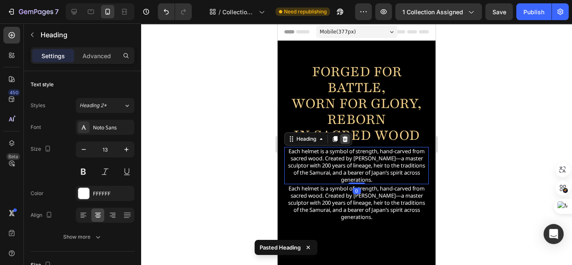
click at [345, 138] on icon at bounding box center [345, 139] width 5 height 6
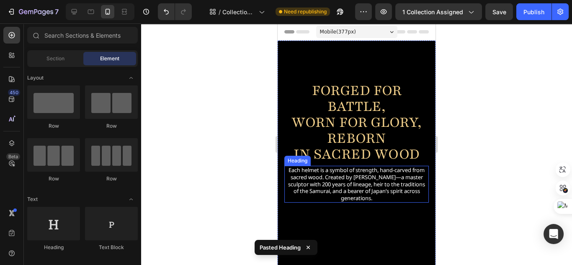
click at [365, 181] on h2 "Each helmet is a symbol of strength, hand-carved from sacred wood. Created by K…" at bounding box center [357, 184] width 145 height 37
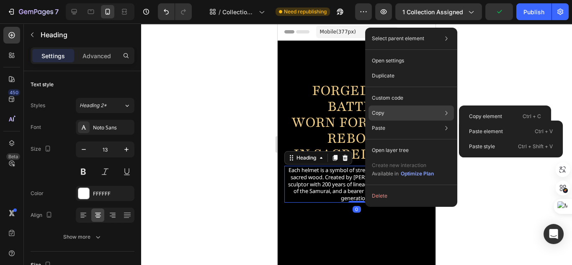
click at [396, 116] on div "Copy Copy element Ctrl + C Copy style Copy class .g_A18SFmAp" at bounding box center [411, 113] width 85 height 15
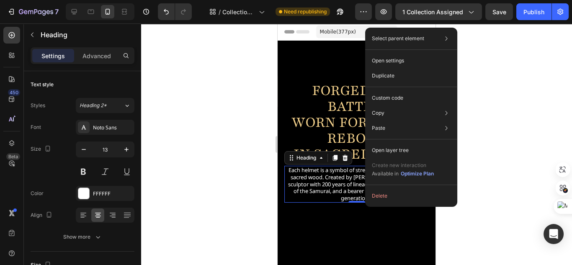
click at [339, 187] on h2 "Each helmet is a symbol of strength, hand-carved from sacred wood. Created by K…" at bounding box center [357, 184] width 145 height 37
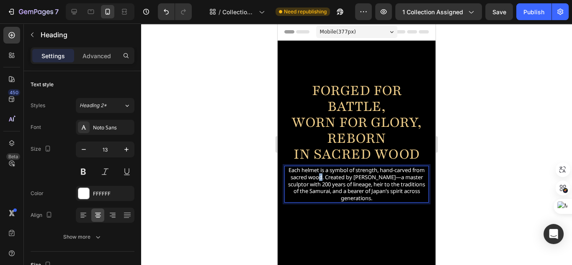
click at [338, 175] on p "Each helmet is a symbol of strength, hand-carved from sacred wood. Created by K…" at bounding box center [356, 185] width 143 height 36
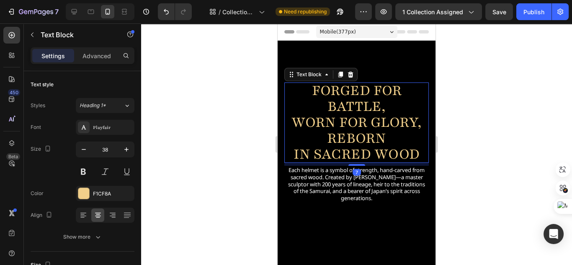
click at [347, 148] on p "in Sacred Wood" at bounding box center [357, 154] width 136 height 16
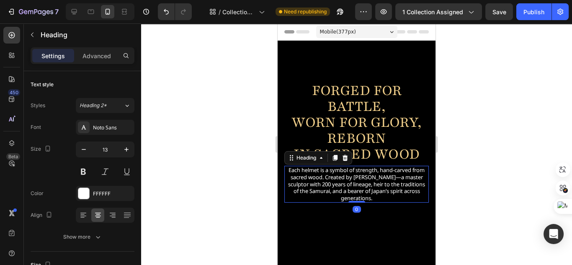
click at [337, 174] on p "Each helmet is a symbol of strength, hand-carved from sacred wood. Created by K…" at bounding box center [356, 185] width 143 height 36
click at [339, 159] on icon at bounding box center [335, 158] width 7 height 7
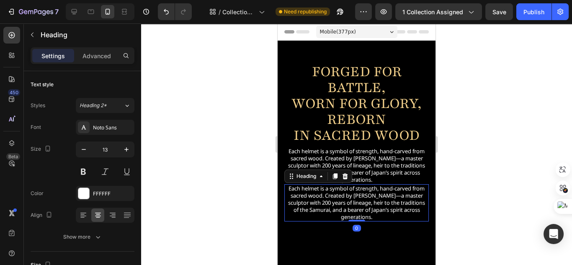
click at [355, 201] on h2 "Each helmet is a symbol of strength, hand-carved from sacred wood. Created by K…" at bounding box center [357, 202] width 145 height 37
click at [88, 56] on p "Advanced" at bounding box center [97, 56] width 28 height 9
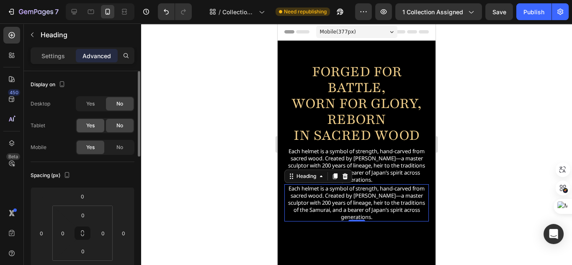
click at [96, 128] on div "Yes" at bounding box center [91, 125] width 28 height 13
click at [93, 98] on div "Yes" at bounding box center [91, 103] width 28 height 13
click at [119, 148] on span "No" at bounding box center [120, 148] width 7 height 8
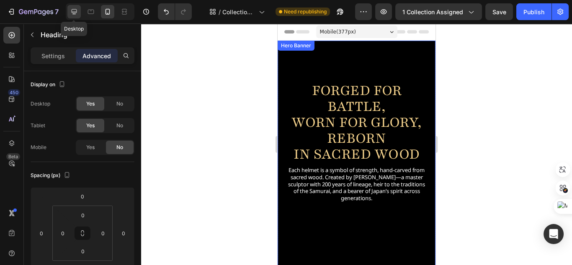
click at [72, 14] on icon at bounding box center [74, 12] width 8 height 8
type input "7"
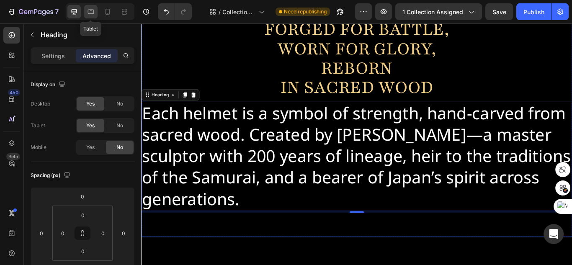
click at [93, 14] on icon at bounding box center [91, 12] width 8 height 8
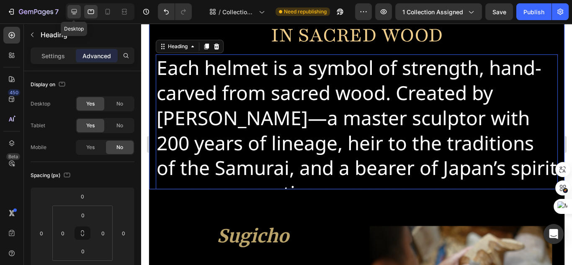
click at [76, 12] on icon at bounding box center [74, 11] width 5 height 5
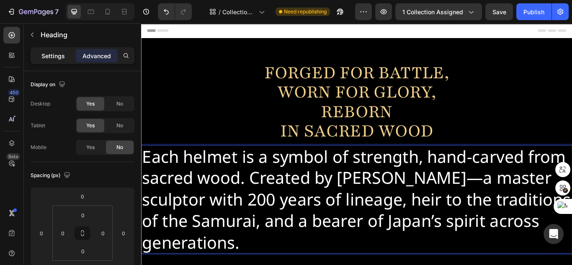
click at [64, 53] on p "Settings" at bounding box center [52, 56] width 23 height 9
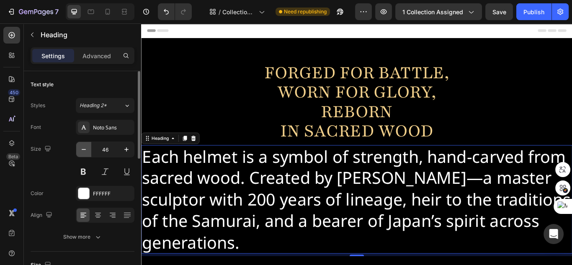
click at [89, 150] on button "button" at bounding box center [83, 149] width 15 height 15
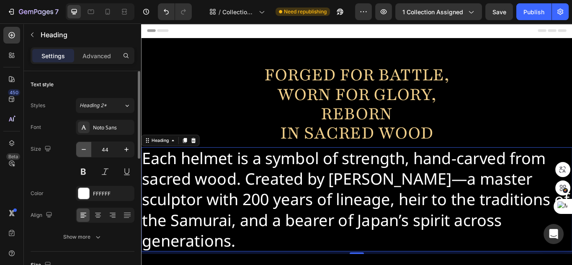
click at [89, 150] on button "button" at bounding box center [83, 149] width 15 height 15
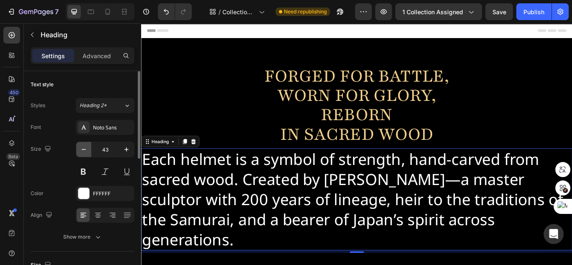
click at [89, 150] on button "button" at bounding box center [83, 149] width 15 height 15
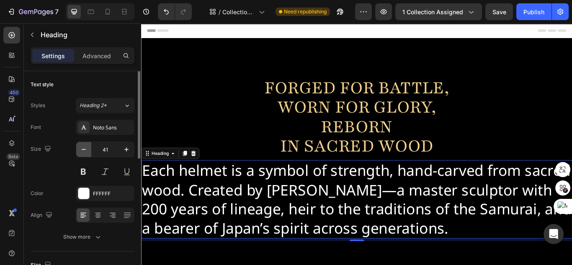
click at [89, 150] on button "button" at bounding box center [83, 149] width 15 height 15
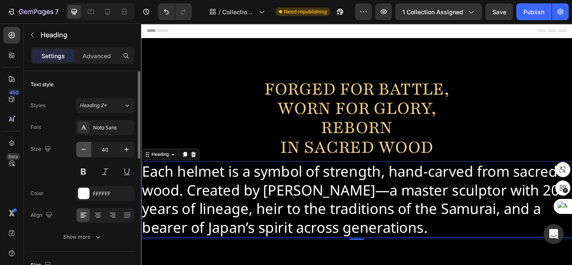
click at [89, 150] on button "button" at bounding box center [83, 149] width 15 height 15
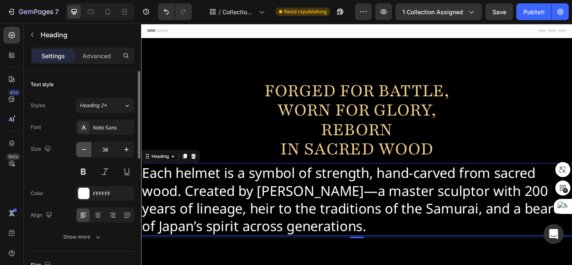
click at [89, 150] on button "button" at bounding box center [83, 149] width 15 height 15
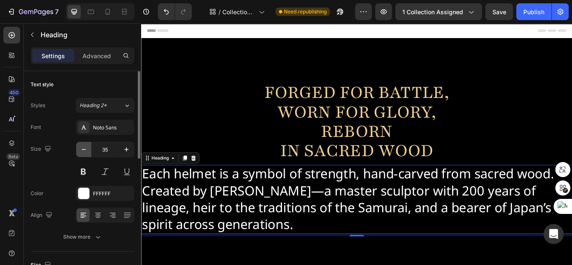
click at [89, 150] on button "button" at bounding box center [83, 149] width 15 height 15
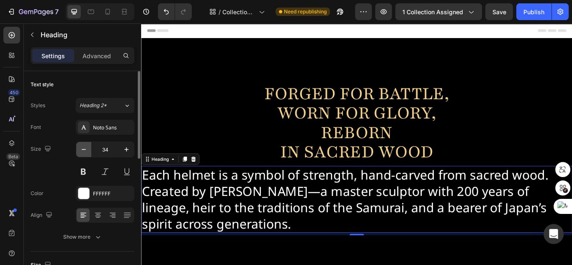
click at [89, 150] on button "button" at bounding box center [83, 149] width 15 height 15
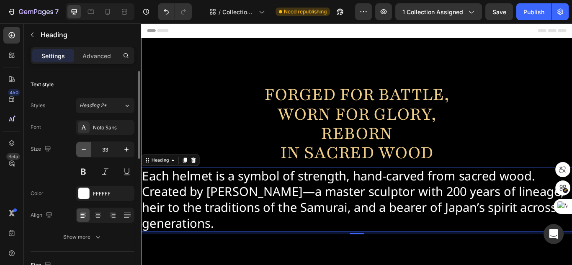
click at [89, 150] on button "button" at bounding box center [83, 149] width 15 height 15
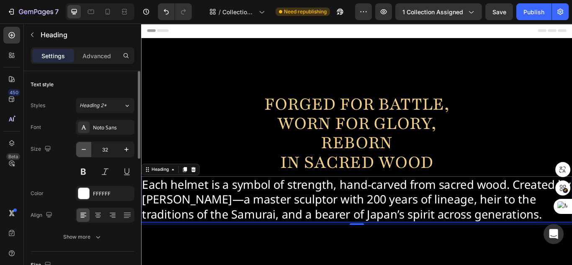
click at [89, 150] on button "button" at bounding box center [83, 149] width 15 height 15
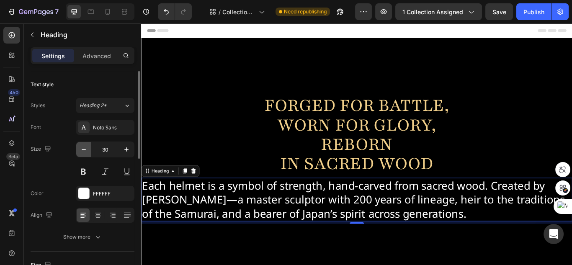
click at [89, 150] on button "button" at bounding box center [83, 149] width 15 height 15
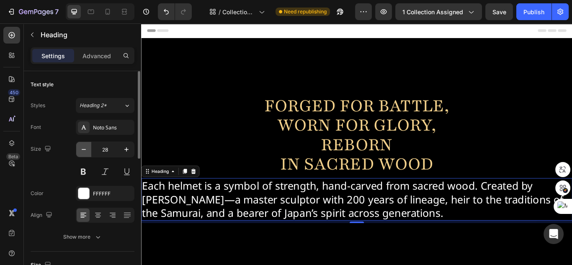
click at [89, 150] on button "button" at bounding box center [83, 149] width 15 height 15
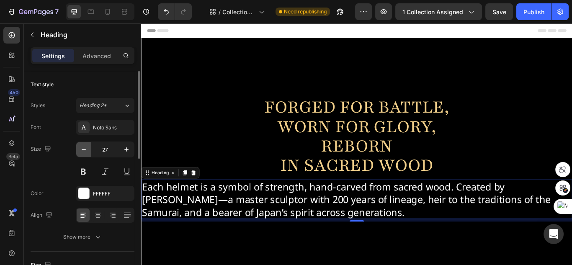
click at [89, 150] on button "button" at bounding box center [83, 149] width 15 height 15
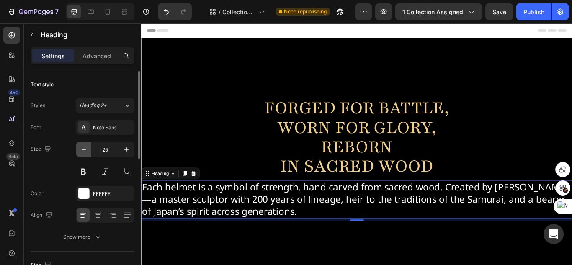
click at [89, 150] on button "button" at bounding box center [83, 149] width 15 height 15
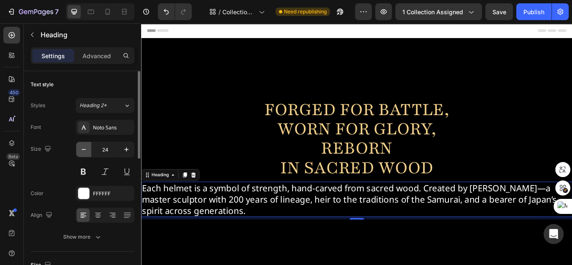
click at [89, 150] on button "button" at bounding box center [83, 149] width 15 height 15
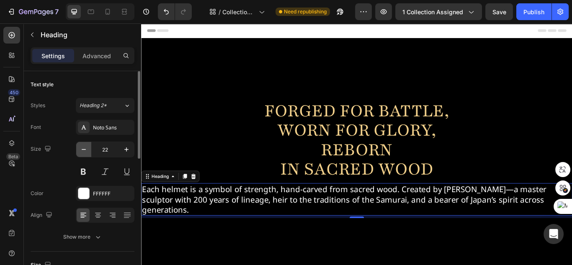
click at [89, 150] on button "button" at bounding box center [83, 149] width 15 height 15
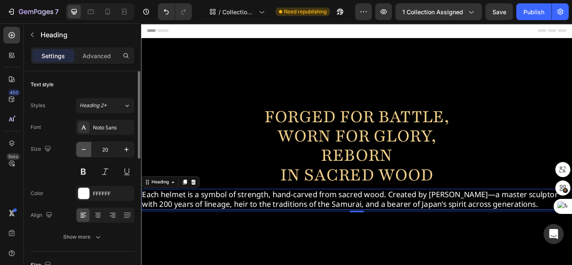
click at [89, 150] on button "button" at bounding box center [83, 149] width 15 height 15
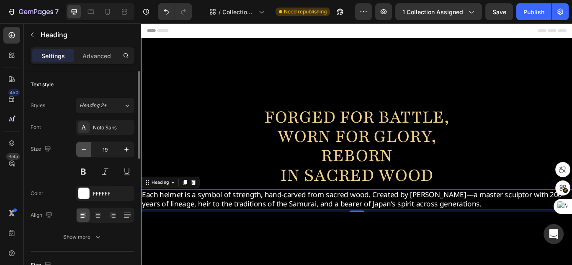
click at [89, 150] on button "button" at bounding box center [83, 149] width 15 height 15
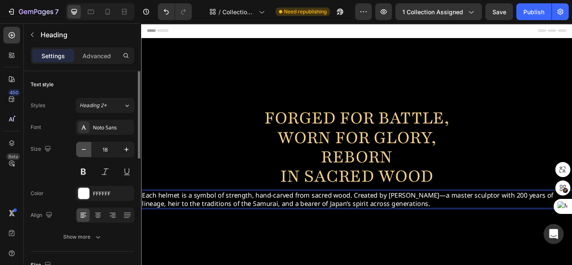
click at [83, 151] on icon "button" at bounding box center [84, 149] width 8 height 8
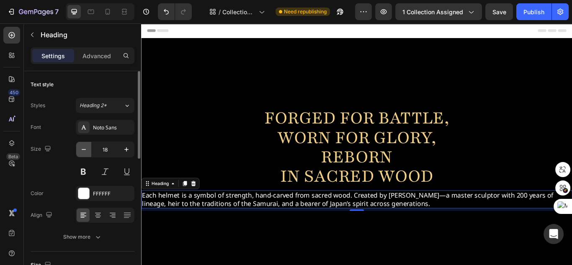
click at [83, 151] on icon "button" at bounding box center [84, 149] width 8 height 8
type input "16"
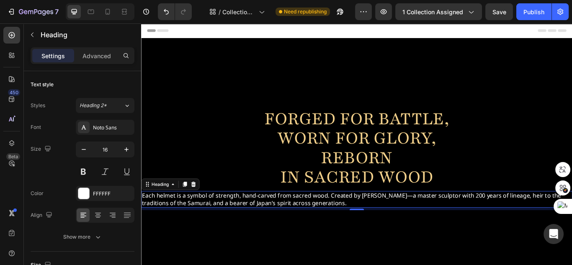
click at [360, 225] on p "Each helmet is a symbol of strength, hand-carved from sacred wood. Created by […" at bounding box center [392, 229] width 501 height 18
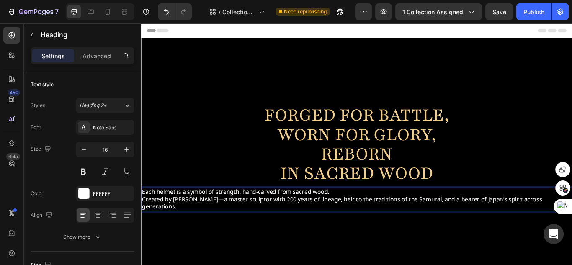
click at [365, 229] on p "Each helmet is a symbol of strength, hand-carved from sacred wood. Created by […" at bounding box center [392, 229] width 501 height 26
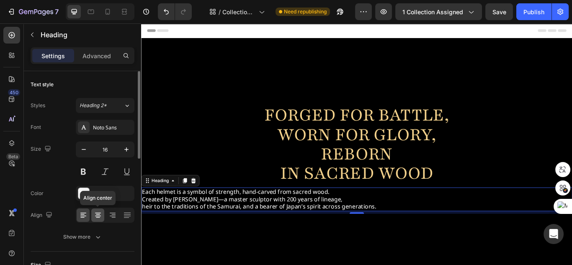
click at [96, 216] on icon at bounding box center [98, 216] width 6 height 1
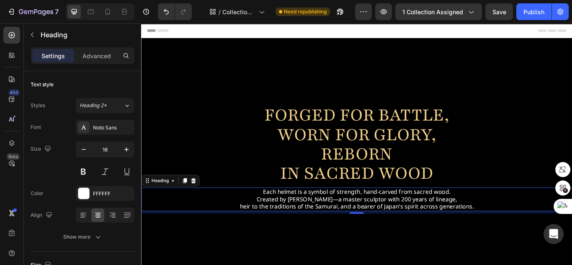
click at [294, 230] on p "Each helmet is a symbol of strength, hand-carved from sacred wood. Created by K…" at bounding box center [392, 229] width 501 height 26
click at [271, 227] on p "Each helmet is a symbol of strength, hand-carved from sacred wood. Created by K…" at bounding box center [392, 229] width 501 height 26
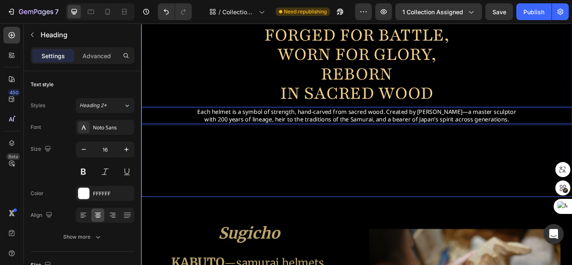
scroll to position [101, 0]
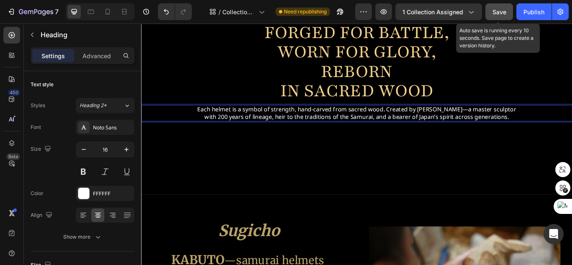
click at [499, 8] on div "Save" at bounding box center [500, 12] width 14 height 9
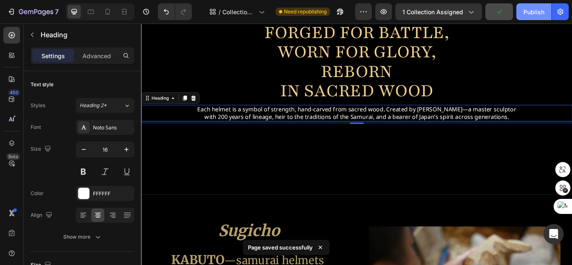
click at [526, 13] on div "Publish" at bounding box center [534, 12] width 21 height 9
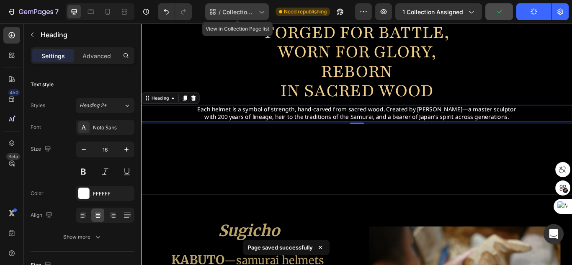
click at [250, 18] on div "/ Collection Page Sugicho KABUTO - Apr 15, 16:04:53" at bounding box center [237, 11] width 64 height 17
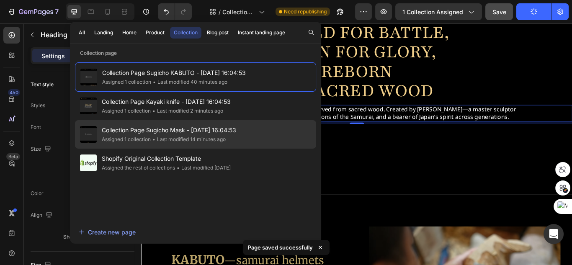
click at [230, 132] on span "Collection Page Sugicho Mask - [DATE] 16:04:53" at bounding box center [169, 130] width 135 height 10
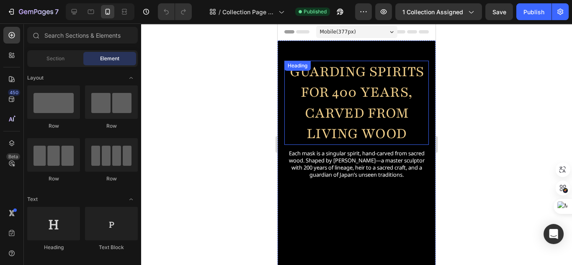
click at [325, 119] on h2 "Guarding Spirits for 400 Years, Carved from Living Wood" at bounding box center [357, 103] width 145 height 85
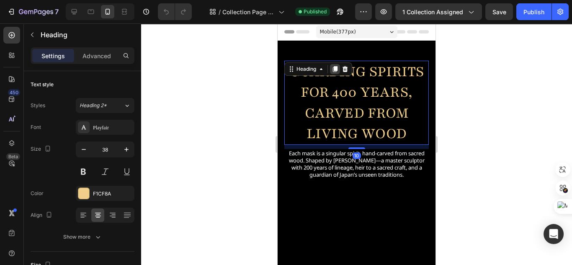
click at [335, 69] on icon at bounding box center [335, 69] width 5 height 6
click at [366, 135] on h2 "Guarding Spirits for 400 Years, Carved from Living Wood" at bounding box center [357, 103] width 145 height 85
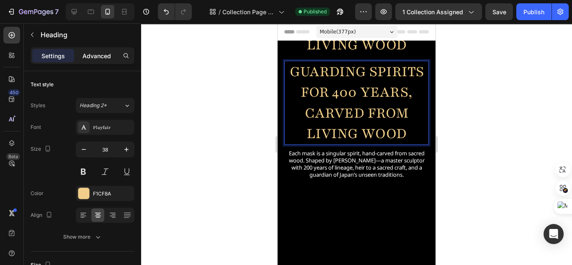
click at [102, 49] on div "Advanced" at bounding box center [97, 55] width 42 height 13
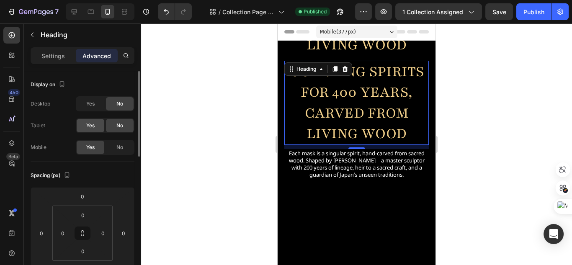
click at [96, 123] on div "Yes" at bounding box center [91, 125] width 28 height 13
click at [95, 107] on div "Yes" at bounding box center [91, 103] width 28 height 13
click at [101, 145] on div "Yes" at bounding box center [91, 147] width 28 height 13
click at [95, 147] on div "Yes" at bounding box center [91, 147] width 28 height 13
click at [124, 151] on div "No" at bounding box center [120, 147] width 28 height 13
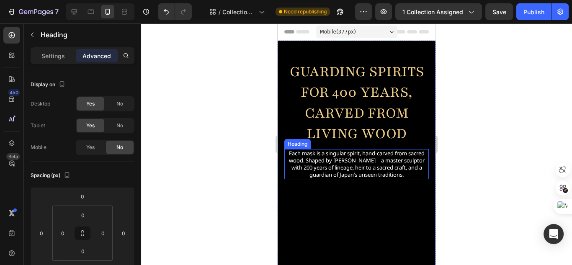
click at [360, 161] on h2 "Each mask is a singular spirit, hand-carved from sacred wood. Shaped by Keiun K…" at bounding box center [357, 164] width 145 height 30
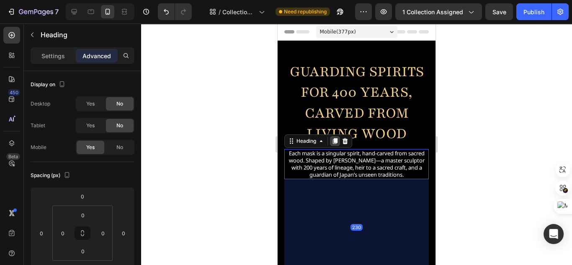
click at [334, 144] on icon at bounding box center [335, 142] width 5 height 6
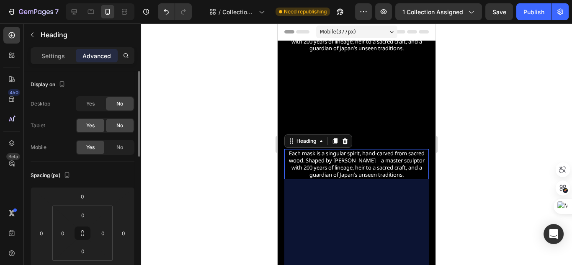
click at [97, 129] on div "Yes" at bounding box center [91, 125] width 28 height 13
drag, startPoint x: 95, startPoint y: 104, endPoint x: 116, endPoint y: 137, distance: 39.2
click at [96, 104] on div "Yes" at bounding box center [91, 103] width 28 height 13
click at [125, 148] on div "No" at bounding box center [120, 147] width 28 height 13
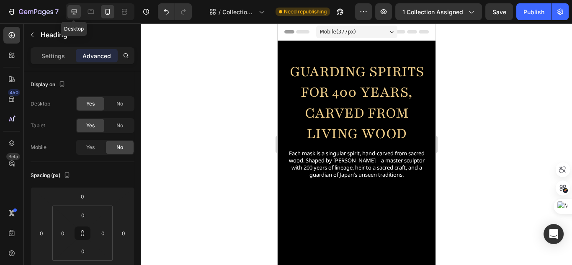
click at [75, 13] on icon at bounding box center [74, 11] width 5 height 5
type input "7"
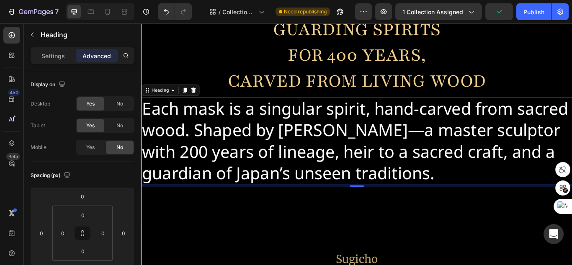
scroll to position [55, 0]
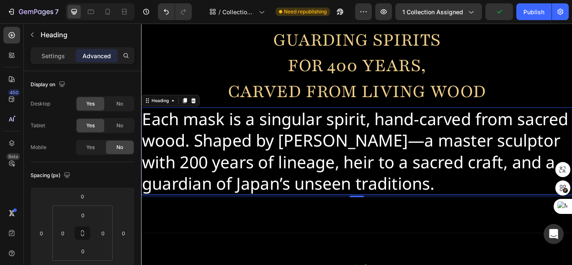
click at [410, 151] on h2 "Each mask is a singular spirit, hand-carved from sacred wood. Shaped by Keiun K…" at bounding box center [392, 173] width 503 height 102
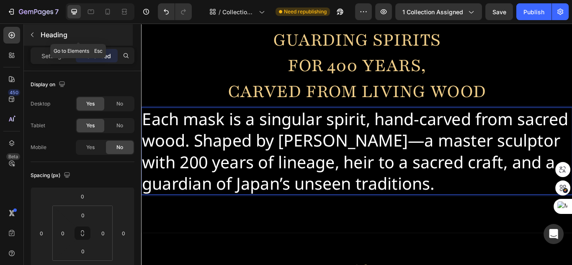
click at [32, 36] on icon "button" at bounding box center [32, 34] width 7 height 7
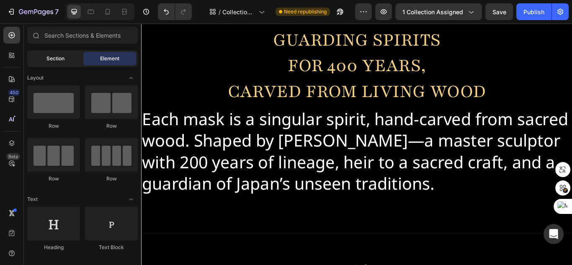
click at [57, 56] on span "Section" at bounding box center [56, 59] width 18 height 8
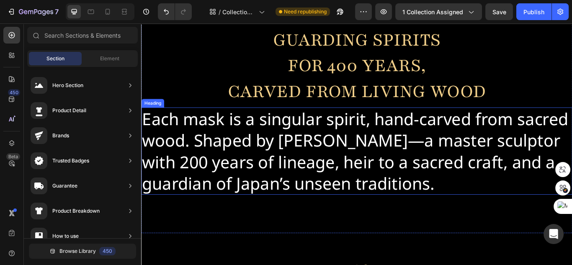
click at [380, 150] on p "Each mask is a singular spirit, hand-carved from sacred wood. Shaped by Keiun K…" at bounding box center [392, 172] width 501 height 100
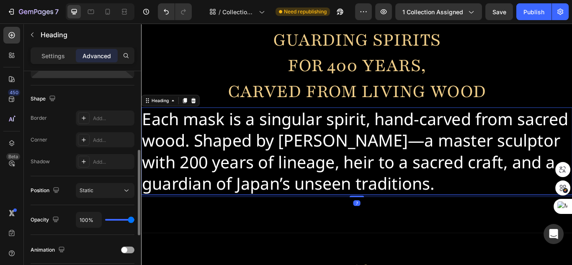
scroll to position [0, 0]
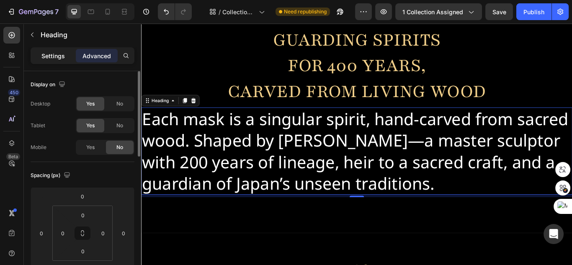
click at [55, 56] on p "Settings" at bounding box center [52, 56] width 23 height 9
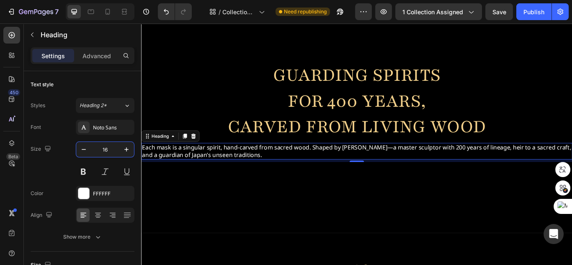
type input "16"
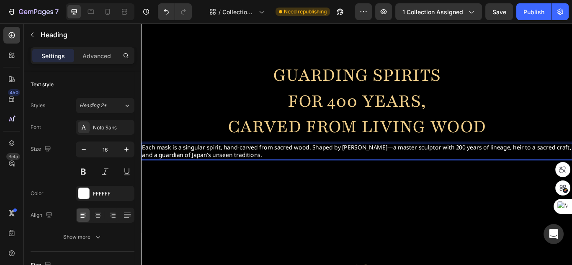
click at [340, 168] on p "Each mask is a singular spirit, hand-carved from sacred wood. Shaped by Keiun K…" at bounding box center [392, 173] width 501 height 18
click at [480, 166] on p "Each mask is a singular spirit, hand-carved from sacred wood. Shaped by Keiun K…" at bounding box center [392, 173] width 501 height 18
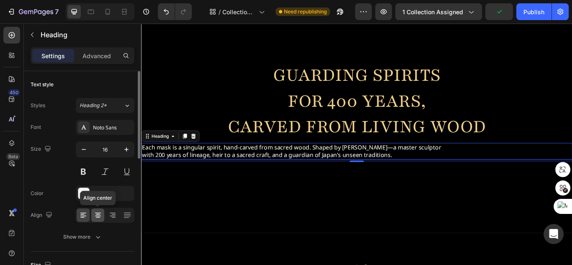
click at [101, 214] on icon at bounding box center [98, 215] width 8 height 8
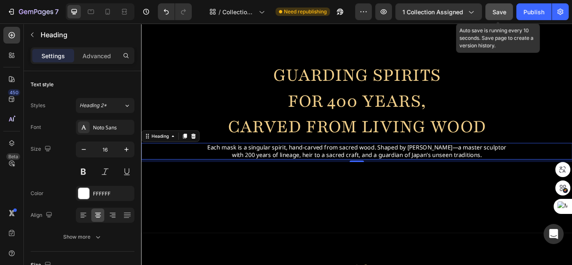
click at [507, 13] on span "Save" at bounding box center [500, 11] width 14 height 7
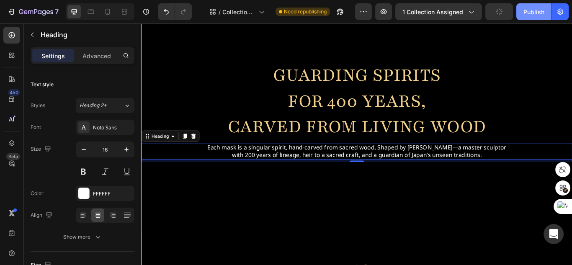
click at [529, 12] on div "Publish" at bounding box center [534, 12] width 21 height 9
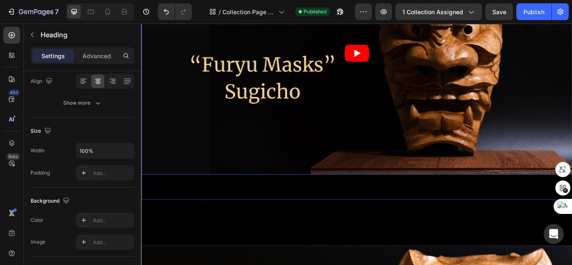
scroll to position [2670, 0]
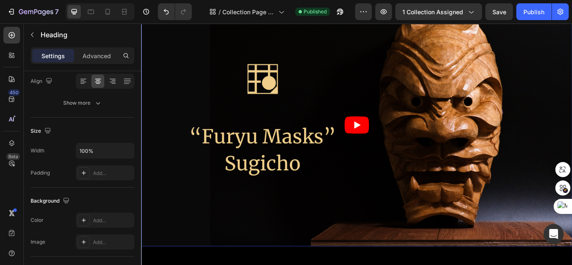
click at [309, 139] on article at bounding box center [392, 142] width 503 height 283
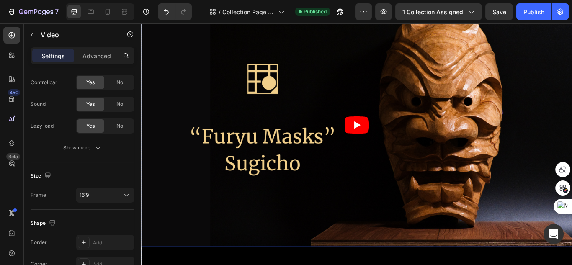
scroll to position [0, 0]
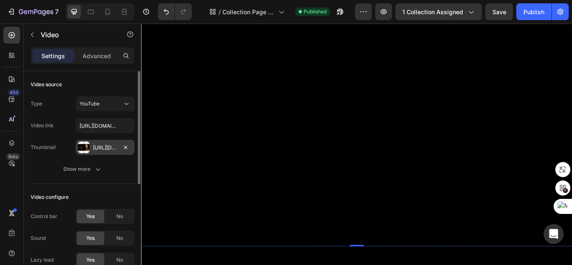
click at [98, 146] on div "Https://cdn.Shopify.Com/s/files/1/0693/5307/8976/files/gempages_561744352058016…" at bounding box center [105, 148] width 24 height 8
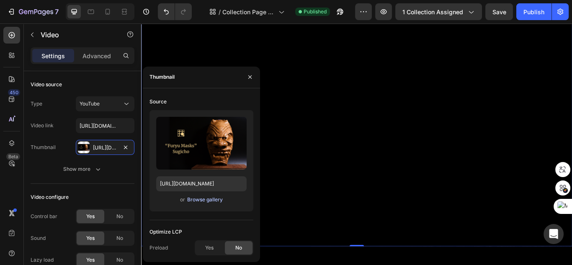
click at [208, 198] on div "Browse gallery" at bounding box center [205, 200] width 36 height 8
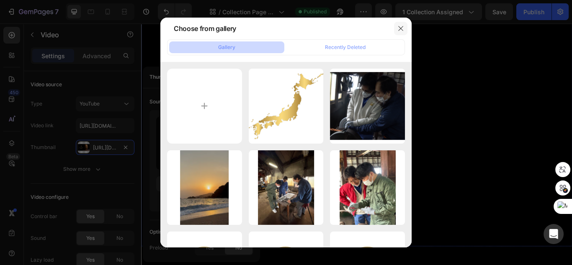
click at [399, 31] on icon "button" at bounding box center [401, 28] width 5 height 5
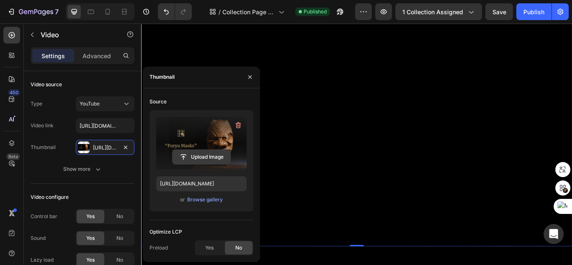
click at [199, 158] on input "file" at bounding box center [202, 157] width 58 height 14
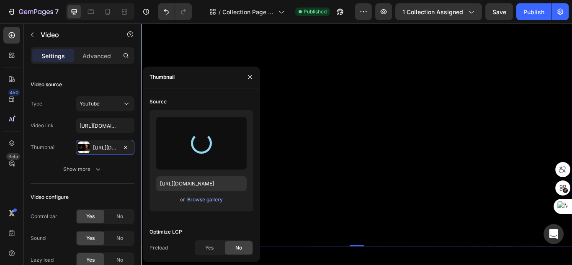
type input "https://cdn.shopify.com/s/files/1/0693/5307/8976/files/gempages_561744352058016…"
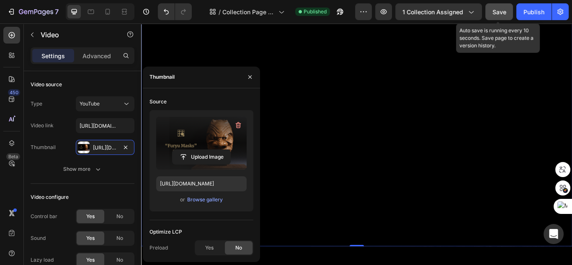
click at [497, 15] on span "Save" at bounding box center [500, 11] width 14 height 7
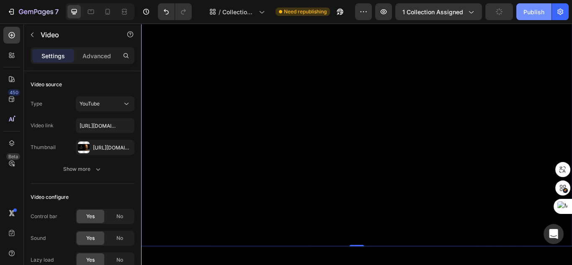
click at [529, 13] on div "Publish" at bounding box center [534, 12] width 21 height 9
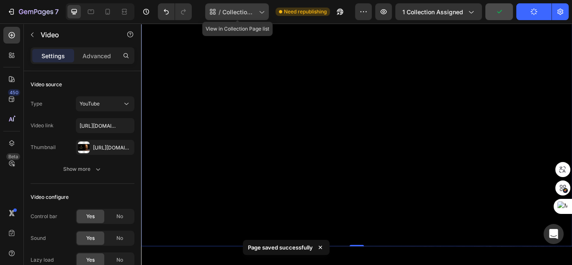
click at [243, 17] on div "/ Collection Page Sugicho Mask - Apr 15, 16:04:53" at bounding box center [237, 11] width 64 height 17
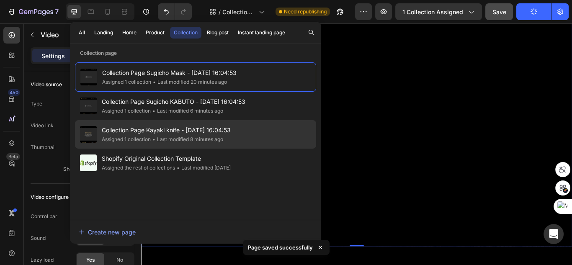
click at [198, 141] on div "• Last modified 8 minutes ago" at bounding box center [187, 139] width 72 height 8
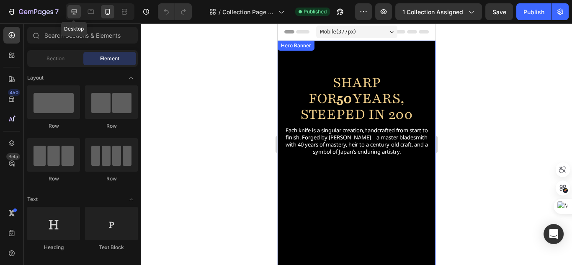
click at [75, 15] on icon at bounding box center [74, 12] width 8 height 8
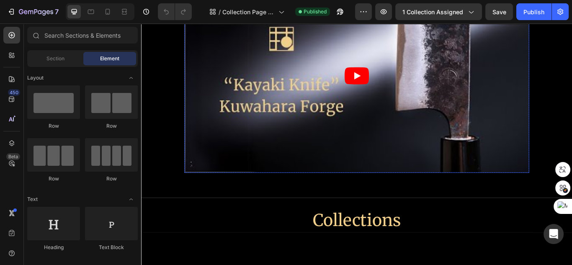
scroll to position [704, 0]
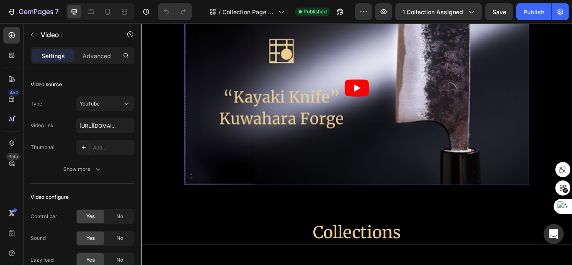
click at [375, 189] on article at bounding box center [393, 99] width 402 height 226
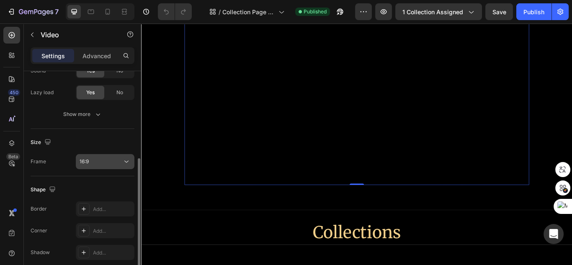
scroll to position [0, 0]
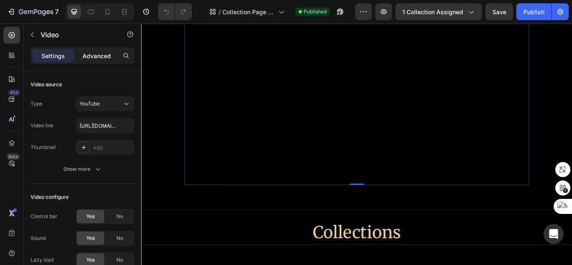
click at [102, 62] on div "Advanced" at bounding box center [97, 55] width 42 height 13
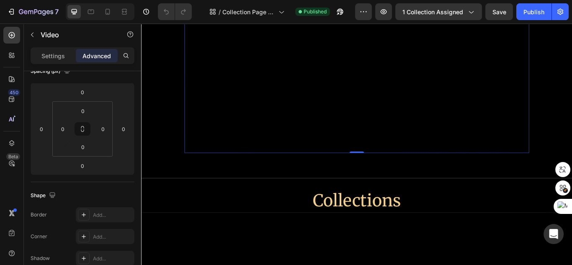
scroll to position [503, 0]
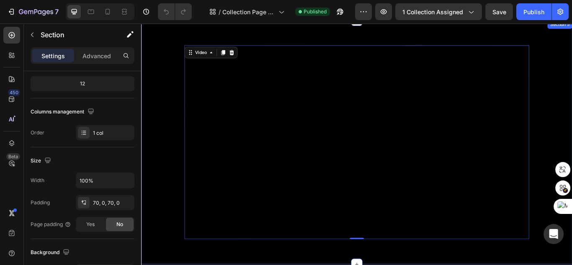
click at [572, 117] on div "Video 0 Row" at bounding box center [392, 162] width 503 height 226
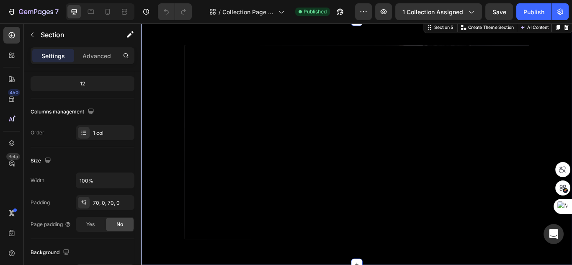
scroll to position [0, 0]
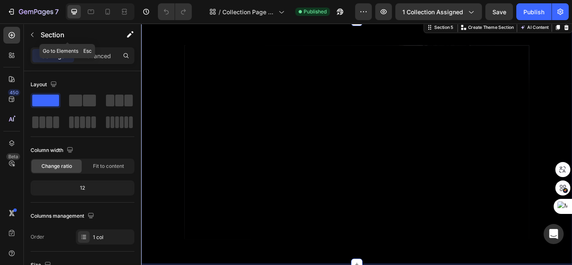
click at [34, 35] on icon "button" at bounding box center [32, 34] width 7 height 7
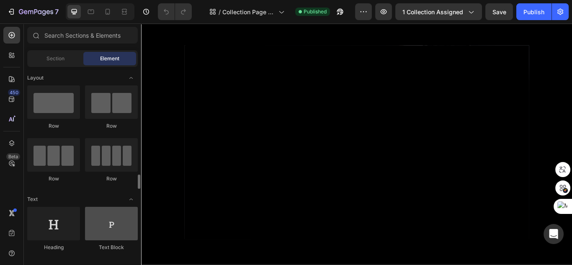
scroll to position [101, 0]
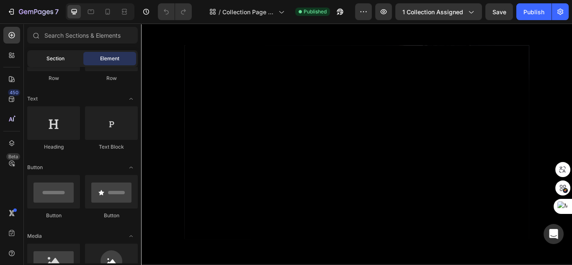
click at [54, 60] on span "Section" at bounding box center [56, 59] width 18 height 8
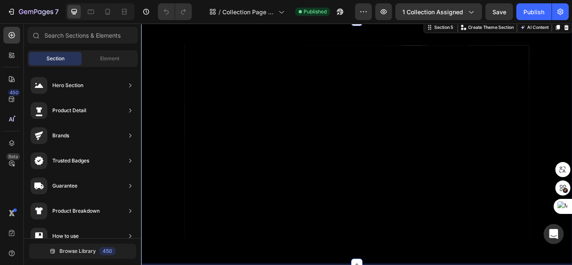
click at [189, 77] on div "Video Row" at bounding box center [392, 162] width 503 height 226
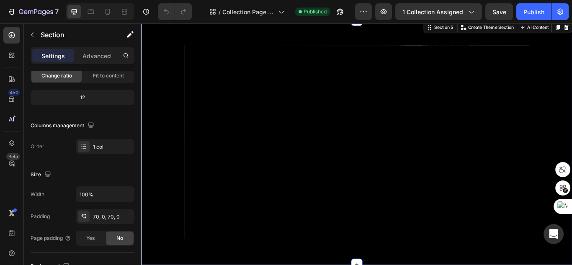
scroll to position [0, 0]
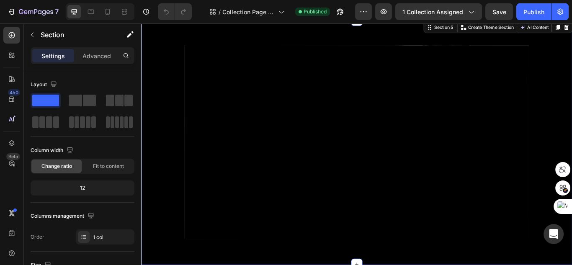
click at [269, 41] on div "Video Row Section 5 Create Theme Section AI Content Write with GemAI What would…" at bounding box center [392, 162] width 503 height 285
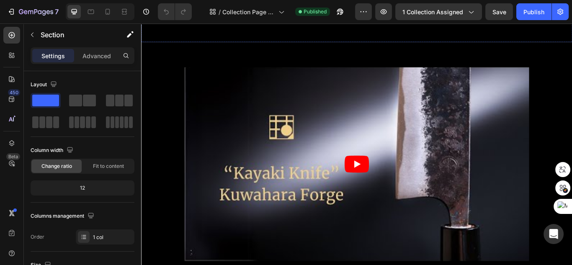
scroll to position [503, 0]
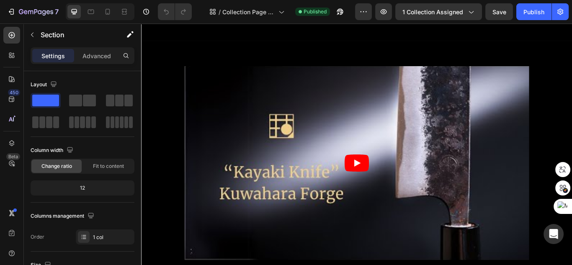
click at [264, 166] on div "Video Row Section 5" at bounding box center [392, 186] width 503 height 285
click at [264, 199] on article at bounding box center [393, 186] width 402 height 226
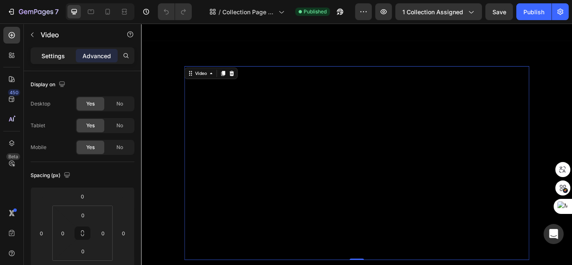
click at [55, 56] on p "Settings" at bounding box center [52, 56] width 23 height 9
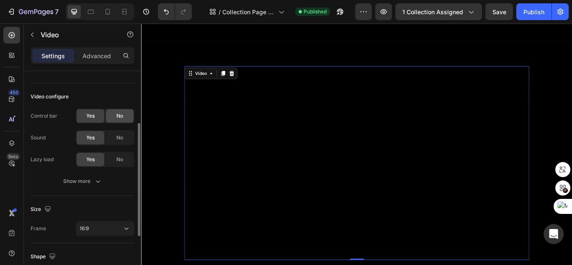
scroll to position [0, 0]
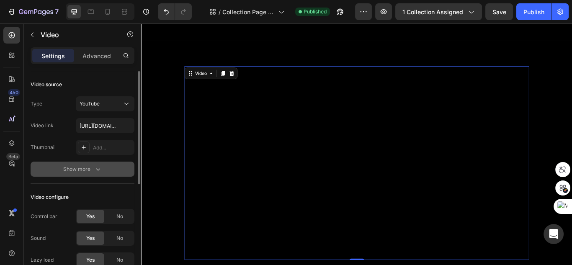
click at [109, 175] on button "Show more" at bounding box center [83, 169] width 104 height 15
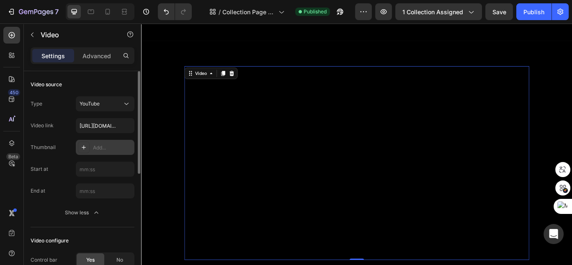
click at [111, 145] on div "Add..." at bounding box center [112, 148] width 39 height 8
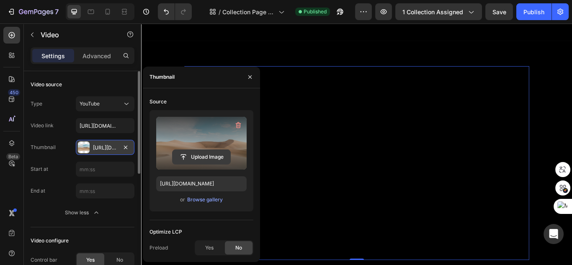
click at [201, 156] on input "file" at bounding box center [202, 157] width 58 height 14
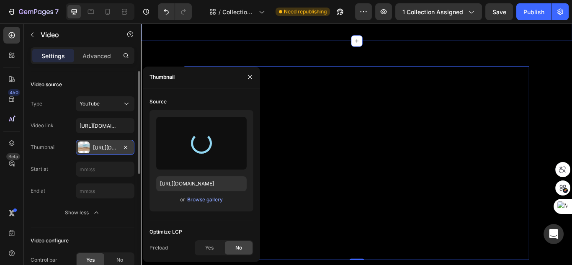
type input "[URL][DOMAIN_NAME]"
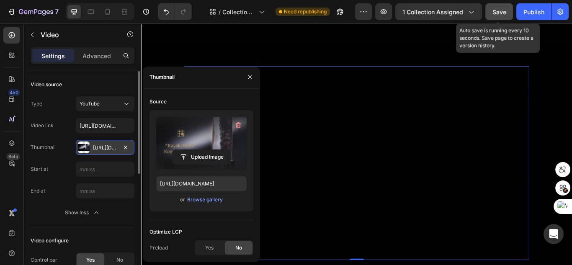
click at [495, 13] on span "Save" at bounding box center [500, 11] width 14 height 7
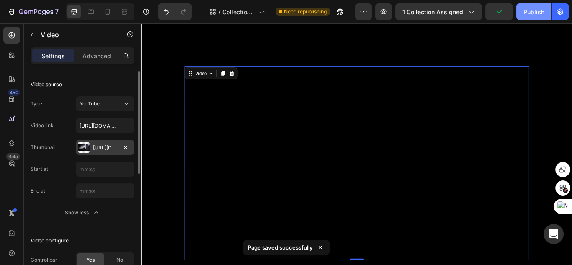
click at [525, 12] on div "Publish" at bounding box center [534, 12] width 21 height 9
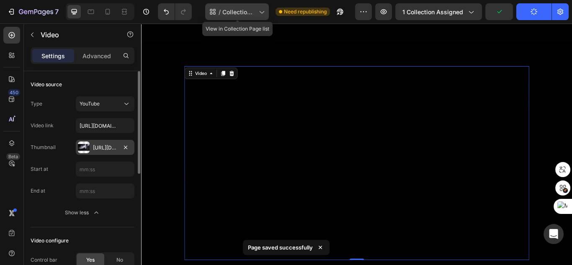
click at [245, 11] on span "Collection Page Kayaki knife - [DATE] 16:04:53" at bounding box center [239, 12] width 33 height 9
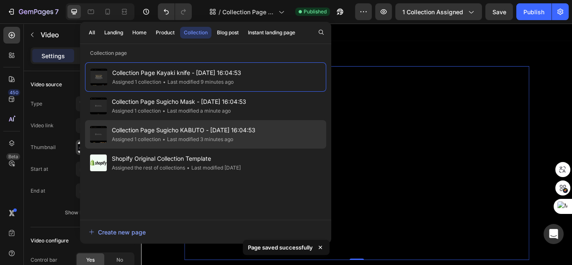
click at [226, 134] on span "Collection Page Sugicho KABUTO - [DATE] 16:04:53" at bounding box center [184, 130] width 144 height 10
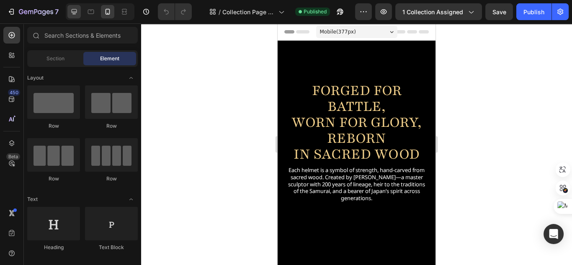
click at [74, 18] on div at bounding box center [73, 11] width 13 height 13
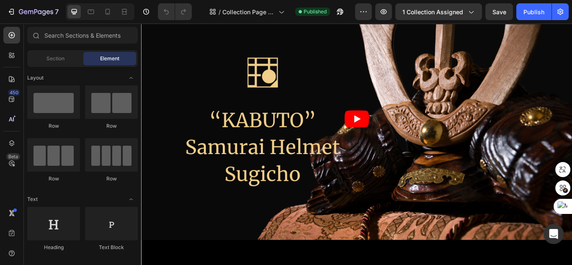
scroll to position [748, 0]
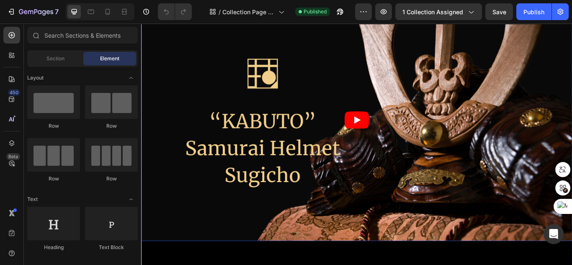
click at [388, 164] on article at bounding box center [392, 136] width 503 height 283
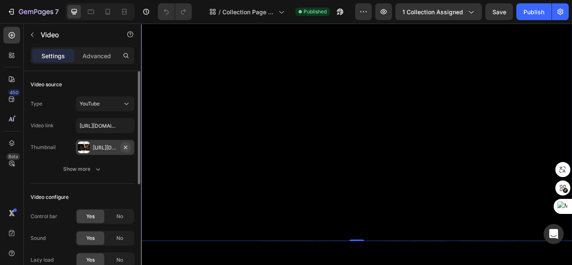
click at [122, 148] on icon "button" at bounding box center [125, 147] width 7 height 7
click at [109, 148] on div "Add..." at bounding box center [112, 148] width 39 height 8
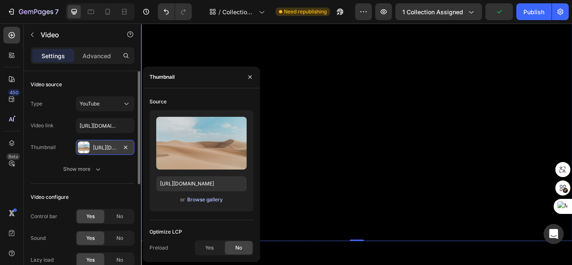
click at [197, 200] on div "Browse gallery" at bounding box center [205, 200] width 36 height 8
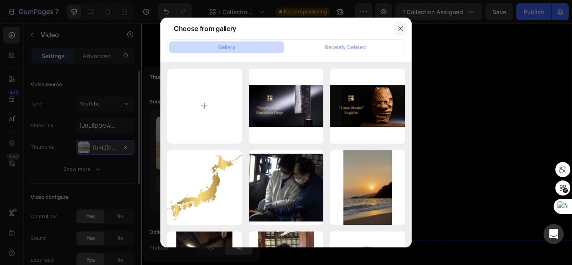
click at [402, 28] on icon "button" at bounding box center [401, 28] width 7 height 7
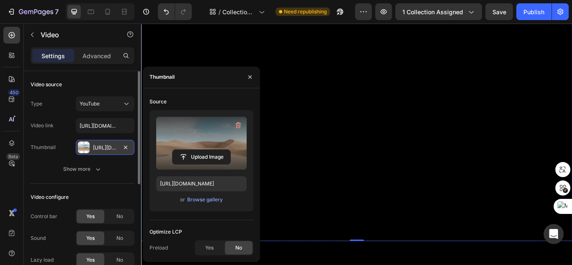
click at [209, 142] on label at bounding box center [201, 143] width 91 height 53
click at [209, 150] on input "file" at bounding box center [202, 157] width 58 height 14
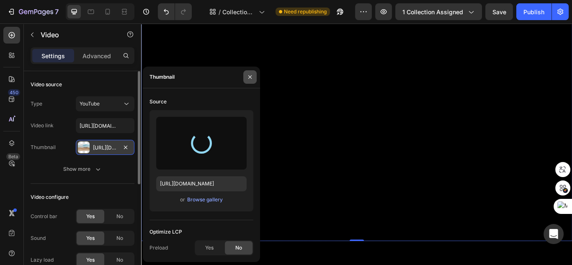
type input "[URL][DOMAIN_NAME]"
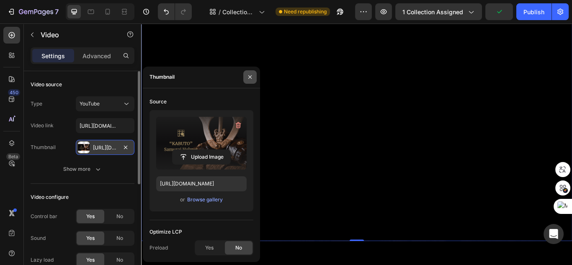
click at [247, 80] on icon "button" at bounding box center [250, 77] width 7 height 7
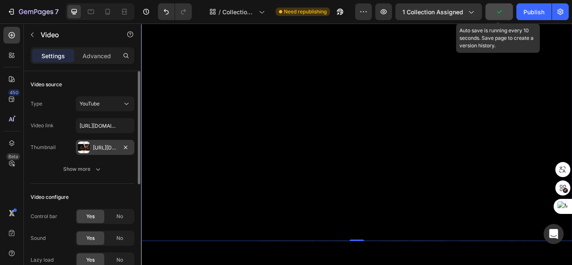
click at [507, 14] on button "button" at bounding box center [500, 11] width 28 height 17
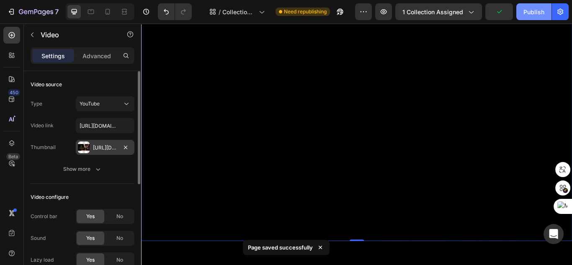
click at [522, 13] on button "Publish" at bounding box center [534, 11] width 35 height 17
